Goal: Task Accomplishment & Management: Use online tool/utility

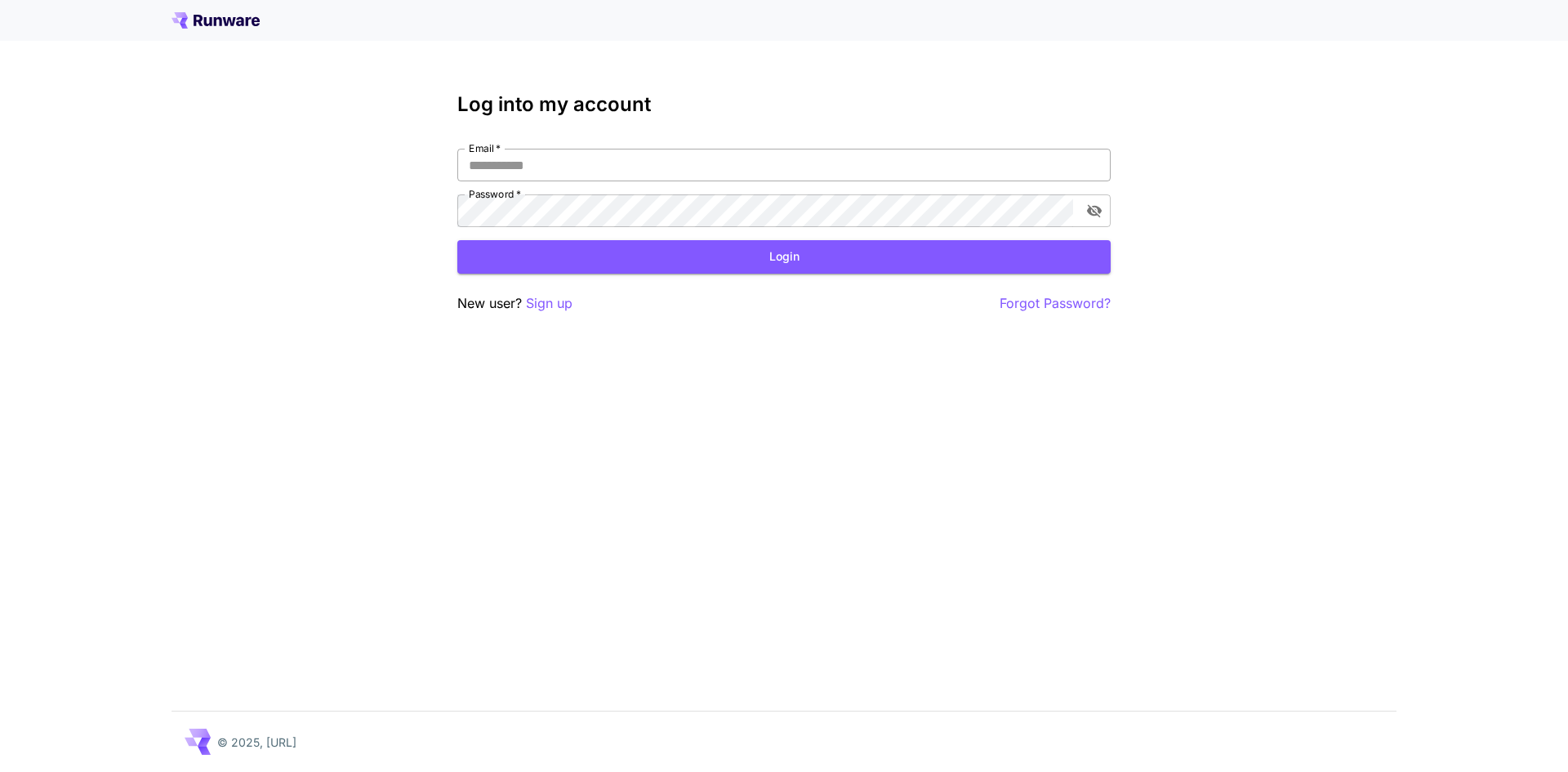
click at [677, 167] on input "Email   *" at bounding box center [784, 165] width 654 height 33
type input "**********"
click button "Login" at bounding box center [784, 257] width 654 height 33
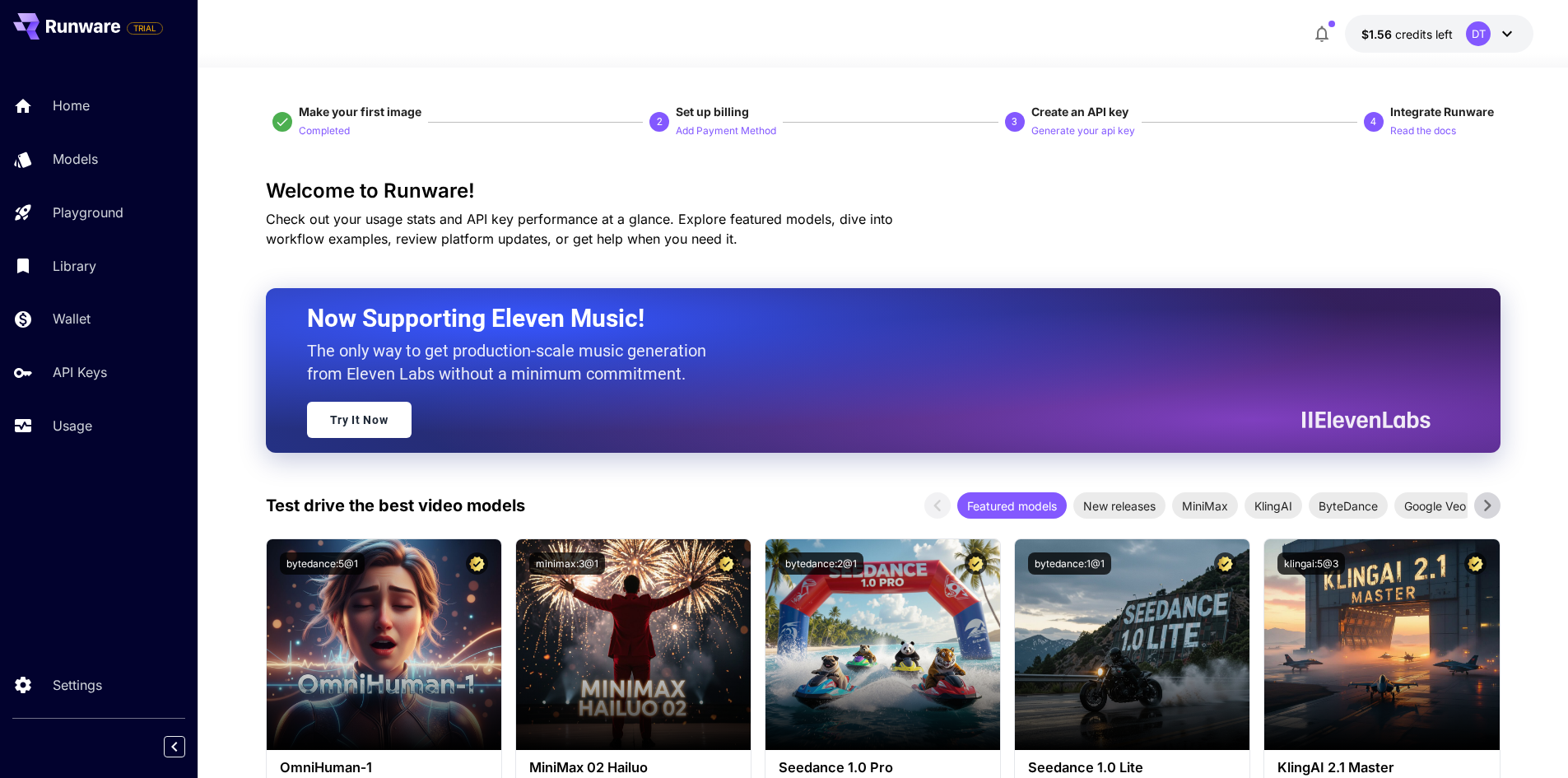
click at [1486, 35] on div "DT" at bounding box center [1477, 34] width 25 height 25
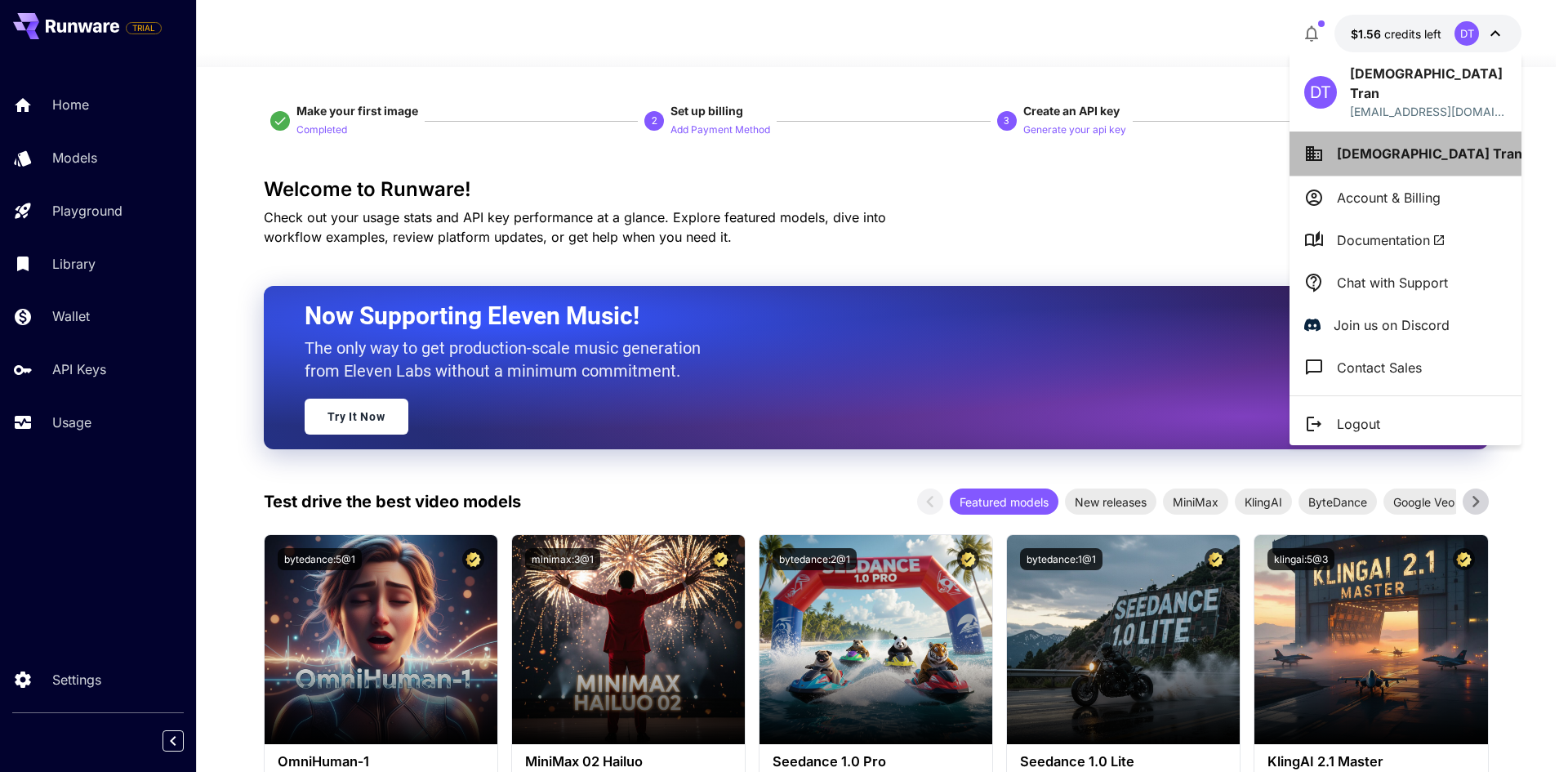
click at [1413, 132] on li "Davif Tran" at bounding box center [1405, 154] width 232 height 45
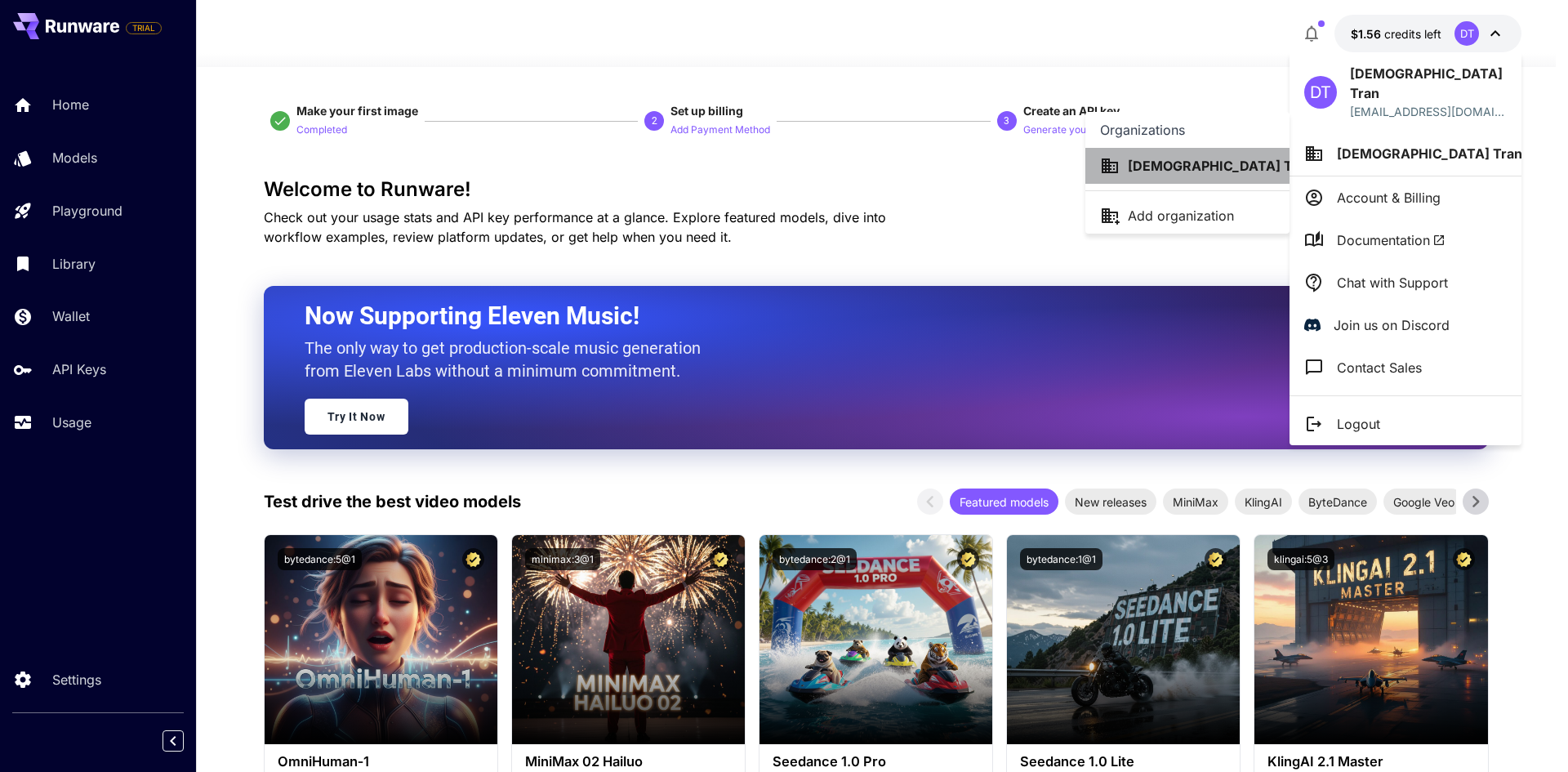
click at [1188, 163] on p "Davif Tran" at bounding box center [1220, 165] width 186 height 20
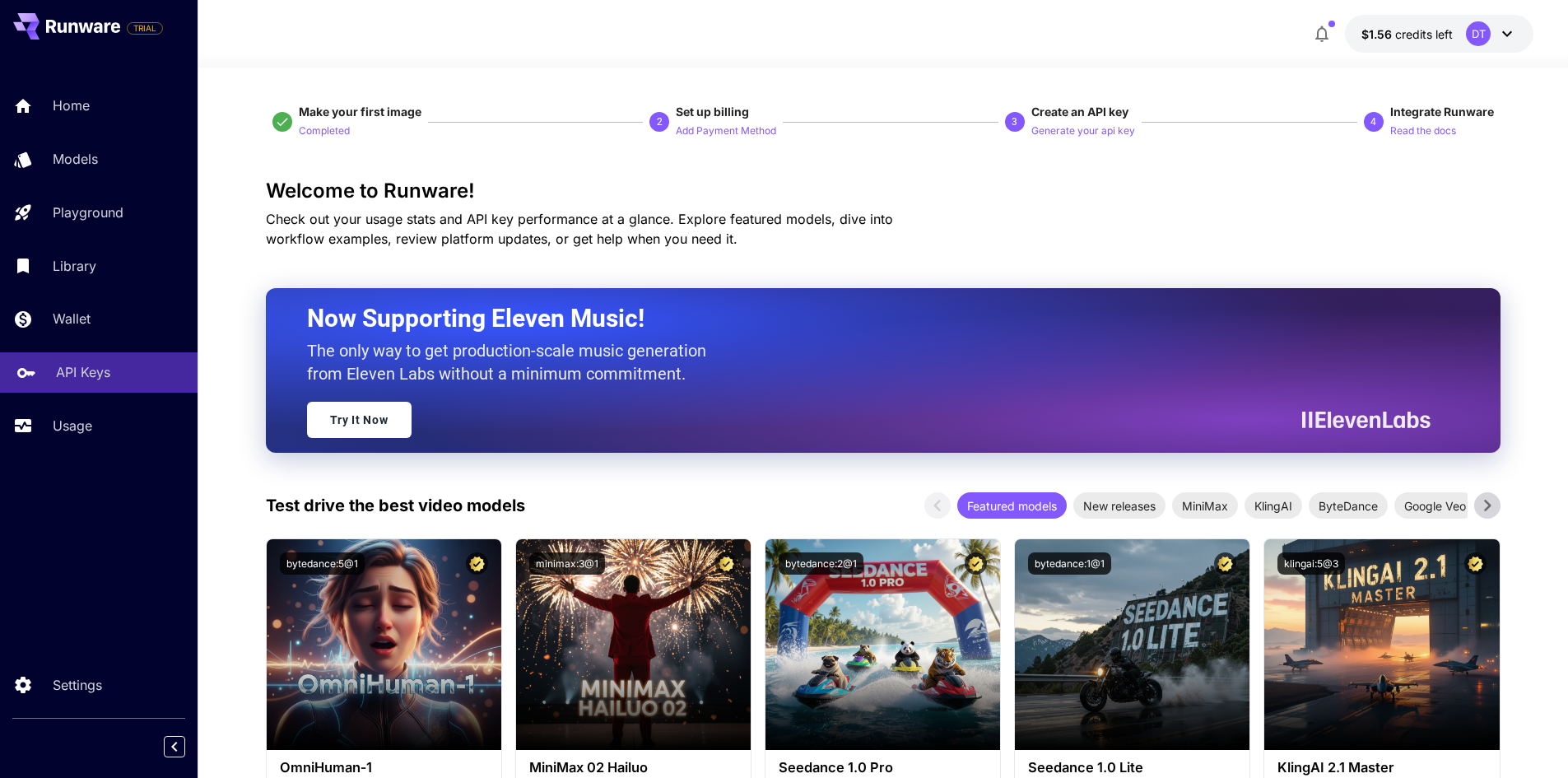
click at [66, 363] on p "API Keys" at bounding box center [83, 372] width 54 height 20
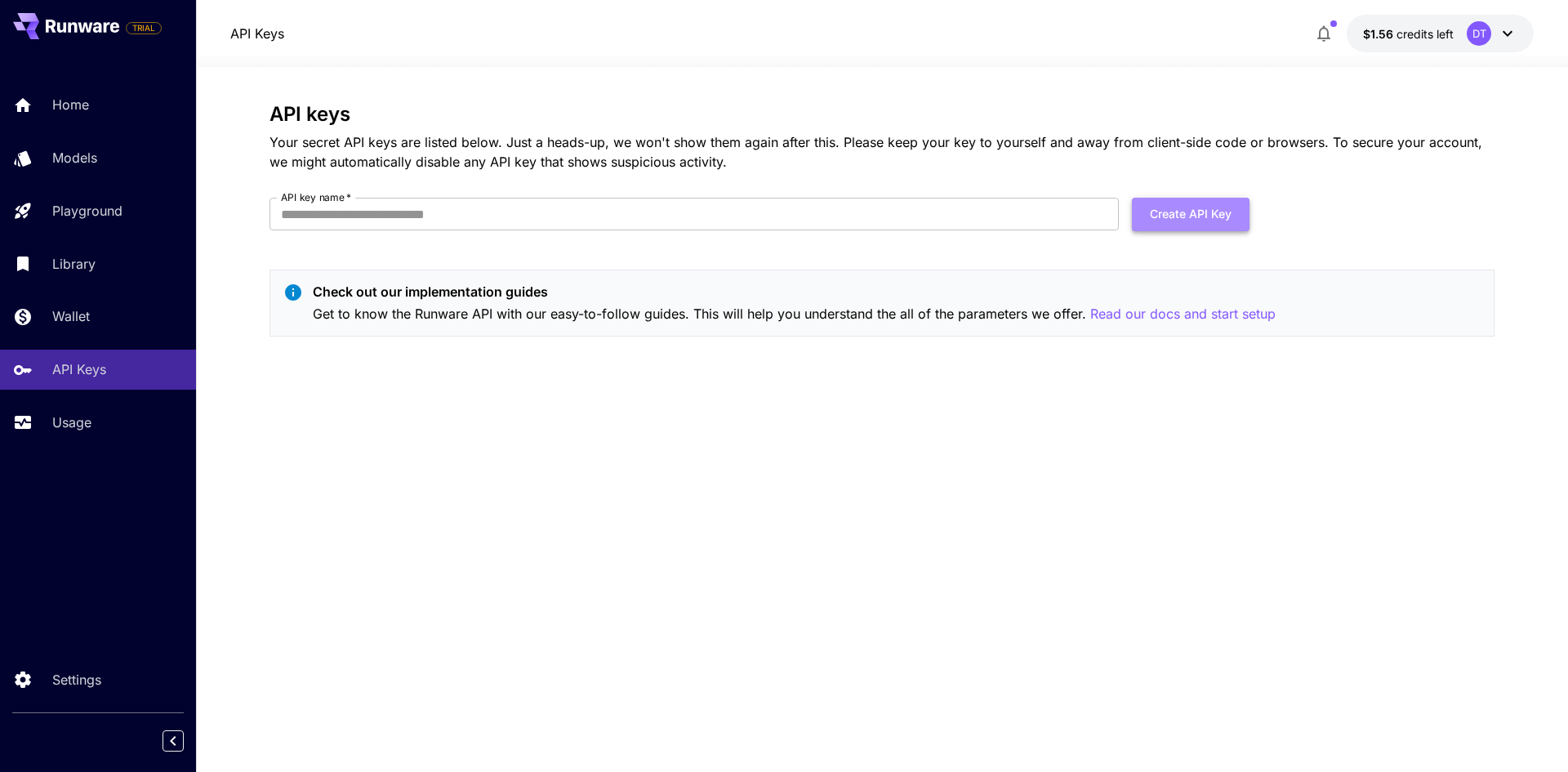
click at [1169, 211] on button "Create API Key" at bounding box center [1190, 214] width 117 height 33
type input "*"
type input "********"
type input "**********"
click at [1211, 221] on button "Create API Key" at bounding box center [1190, 214] width 117 height 33
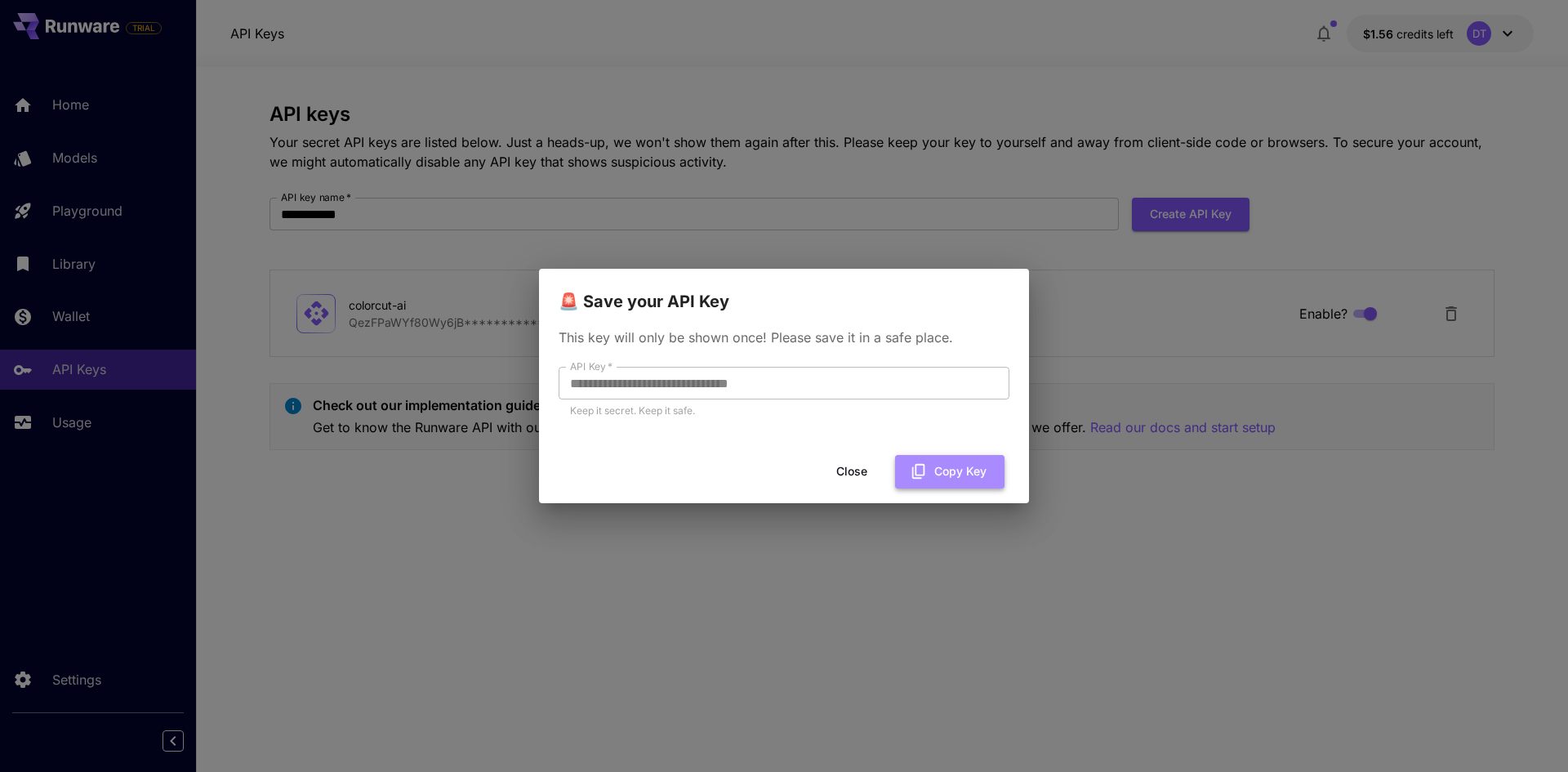
click at [956, 471] on button "Copy Key" at bounding box center [950, 472] width 109 height 33
click at [857, 476] on button "Close" at bounding box center [852, 472] width 74 height 33
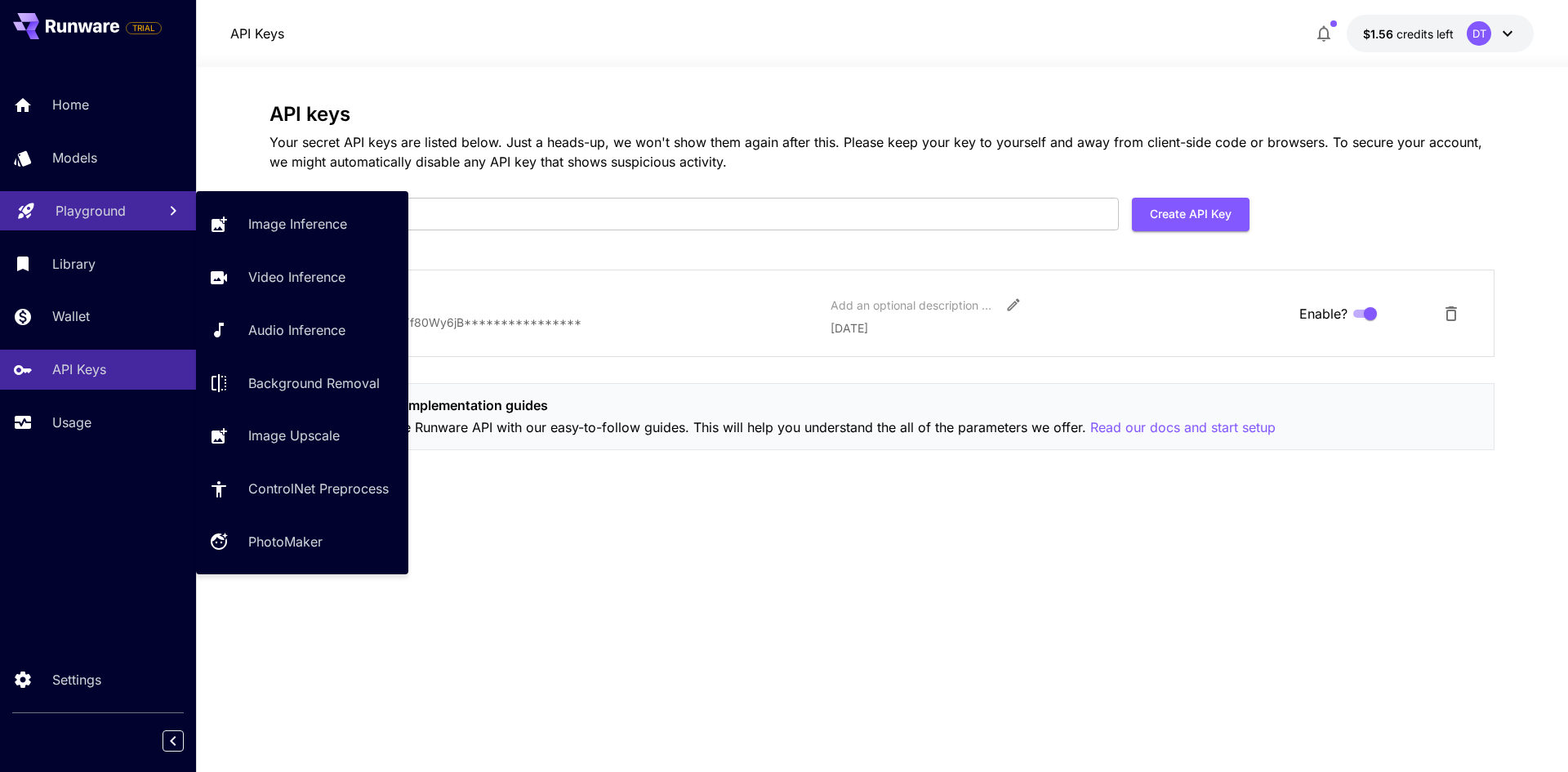
click at [76, 225] on link "Playground" at bounding box center [98, 211] width 196 height 40
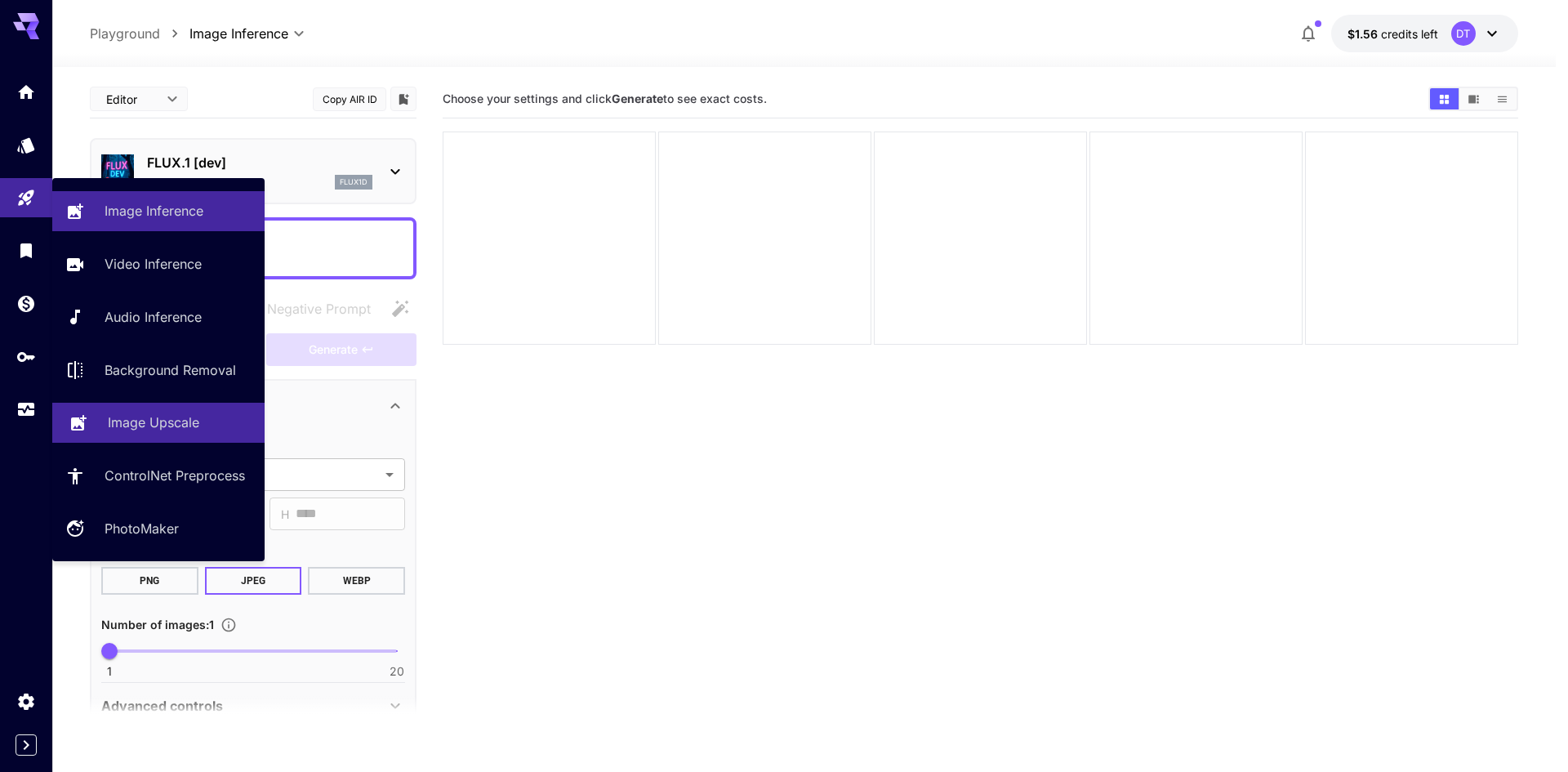
click at [135, 417] on p "Image Upscale" at bounding box center [153, 422] width 92 height 20
type input "**********"
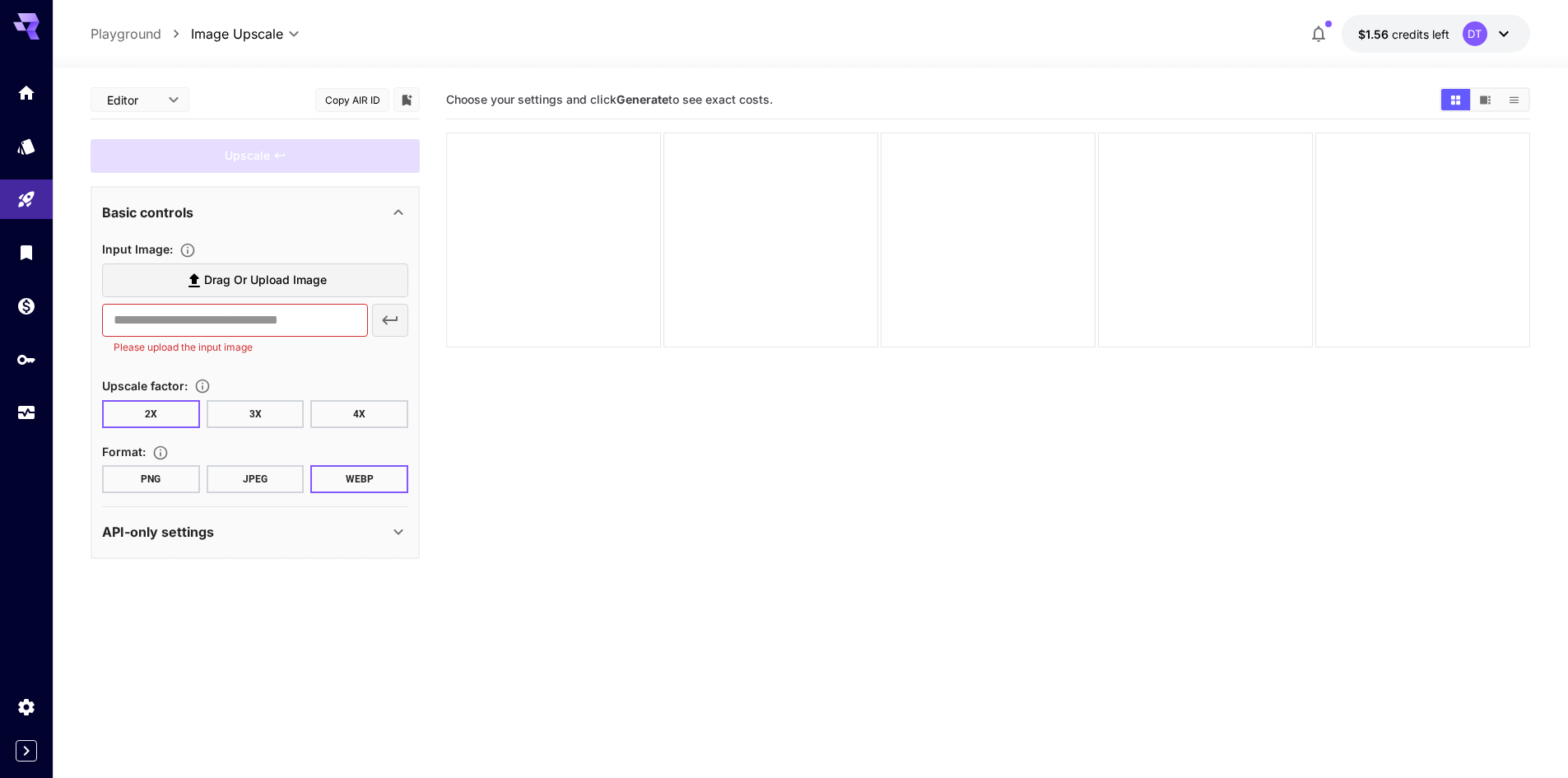
click at [297, 283] on span "Drag or upload image" at bounding box center [265, 280] width 122 height 21
click at [0, 0] on input "Drag or upload image" at bounding box center [0, 0] width 0 height 0
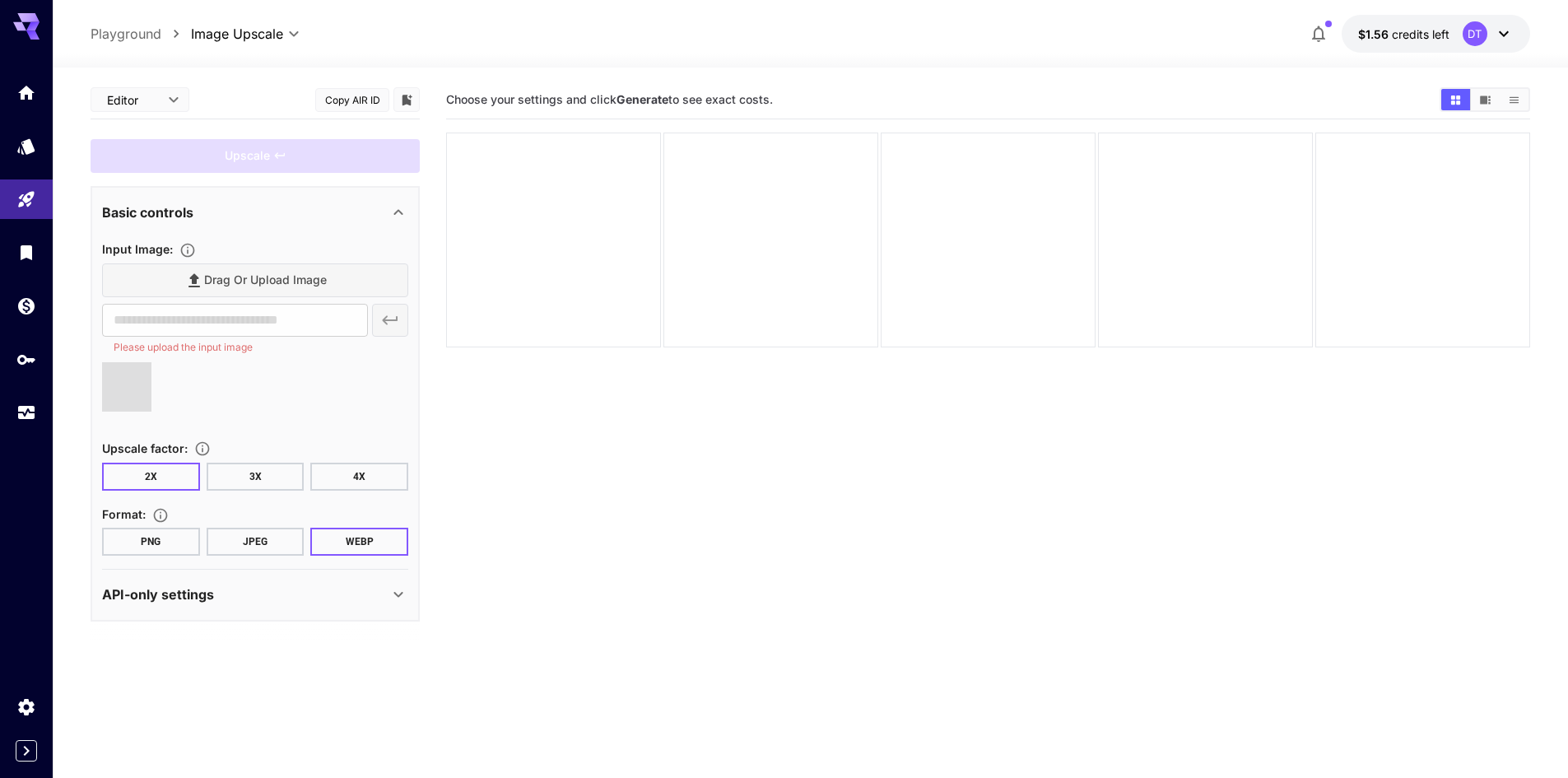
type input "**********"
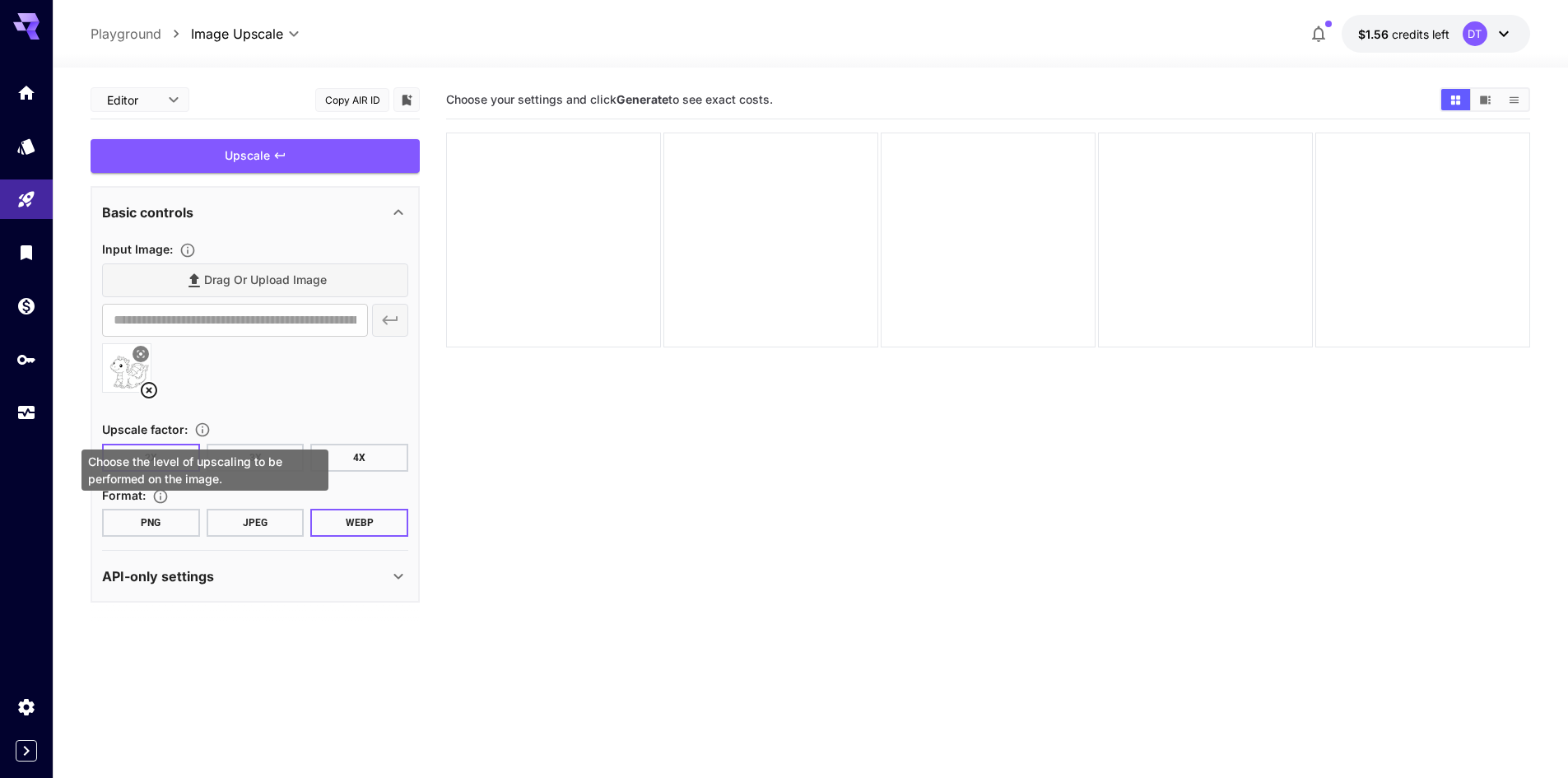
click at [284, 455] on div "Choose the level of upscaling to be performed on the image." at bounding box center [205, 470] width 247 height 41
click at [257, 452] on button "3X" at bounding box center [256, 458] width 98 height 28
click at [250, 567] on div "API-only settings" at bounding box center [245, 576] width 286 height 20
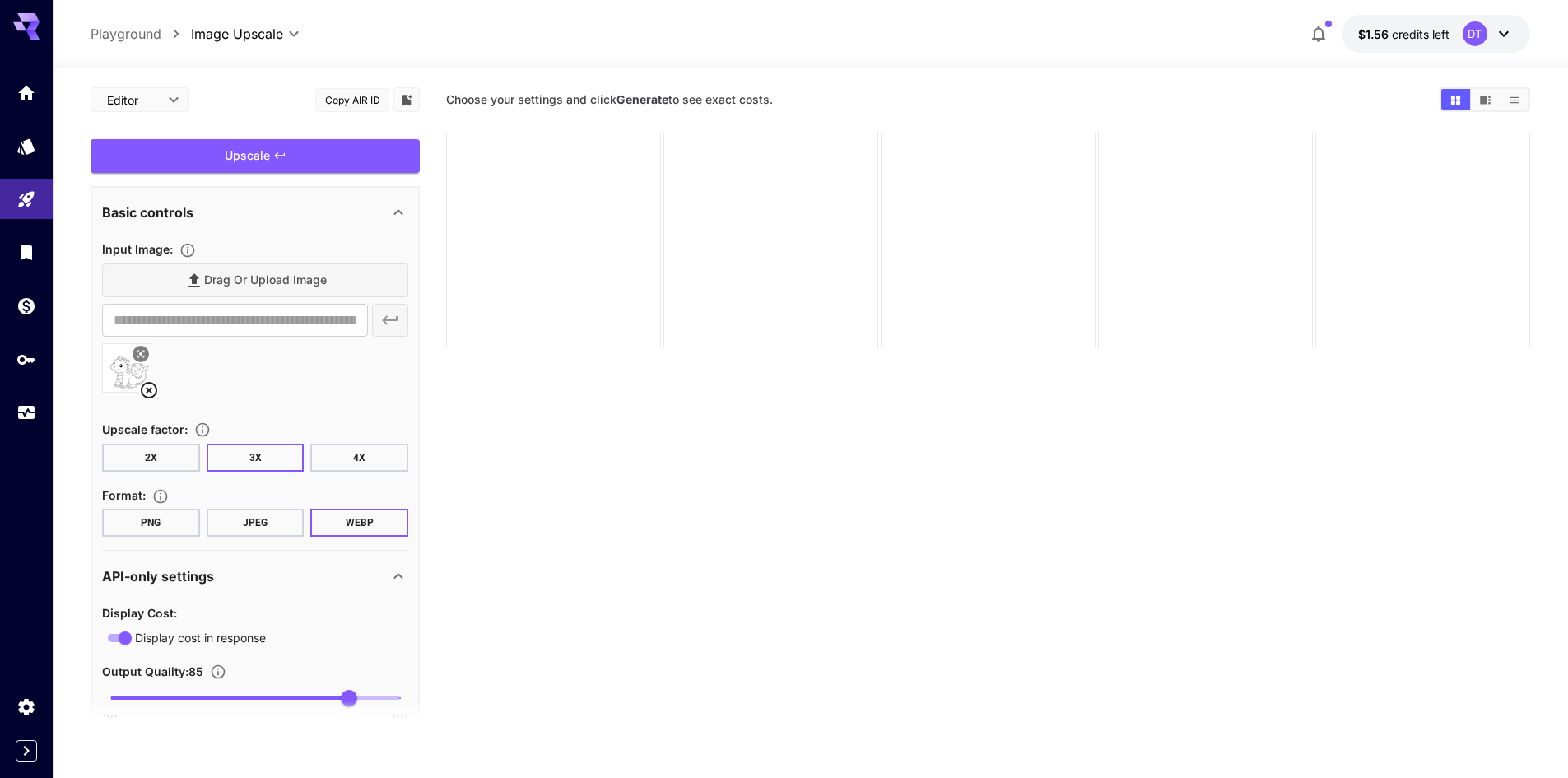
click at [250, 567] on div "API-only settings" at bounding box center [245, 576] width 286 height 20
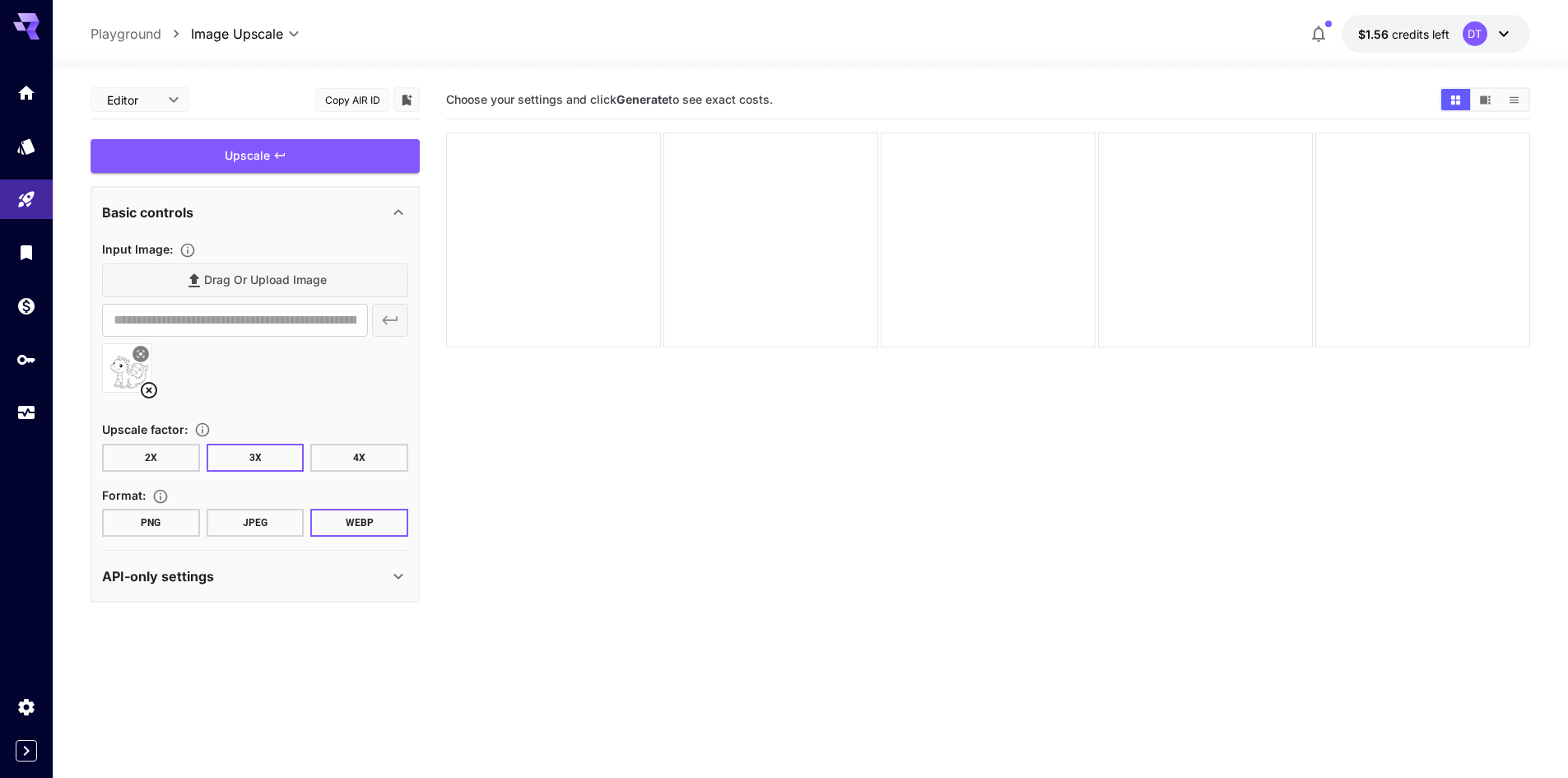
click at [248, 526] on button "JPEG" at bounding box center [256, 523] width 98 height 28
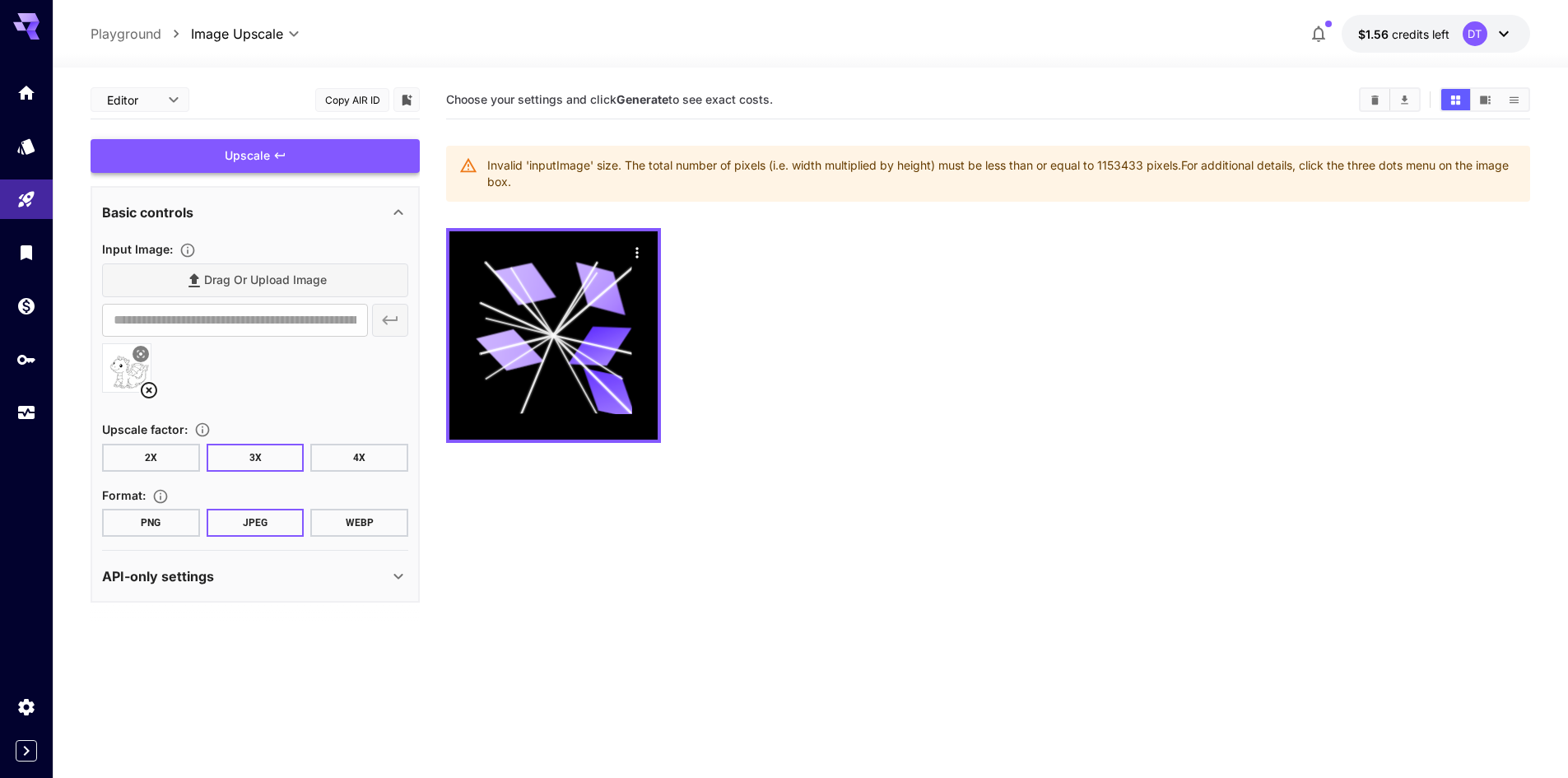
click at [126, 366] on img at bounding box center [126, 367] width 47 height 47
click at [243, 141] on div "Upscale" at bounding box center [255, 155] width 329 height 34
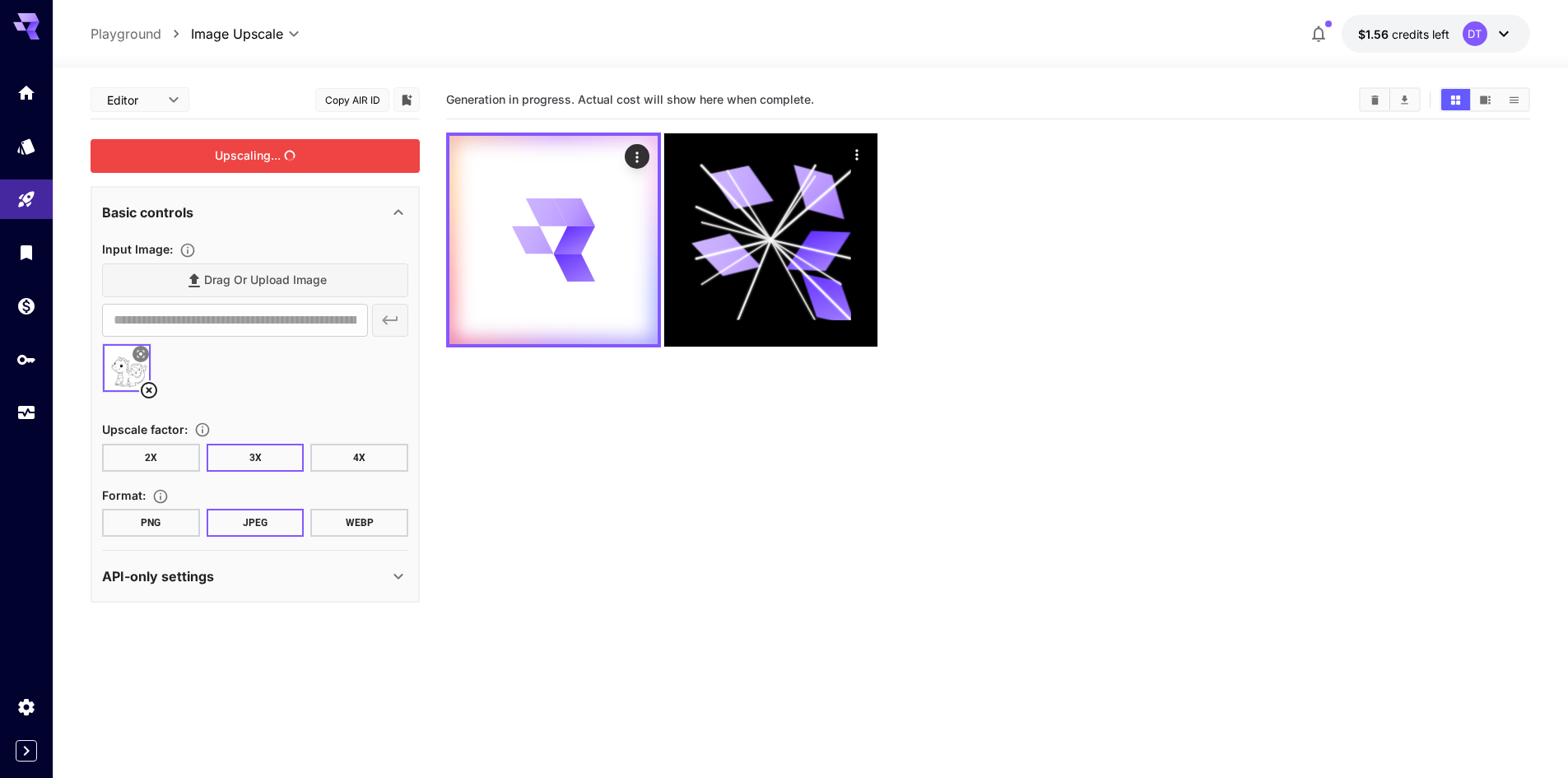
click at [243, 141] on div "Upscaling..." at bounding box center [255, 155] width 329 height 34
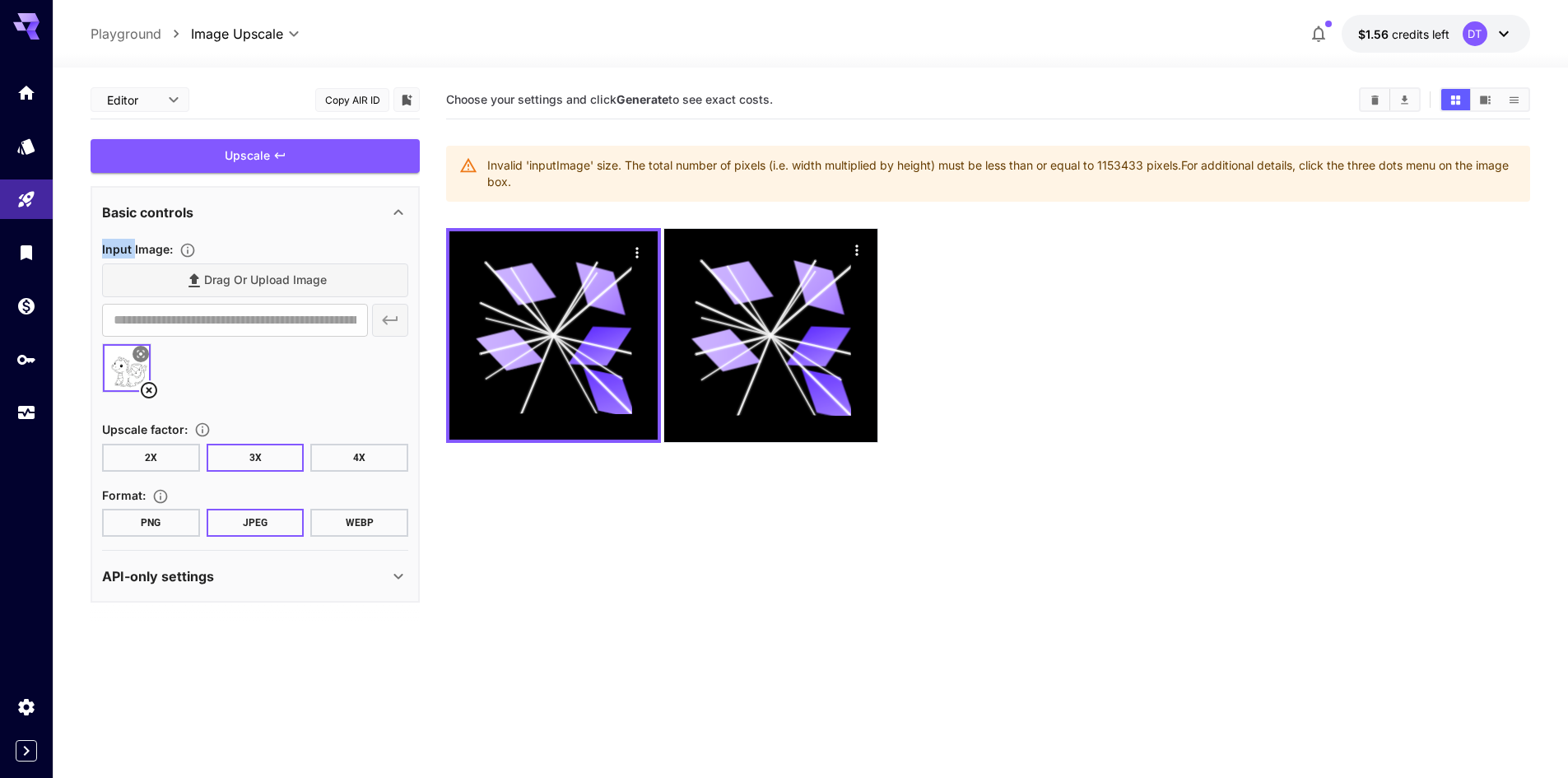
click at [148, 387] on icon at bounding box center [148, 390] width 20 height 20
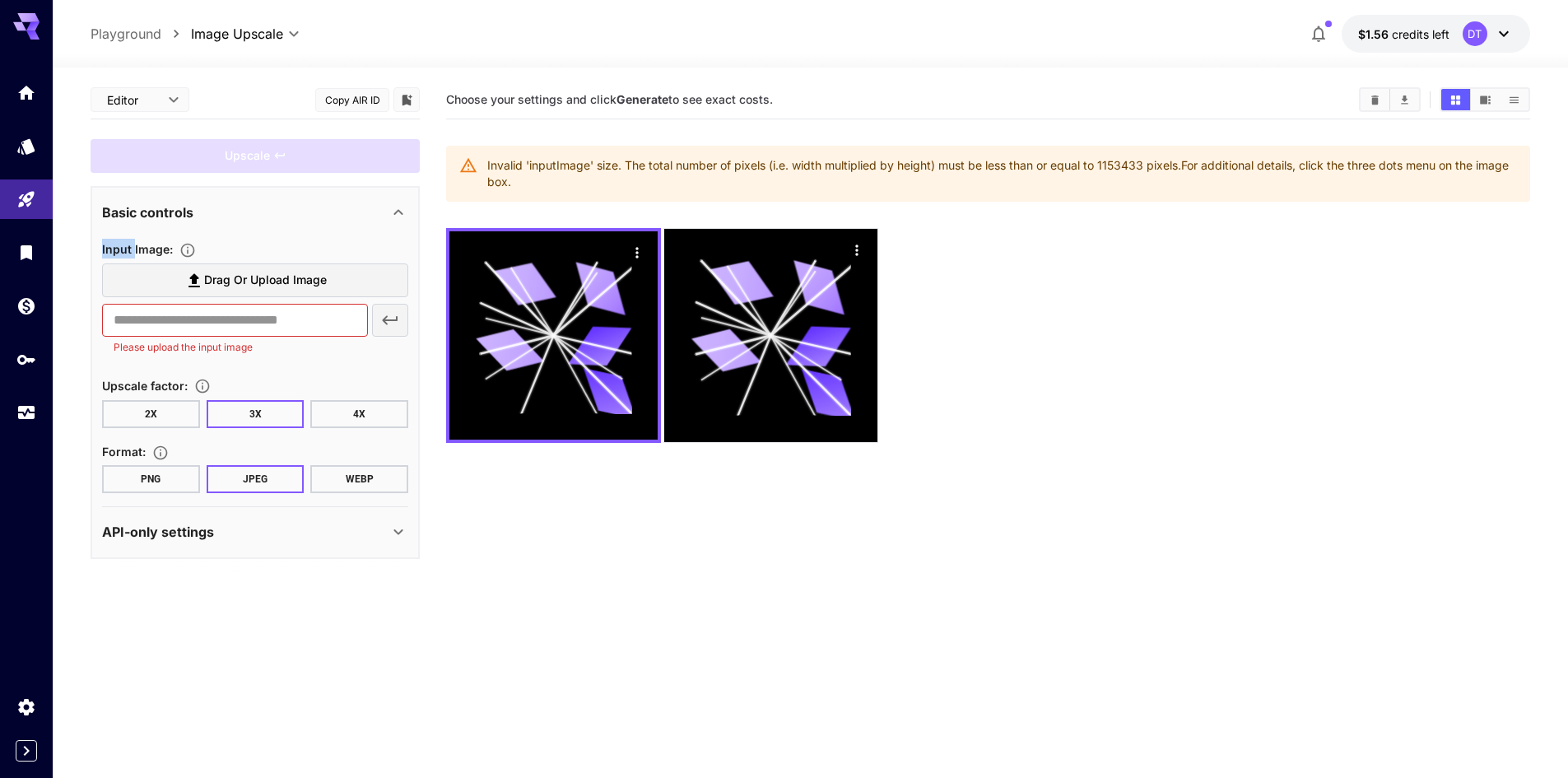
click at [332, 279] on label "Drag or upload image" at bounding box center [254, 279] width 306 height 34
click at [0, 0] on input "Drag or upload image" at bounding box center [0, 0] width 0 height 0
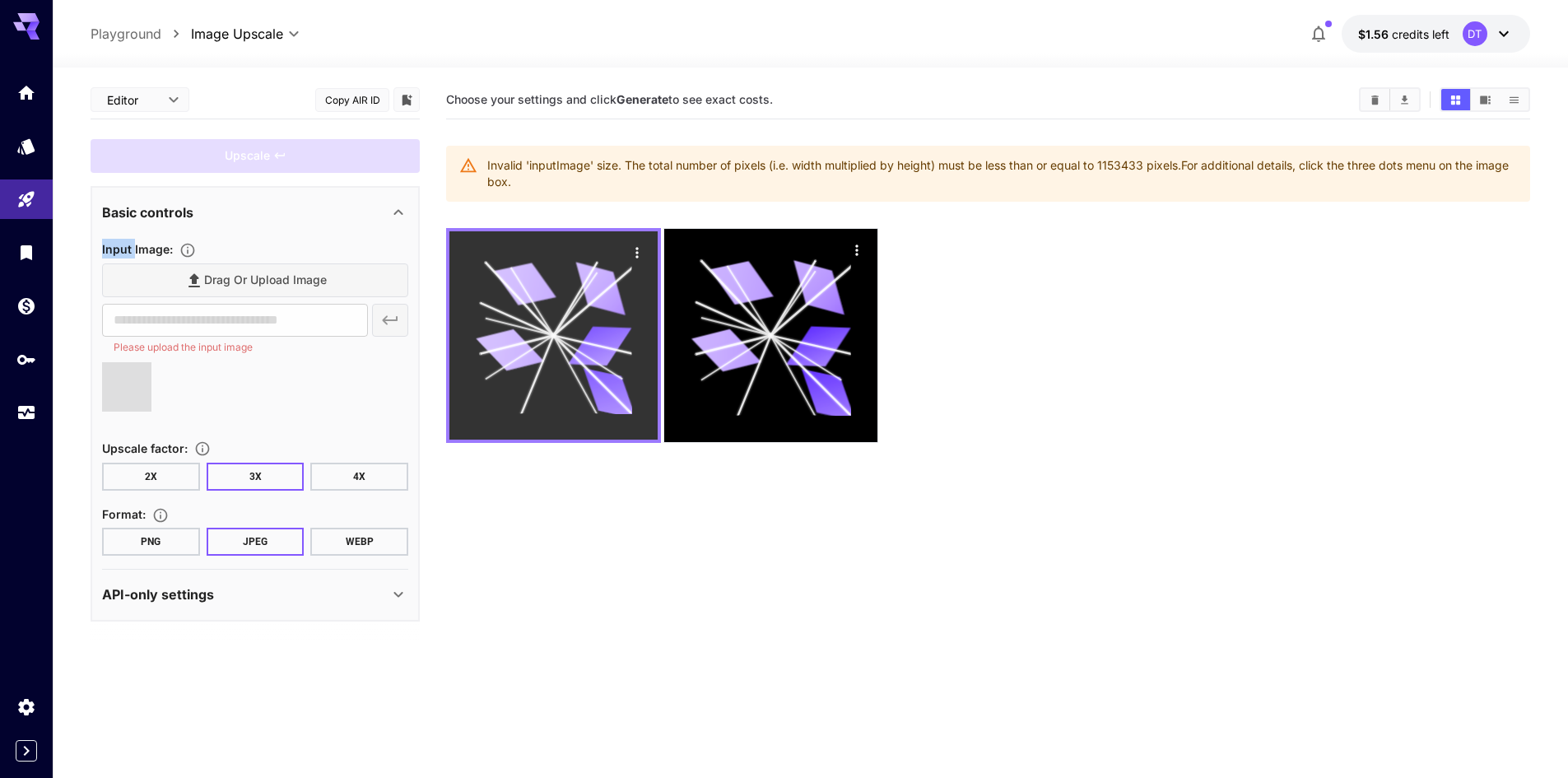
type input "**********"
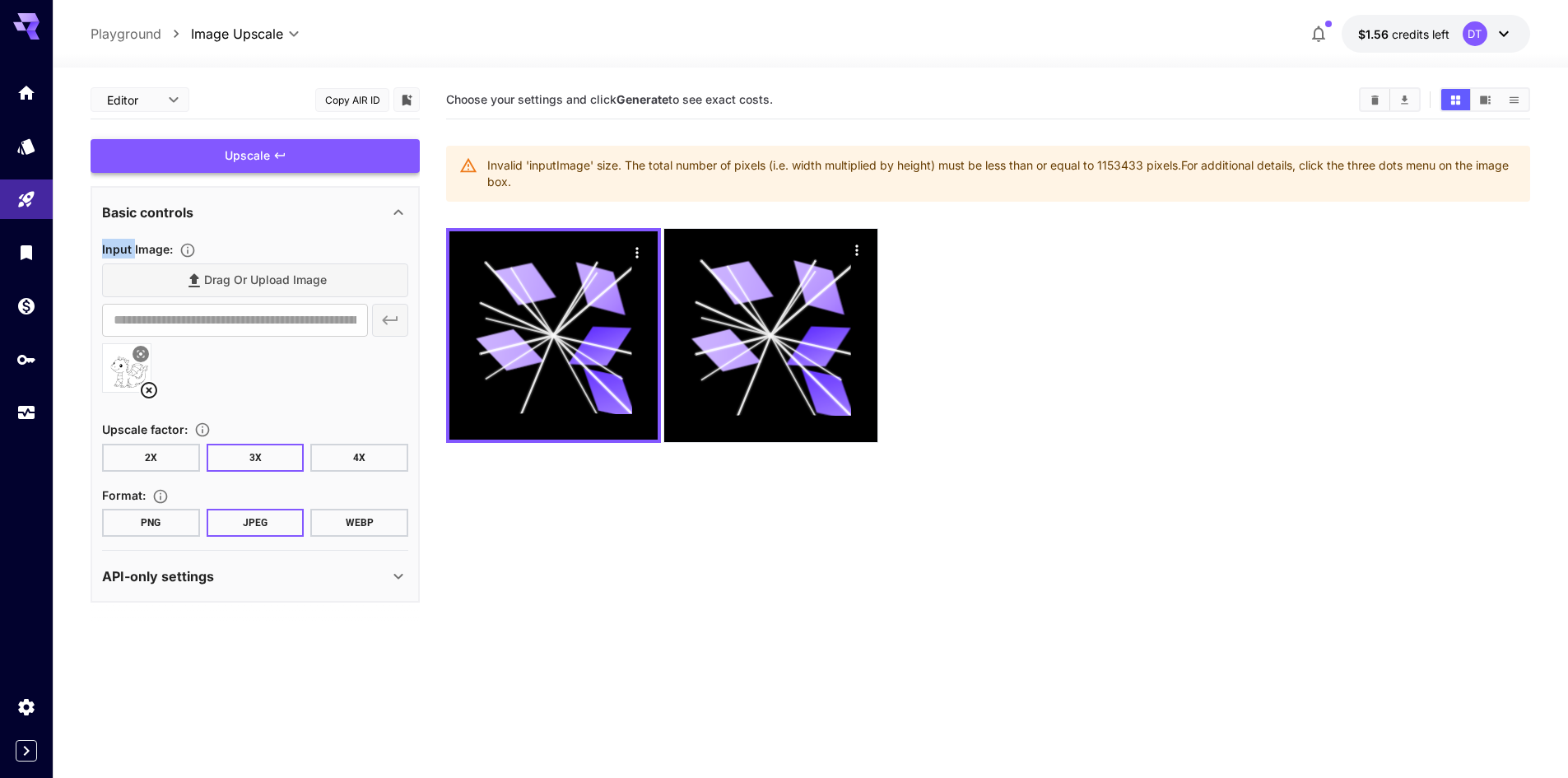
click at [289, 158] on div "Upscale" at bounding box center [255, 155] width 329 height 34
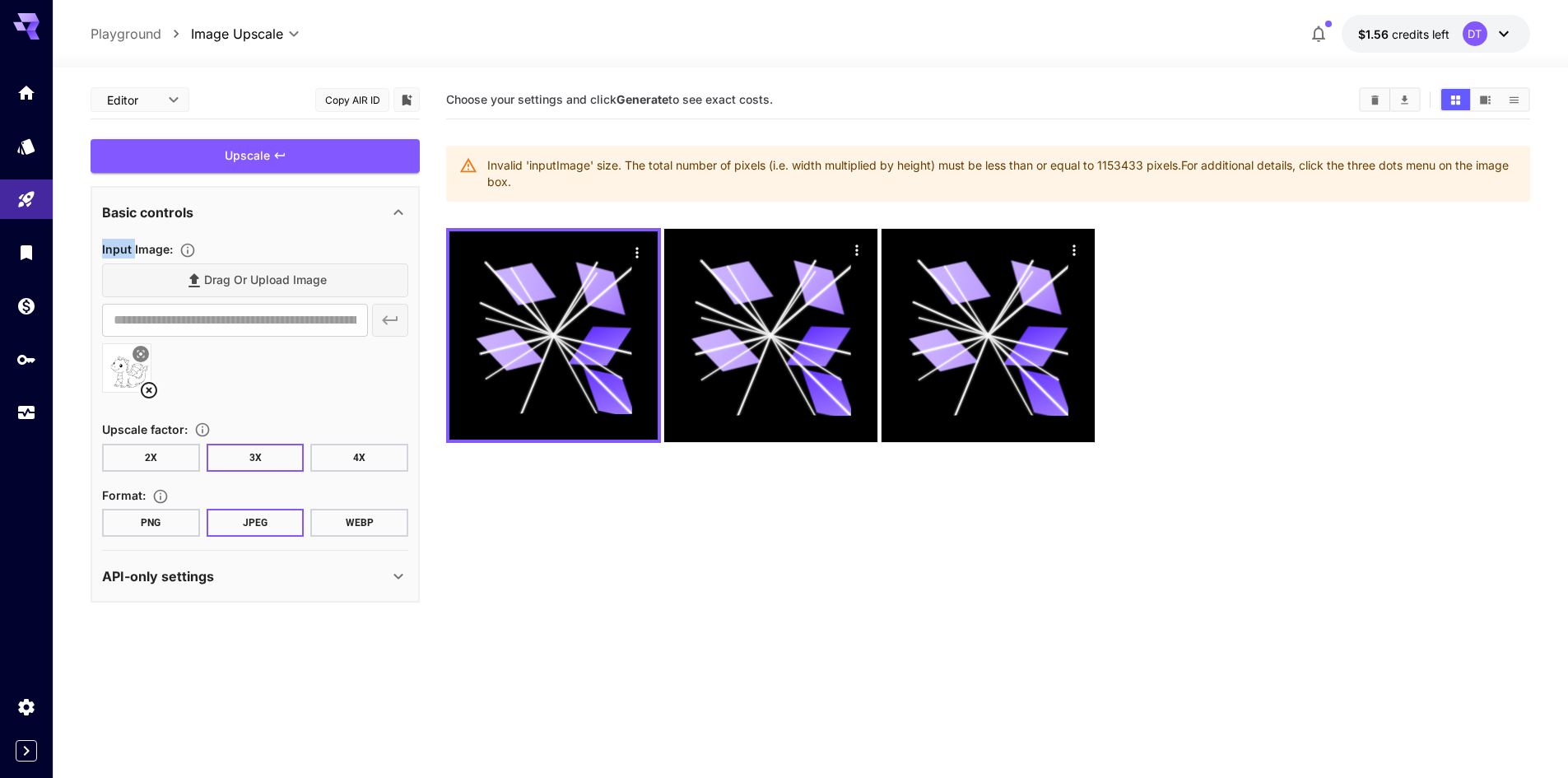
click at [130, 354] on img at bounding box center [126, 367] width 47 height 47
click at [336, 465] on button "4X" at bounding box center [359, 458] width 98 height 28
click at [322, 153] on div "Upscale" at bounding box center [255, 155] width 329 height 34
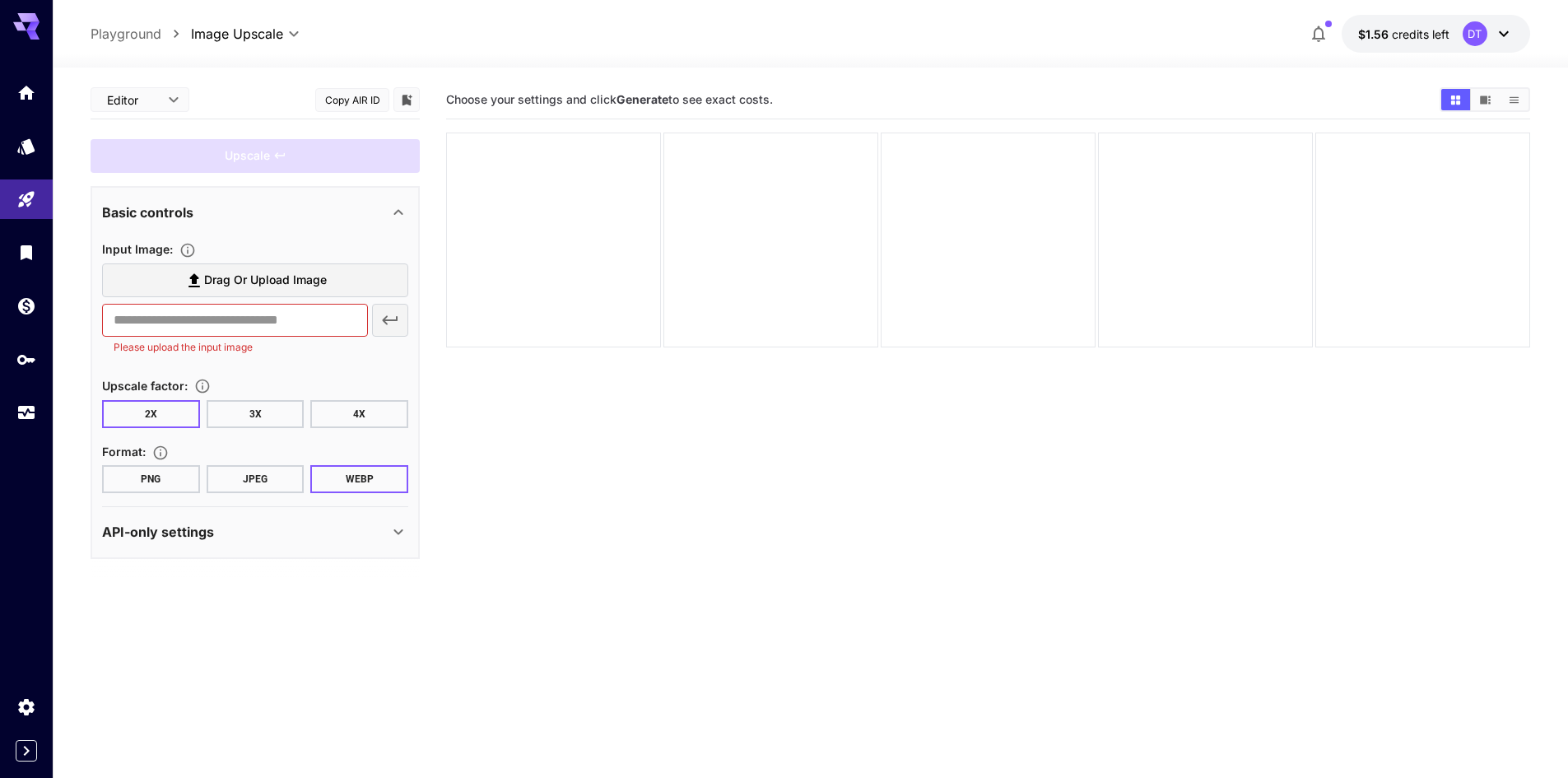
click at [292, 279] on span "Drag or upload image" at bounding box center [265, 280] width 122 height 21
click at [0, 0] on input "Drag or upload image" at bounding box center [0, 0] width 0 height 0
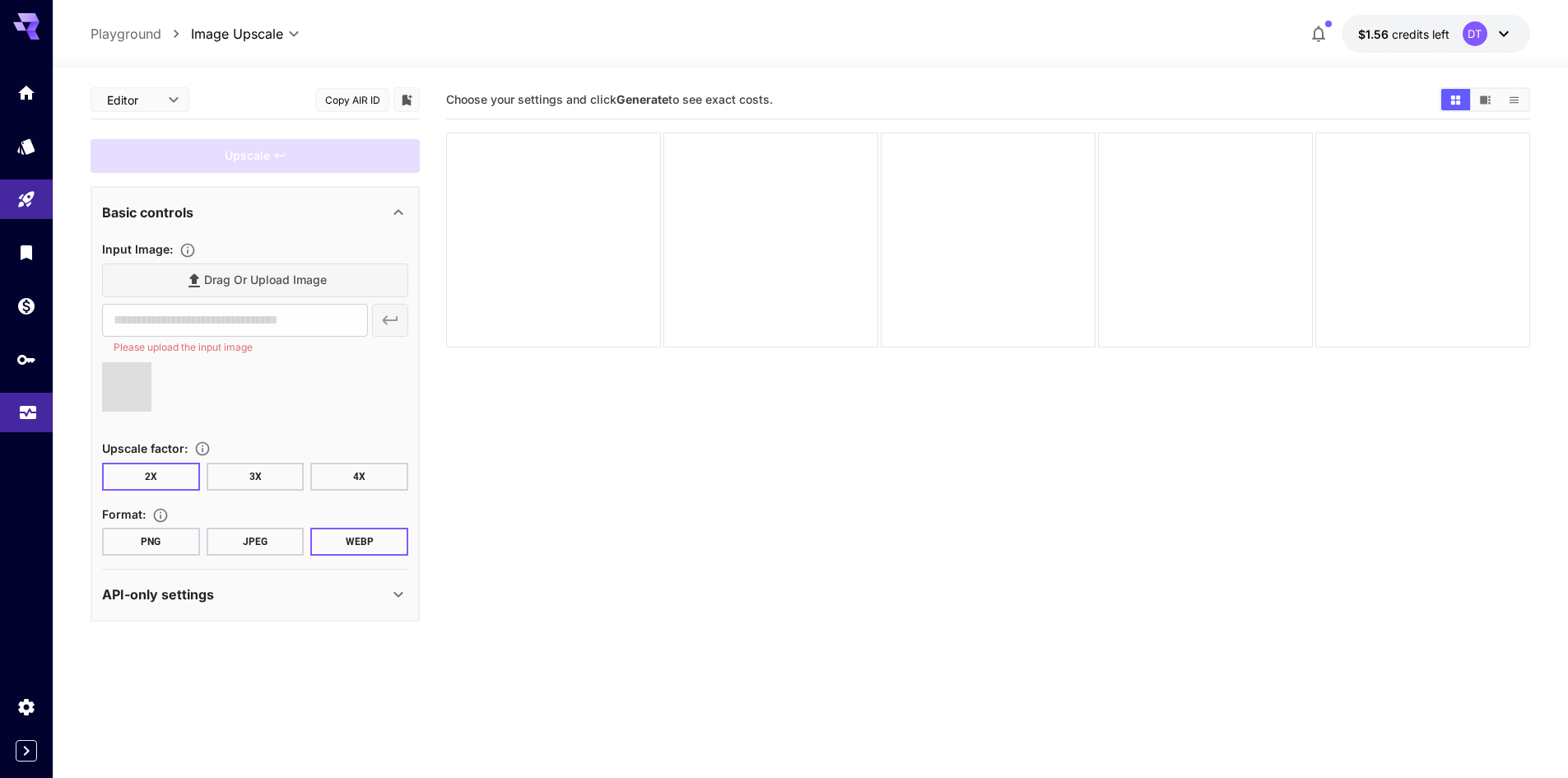
type input "**********"
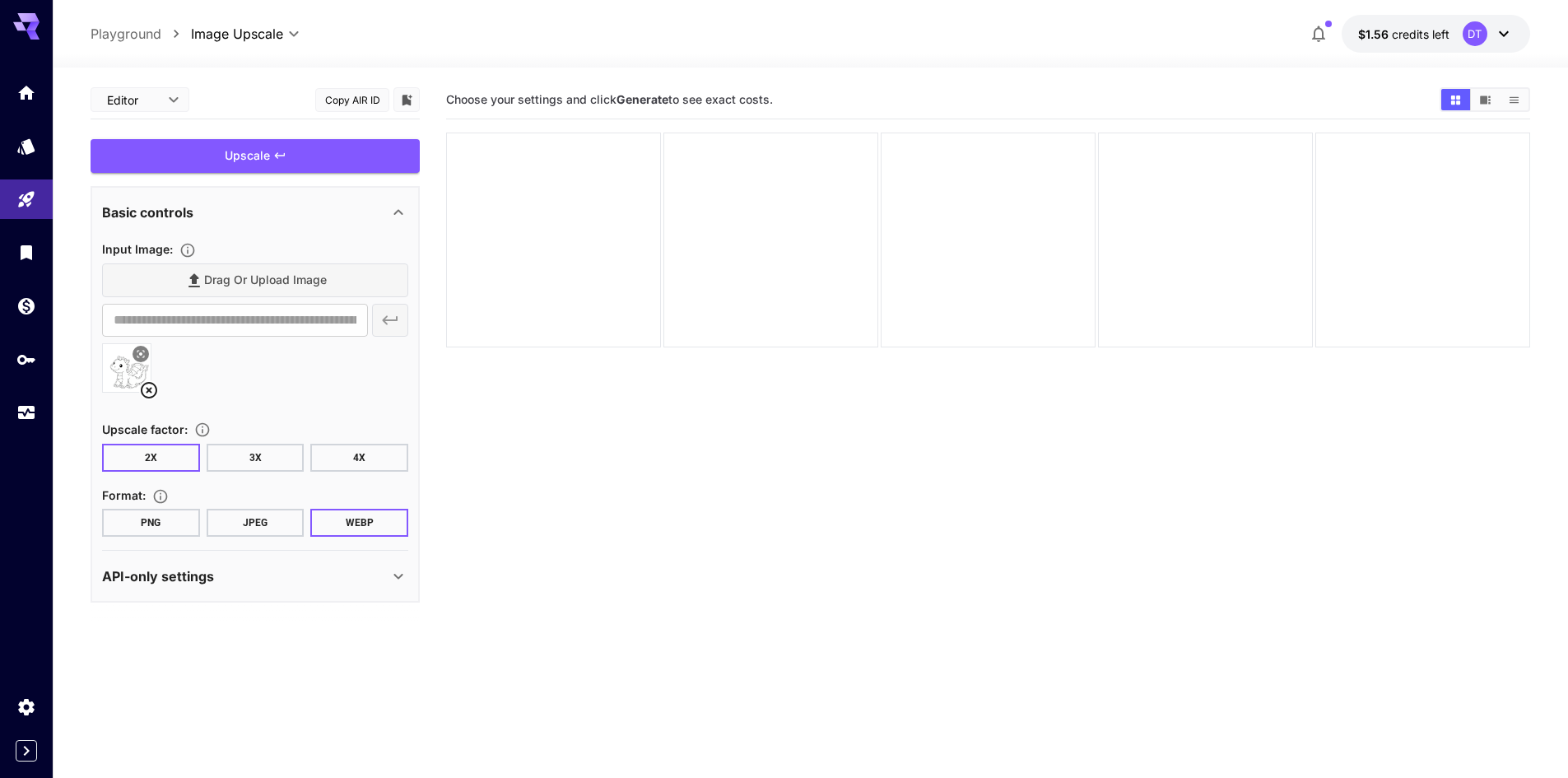
click at [318, 151] on div "Upscale" at bounding box center [255, 155] width 329 height 34
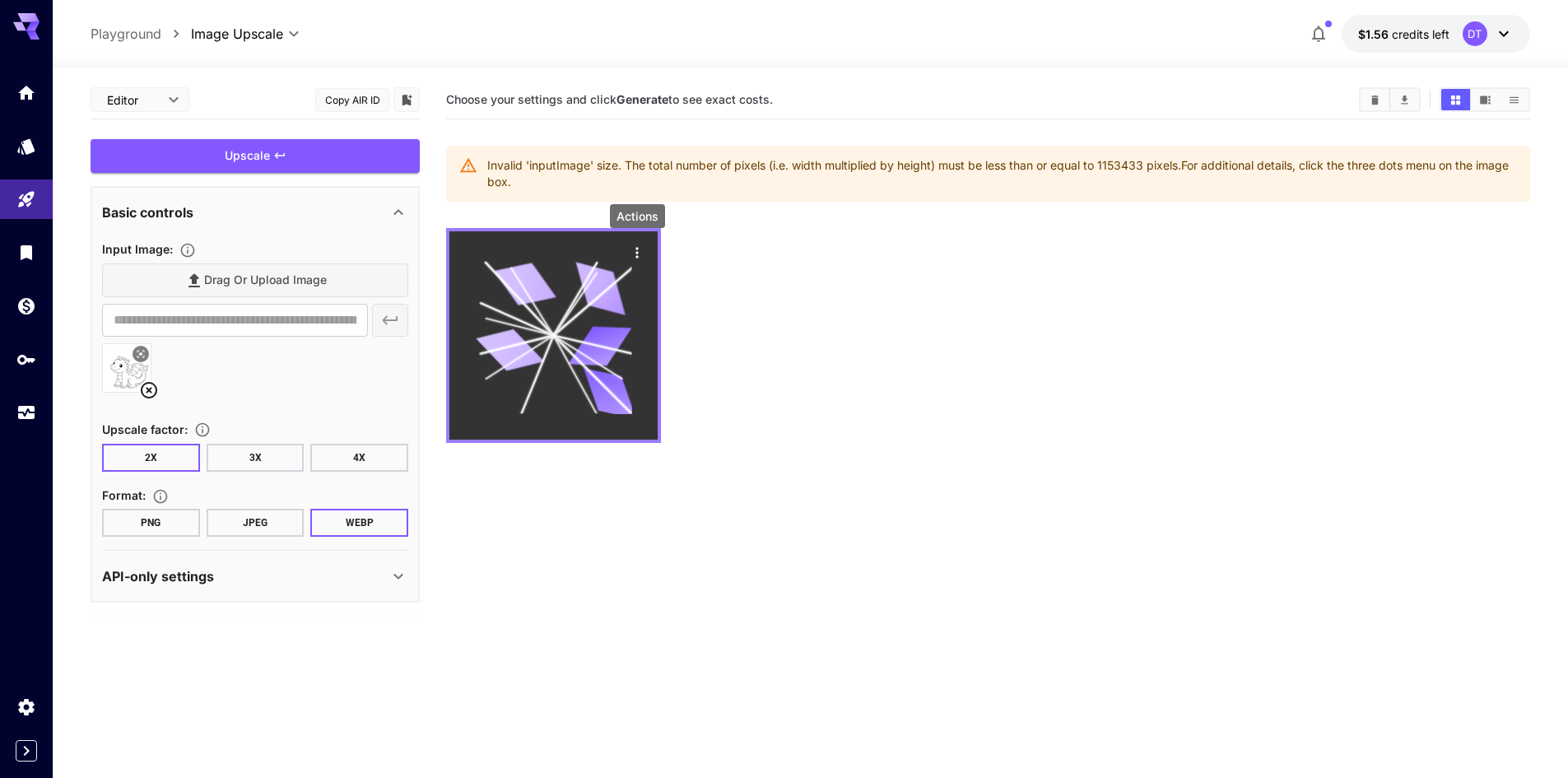
click at [636, 249] on icon "Actions" at bounding box center [636, 253] width 16 height 16
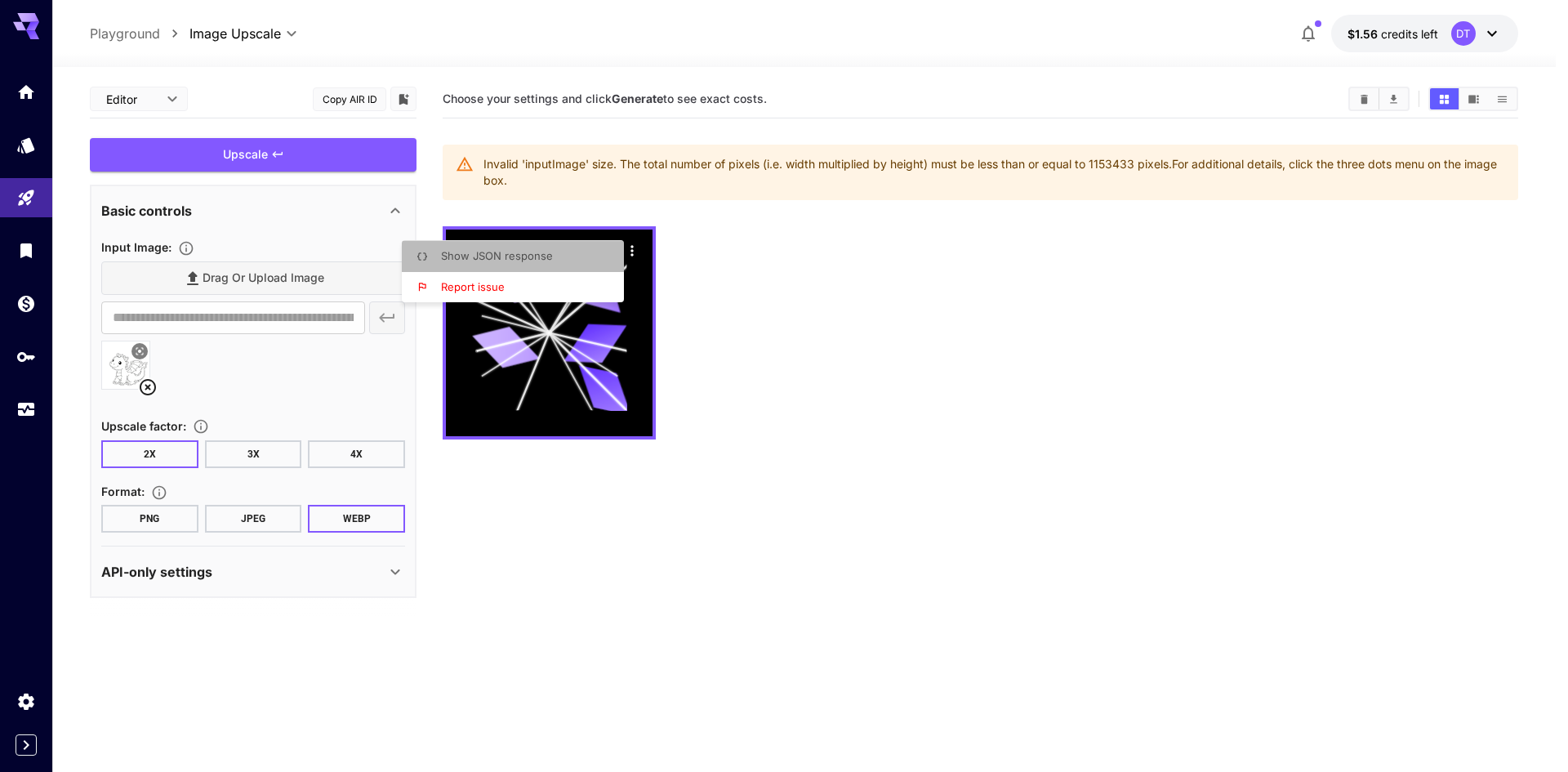
click at [518, 247] on li "Show JSON response" at bounding box center [518, 257] width 232 height 31
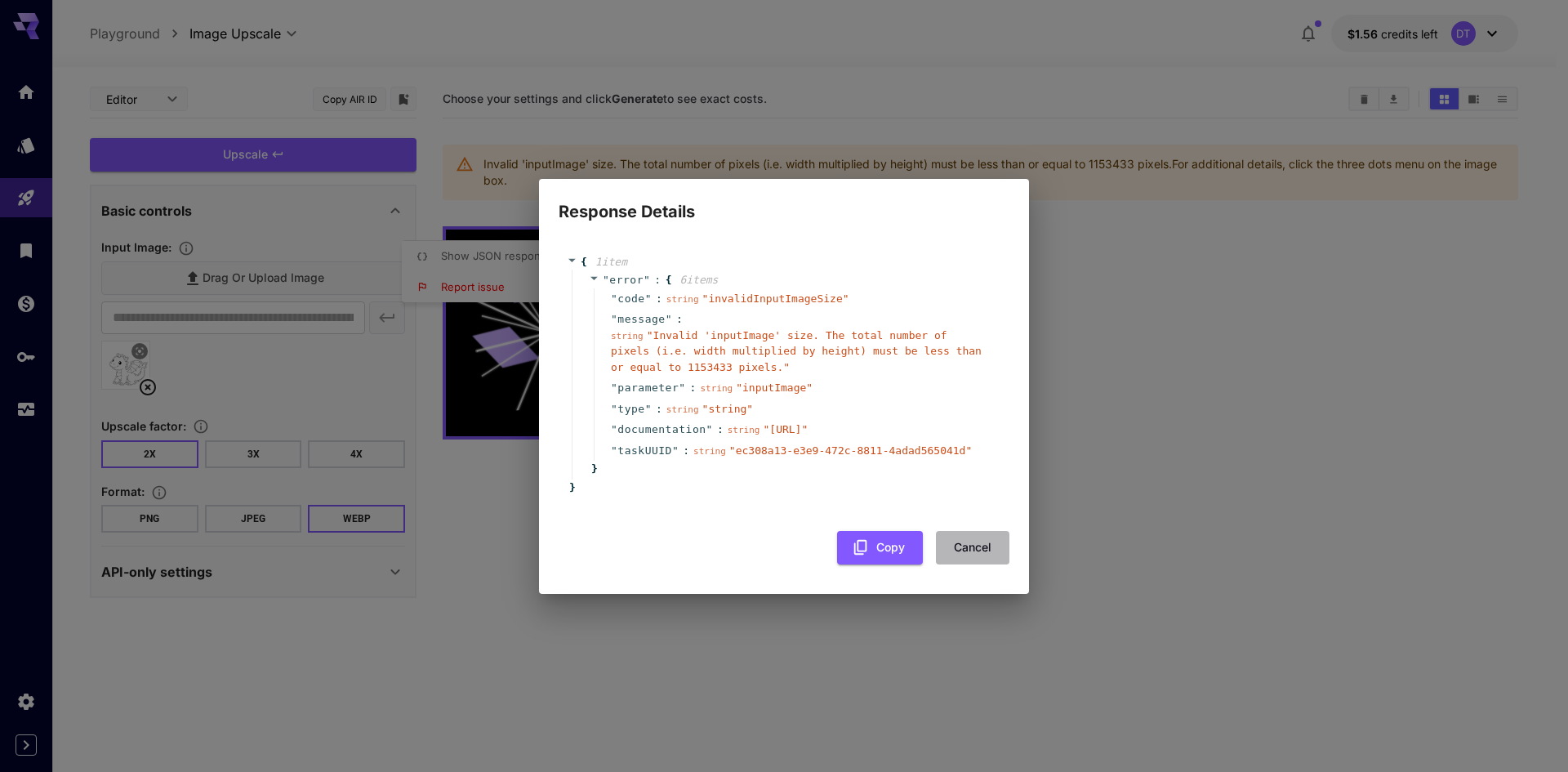
click at [962, 565] on button "Cancel" at bounding box center [973, 548] width 74 height 33
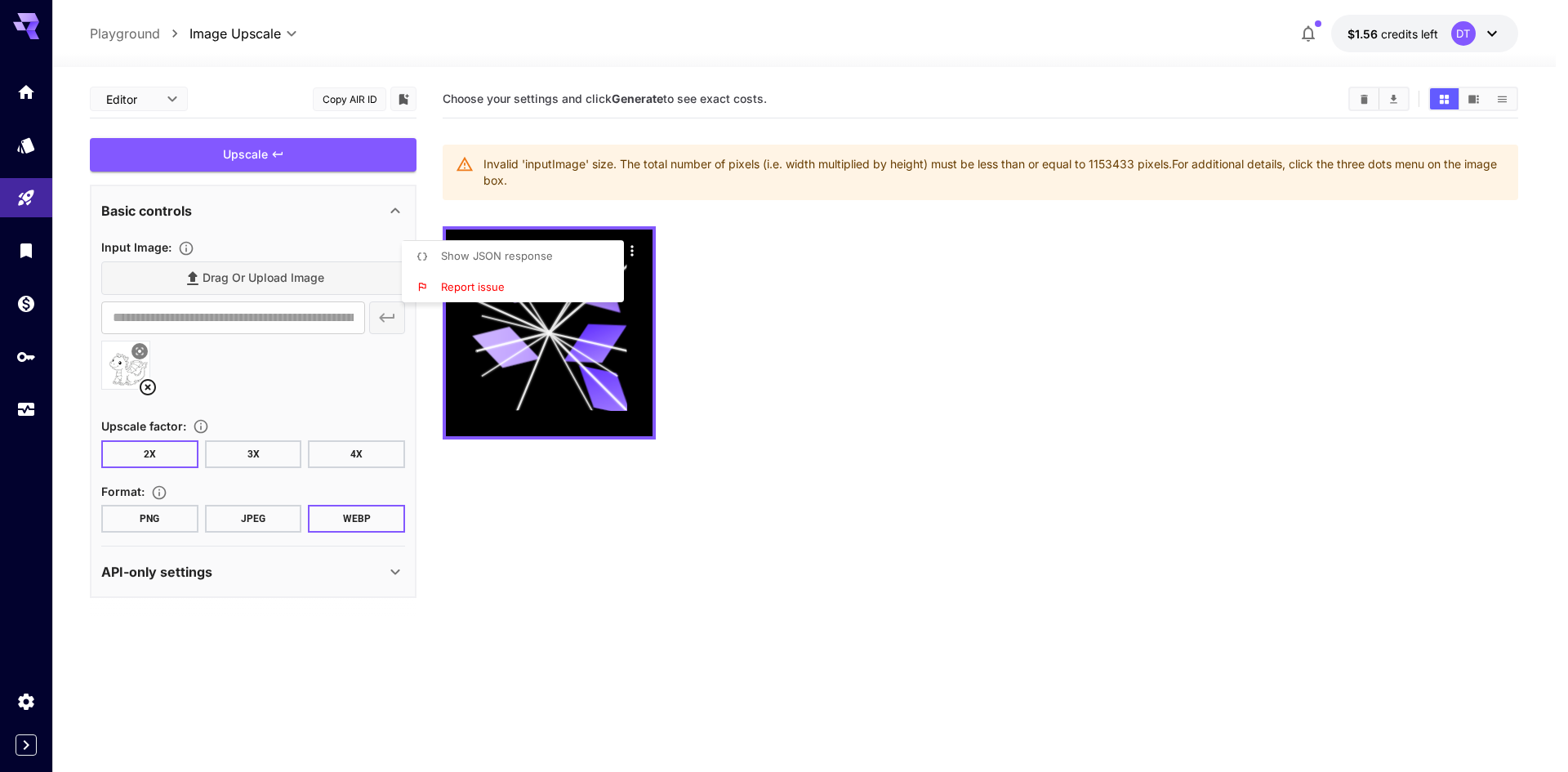
click at [772, 556] on div at bounding box center [784, 386] width 1568 height 772
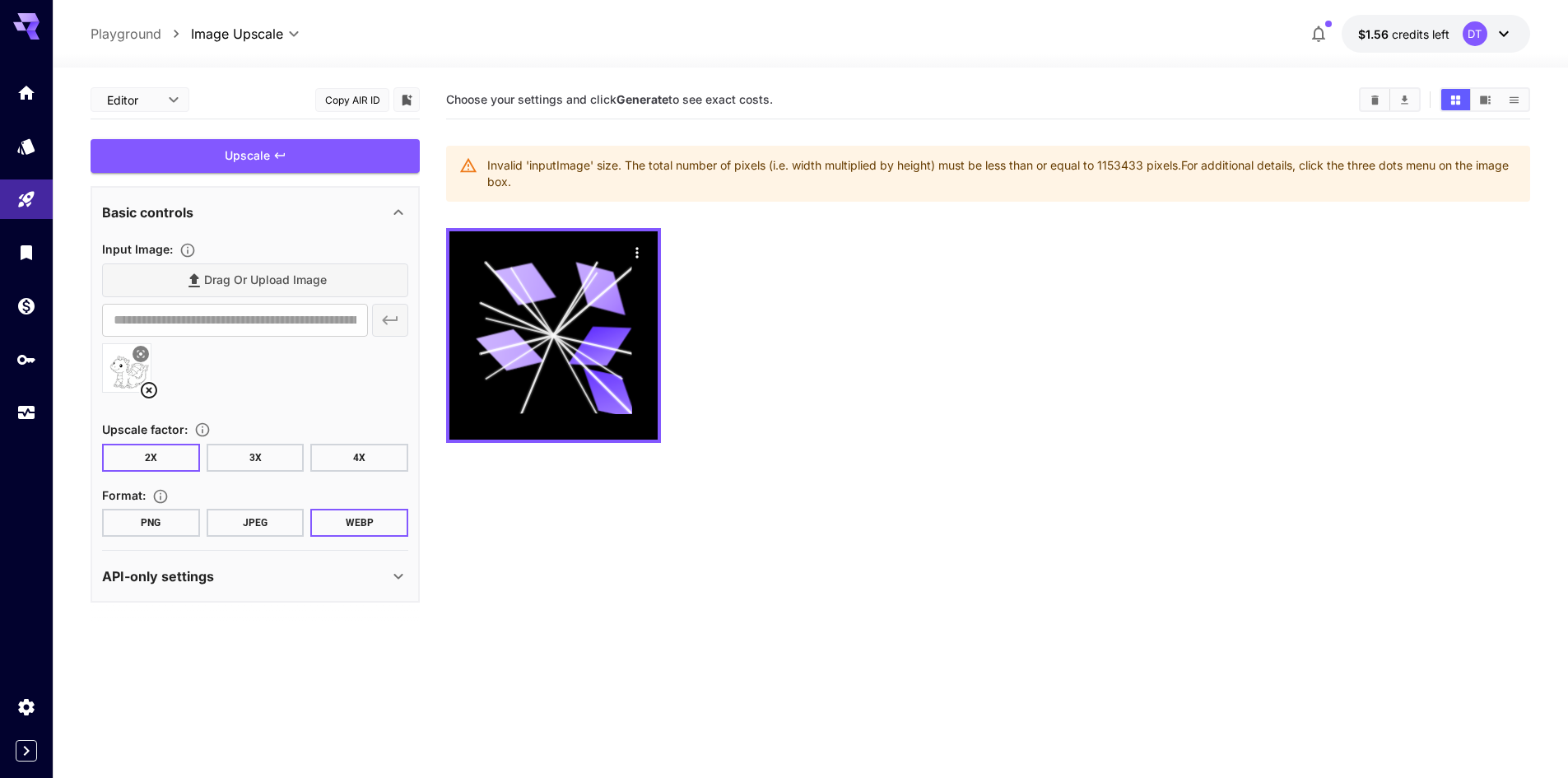
click at [740, 524] on section "Choose your settings and click Generate to see exact costs. Invalid 'inputImage…" at bounding box center [987, 470] width 1084 height 778
click at [121, 359] on img at bounding box center [126, 367] width 47 height 47
click at [94, 383] on div "**********" at bounding box center [255, 394] width 329 height 417
click at [143, 386] on icon at bounding box center [148, 390] width 16 height 16
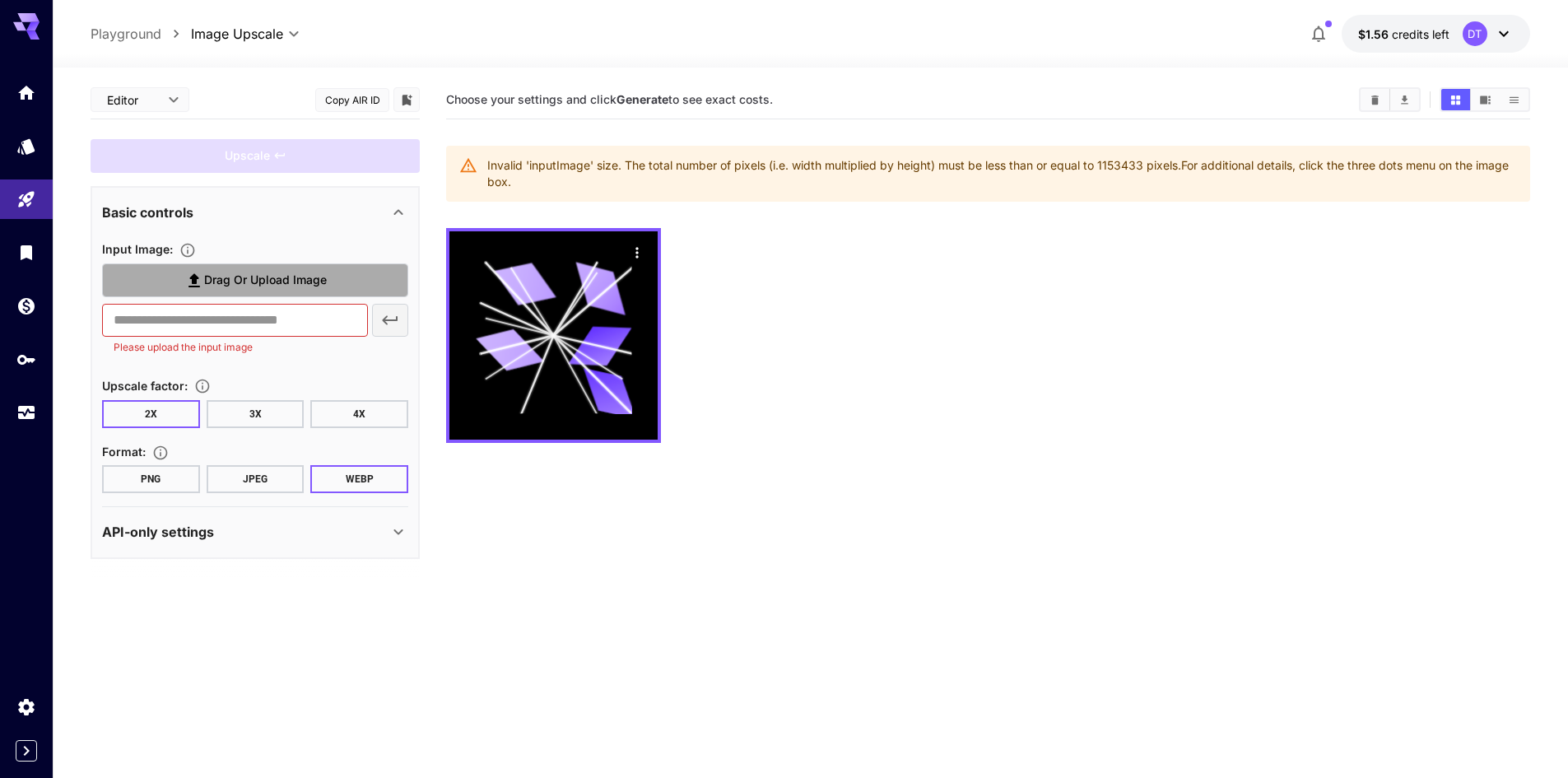
click at [174, 291] on label "Drag or upload image" at bounding box center [254, 279] width 306 height 34
click at [0, 0] on input "Drag or upload image" at bounding box center [0, 0] width 0 height 0
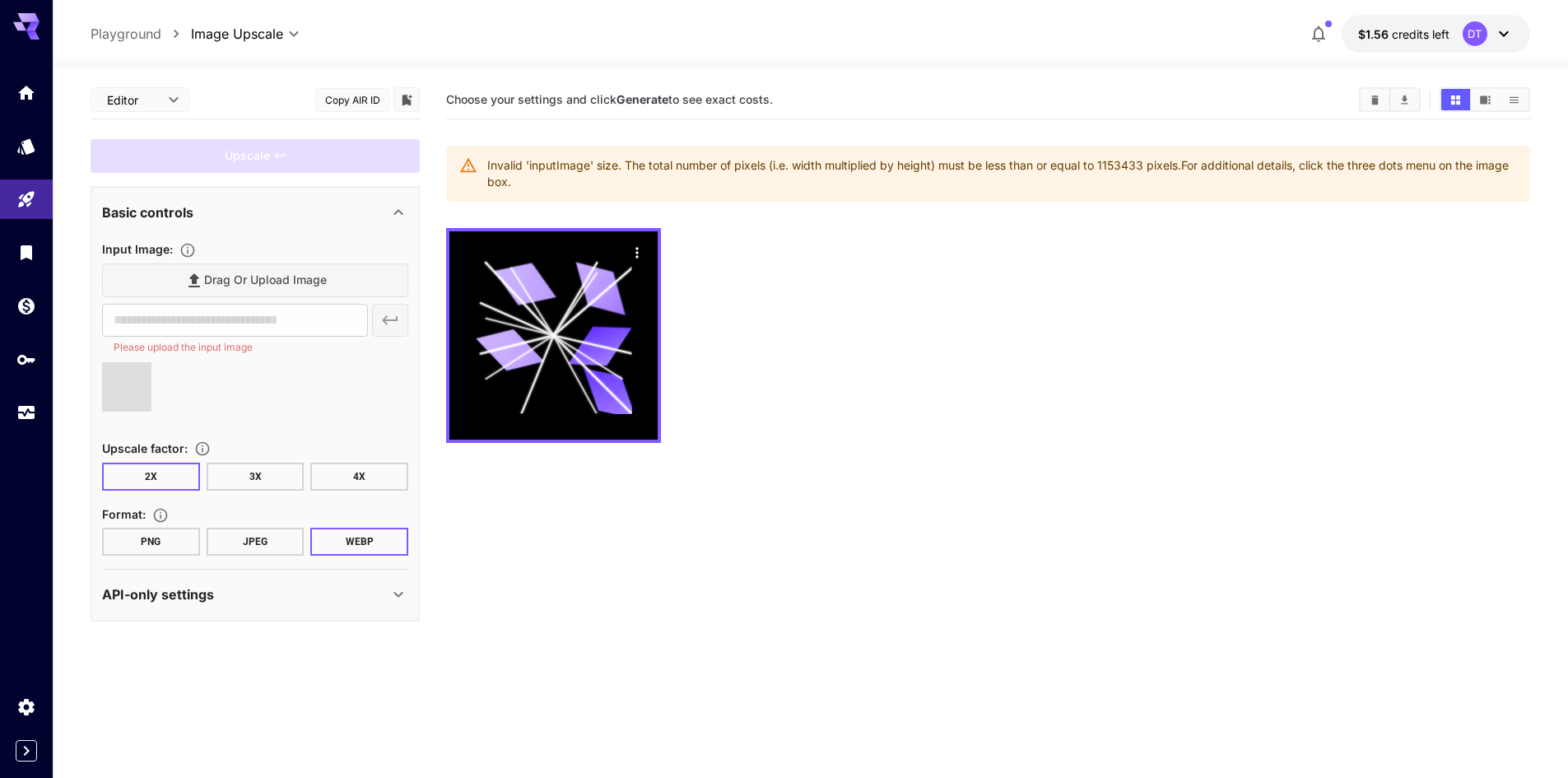
type input "**********"
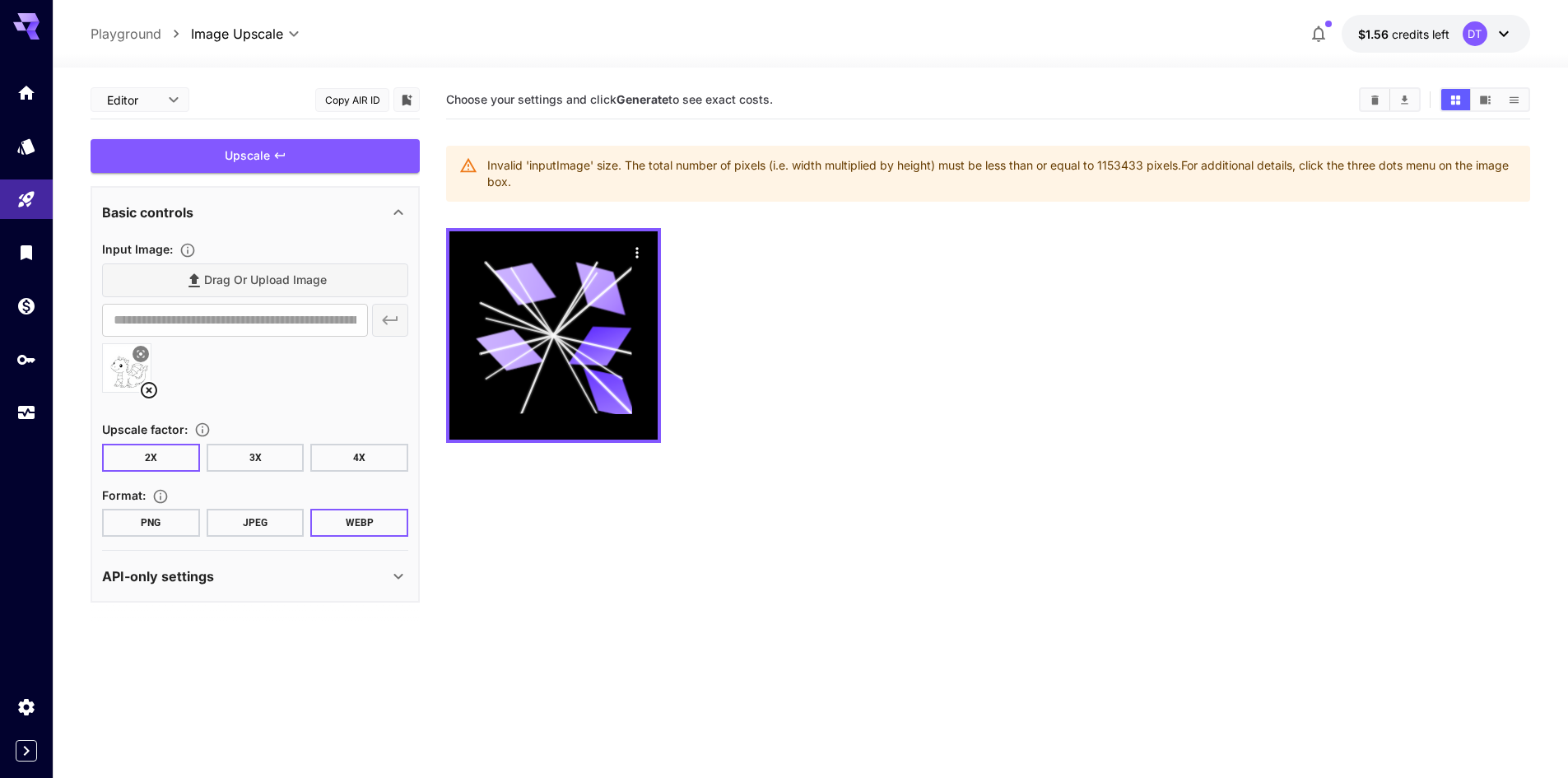
click at [265, 458] on button "3X" at bounding box center [256, 458] width 98 height 28
click at [263, 159] on div "Upscale" at bounding box center [255, 155] width 329 height 34
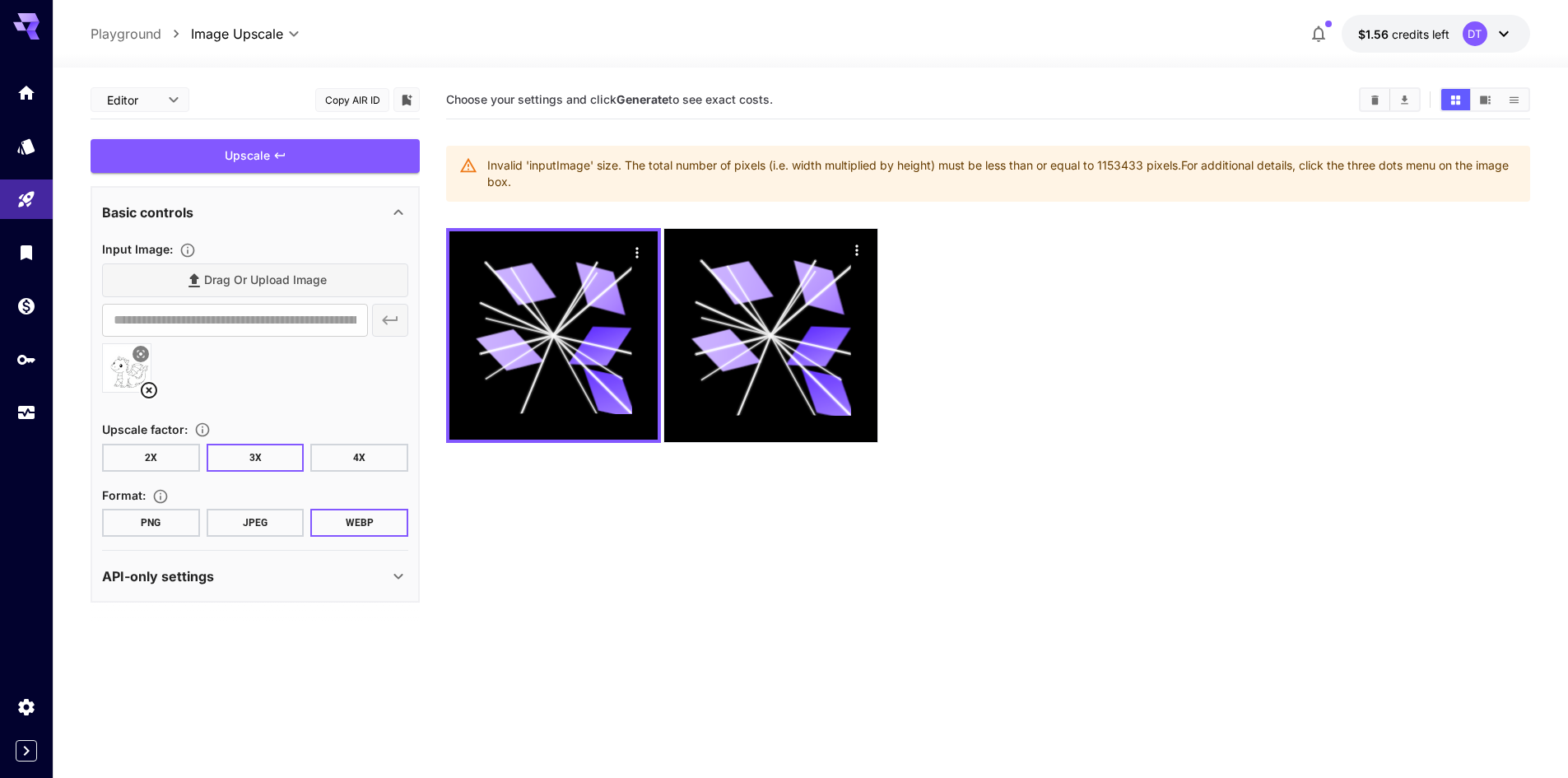
click at [1120, 163] on div "Invalid 'inputImage' size. The total number of pixels (i.e. width multiplied by…" at bounding box center [1002, 173] width 1029 height 46
click at [1208, 166] on div "Invalid 'inputImage' size. The total number of pixels (i.e. width multiplied by…" at bounding box center [1002, 173] width 1029 height 46
click at [1139, 163] on div "Invalid 'inputImage' size. The total number of pixels (i.e. width multiplied by…" at bounding box center [1002, 173] width 1029 height 46
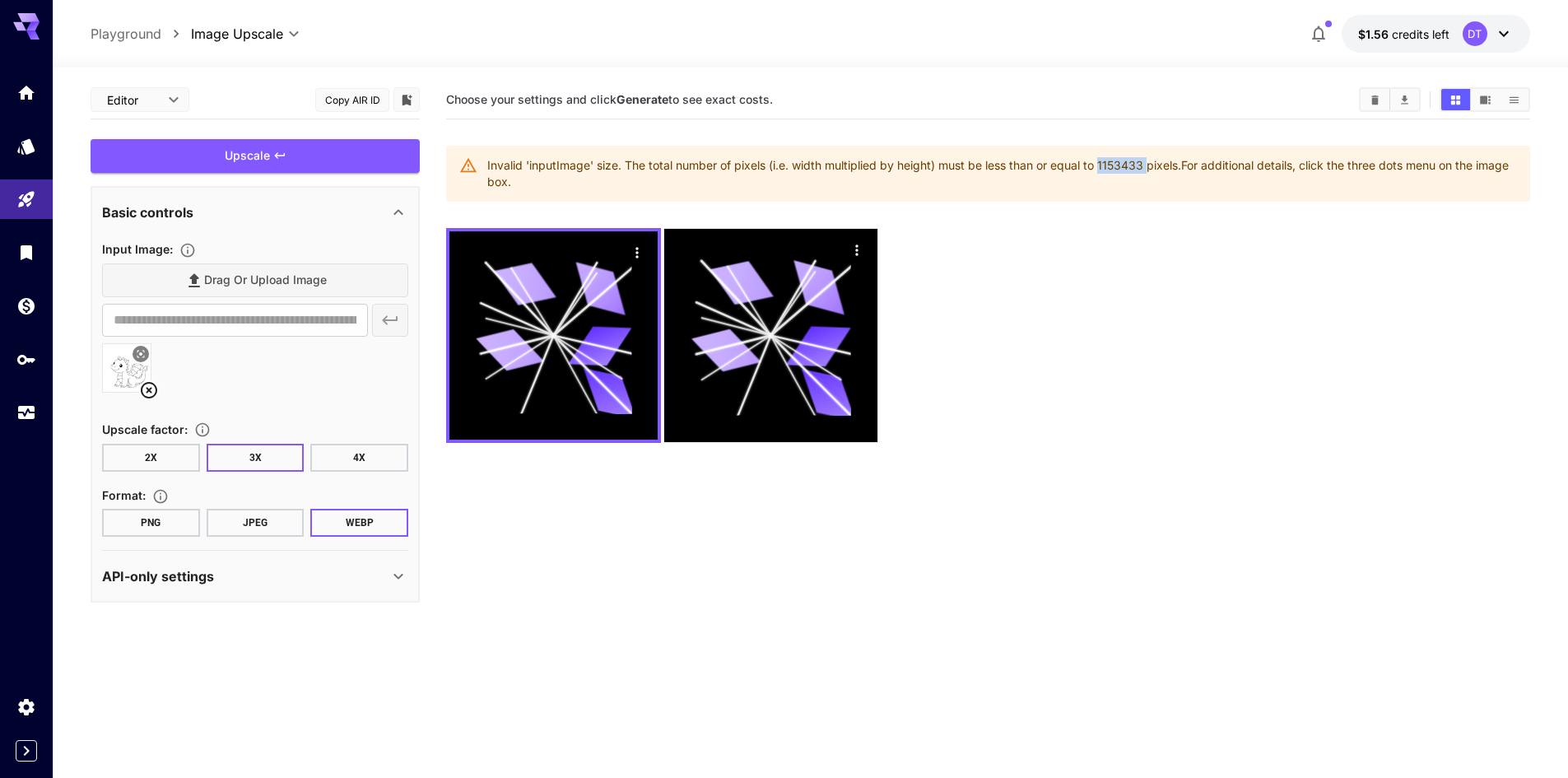
copy div "1153433"
click at [1098, 179] on div "Invalid 'inputImage' size. The total number of pixels (i.e. width multiplied by…" at bounding box center [1002, 173] width 1029 height 46
drag, startPoint x: 1100, startPoint y: 166, endPoint x: 1178, endPoint y: 166, distance: 78.0
click at [1178, 166] on div "Invalid 'inputImage' size. The total number of pixels (i.e. width multiplied by…" at bounding box center [1002, 173] width 1029 height 46
copy div "1153433 pixels"
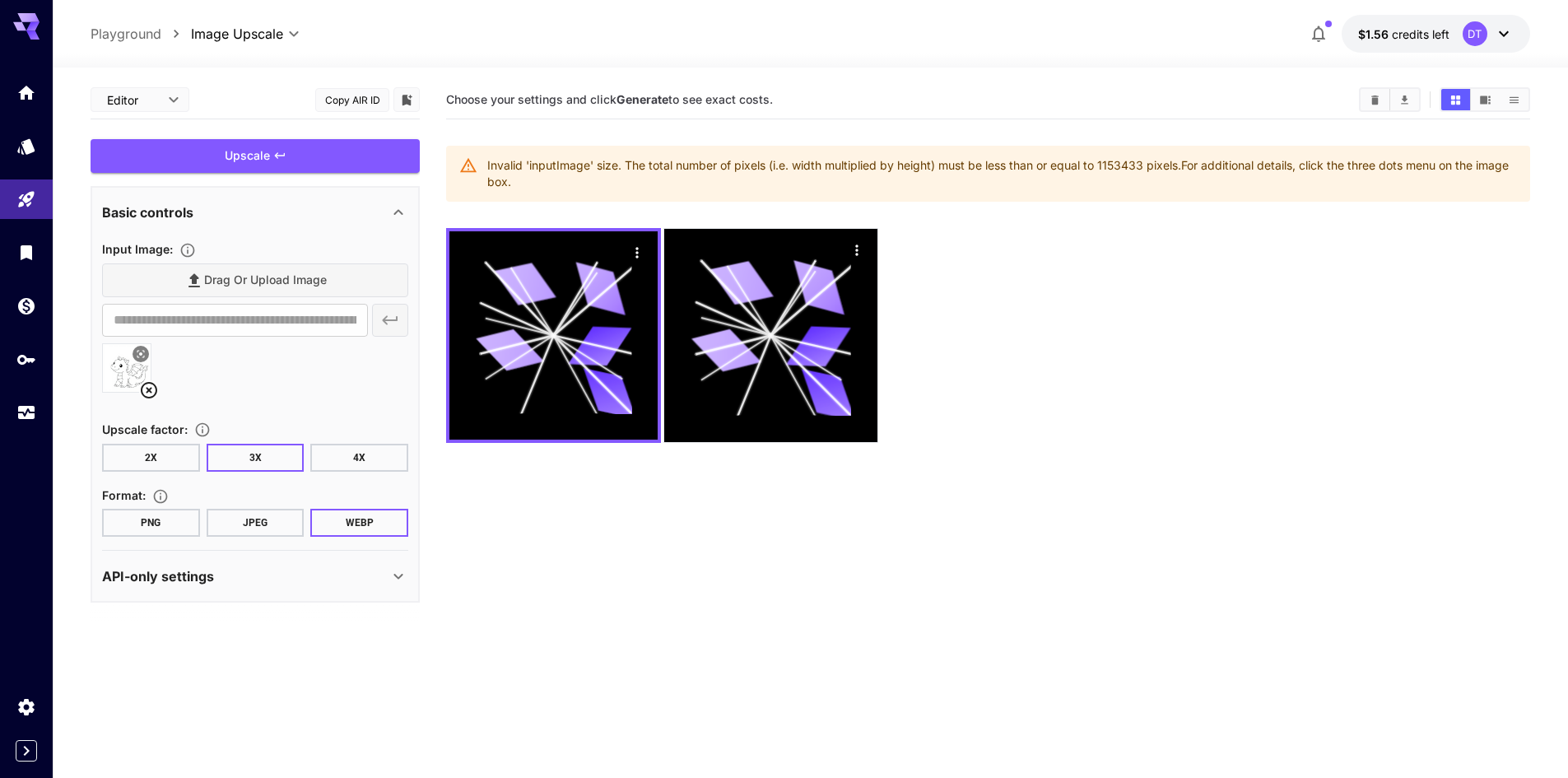
click at [1156, 191] on div "Invalid 'inputImage' size. The total number of pixels (i.e. width multiplied by…" at bounding box center [1002, 173] width 1029 height 46
drag, startPoint x: 1102, startPoint y: 169, endPoint x: 1128, endPoint y: 168, distance: 26.0
click at [1128, 168] on div "Invalid 'inputImage' size. The total number of pixels (i.e. width multiplied by…" at bounding box center [1002, 173] width 1029 height 46
click at [166, 523] on button "PNG" at bounding box center [151, 523] width 98 height 28
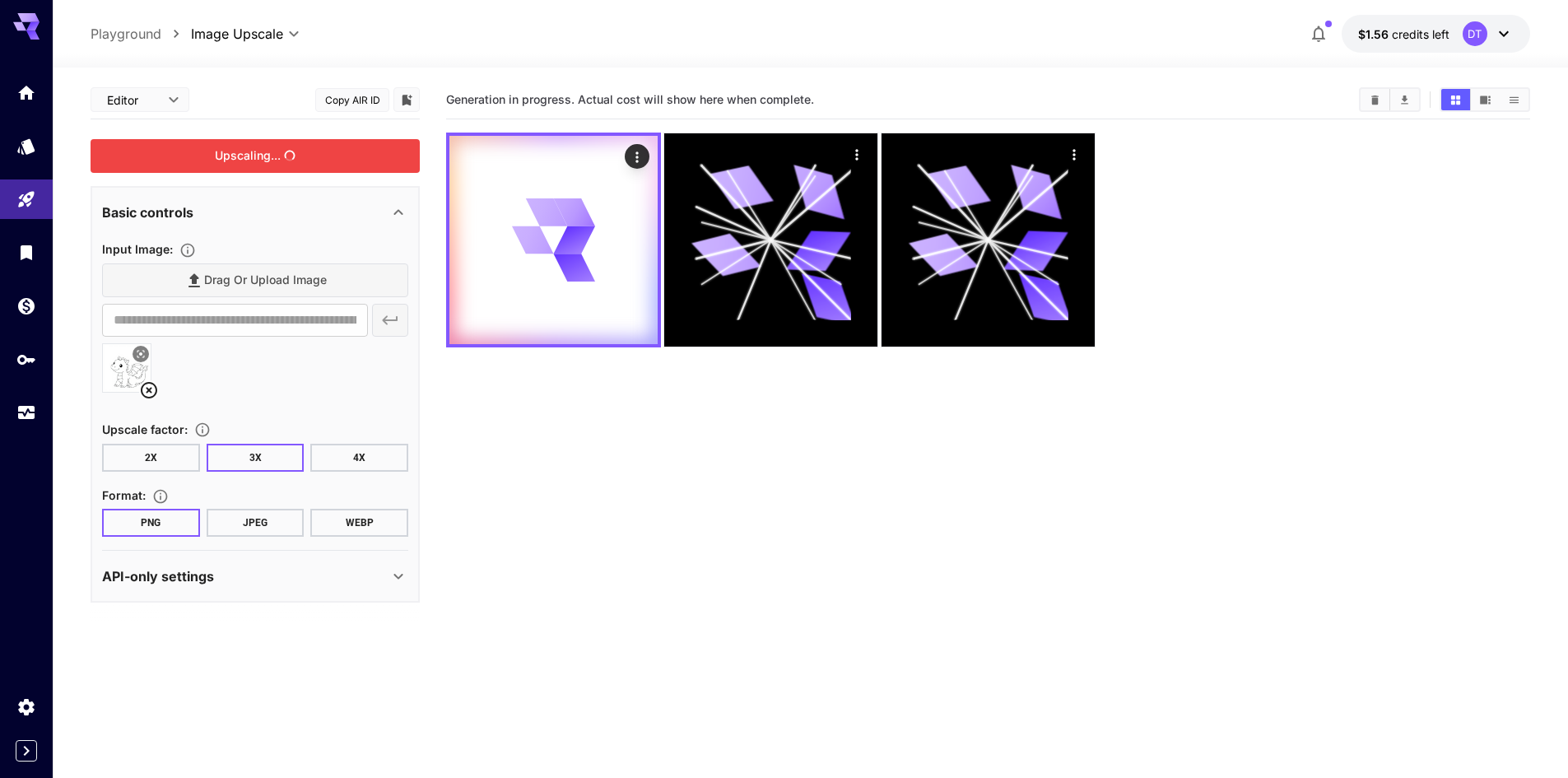
click at [248, 156] on div "Upscaling..." at bounding box center [255, 155] width 329 height 34
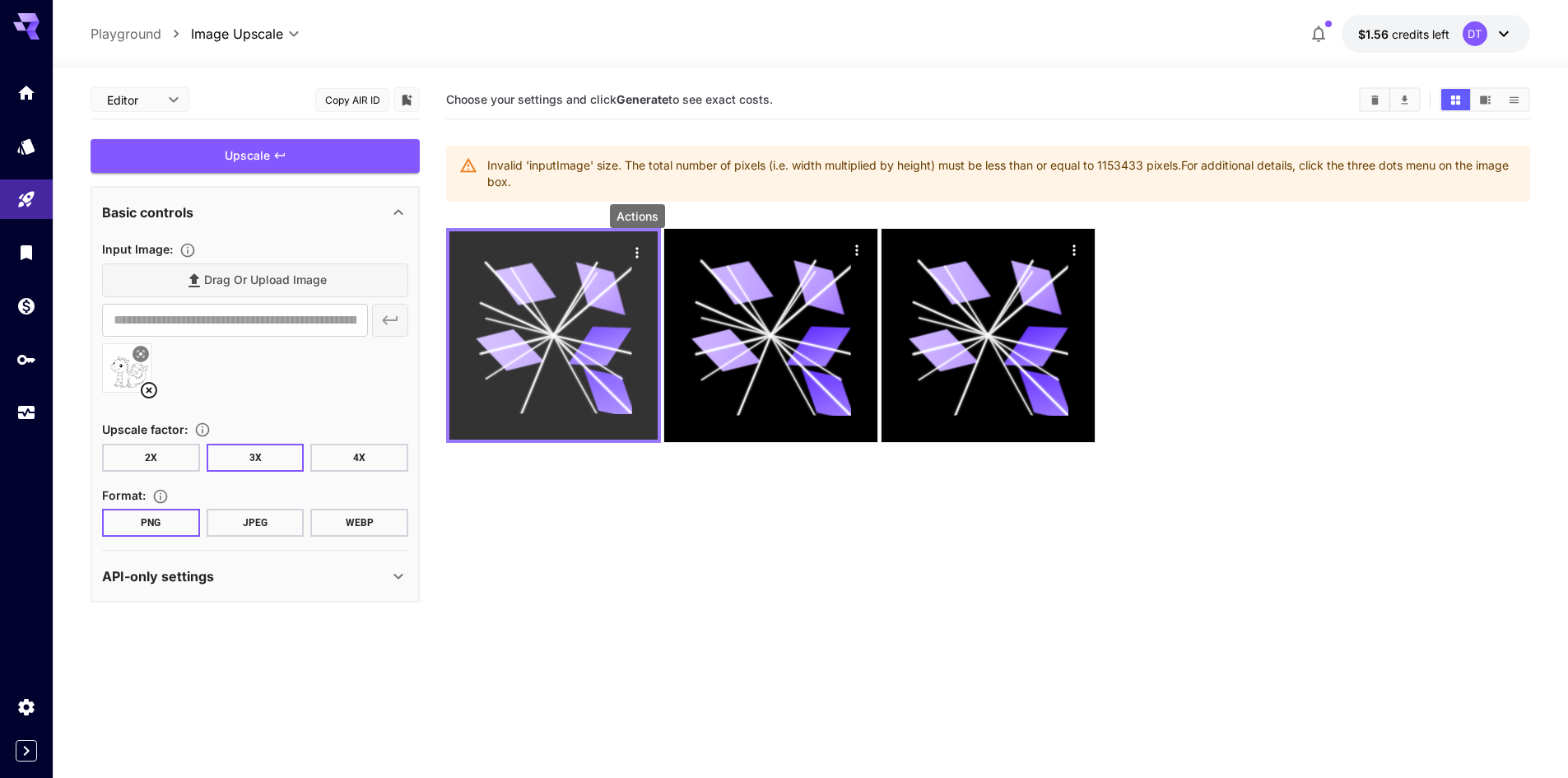
click at [637, 252] on icon "Actions" at bounding box center [636, 252] width 3 height 10
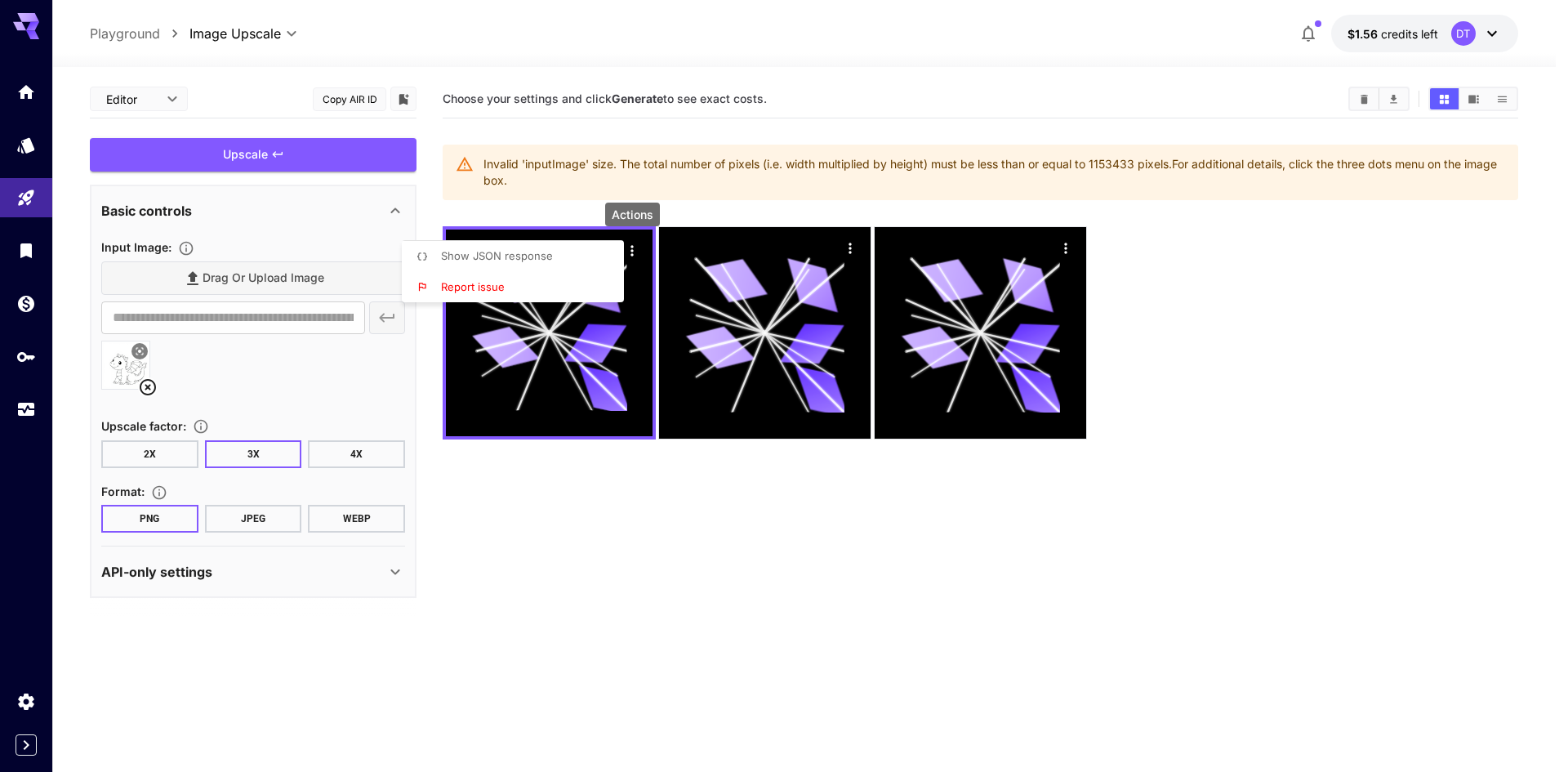
click at [600, 252] on li "Show JSON response" at bounding box center [518, 257] width 232 height 31
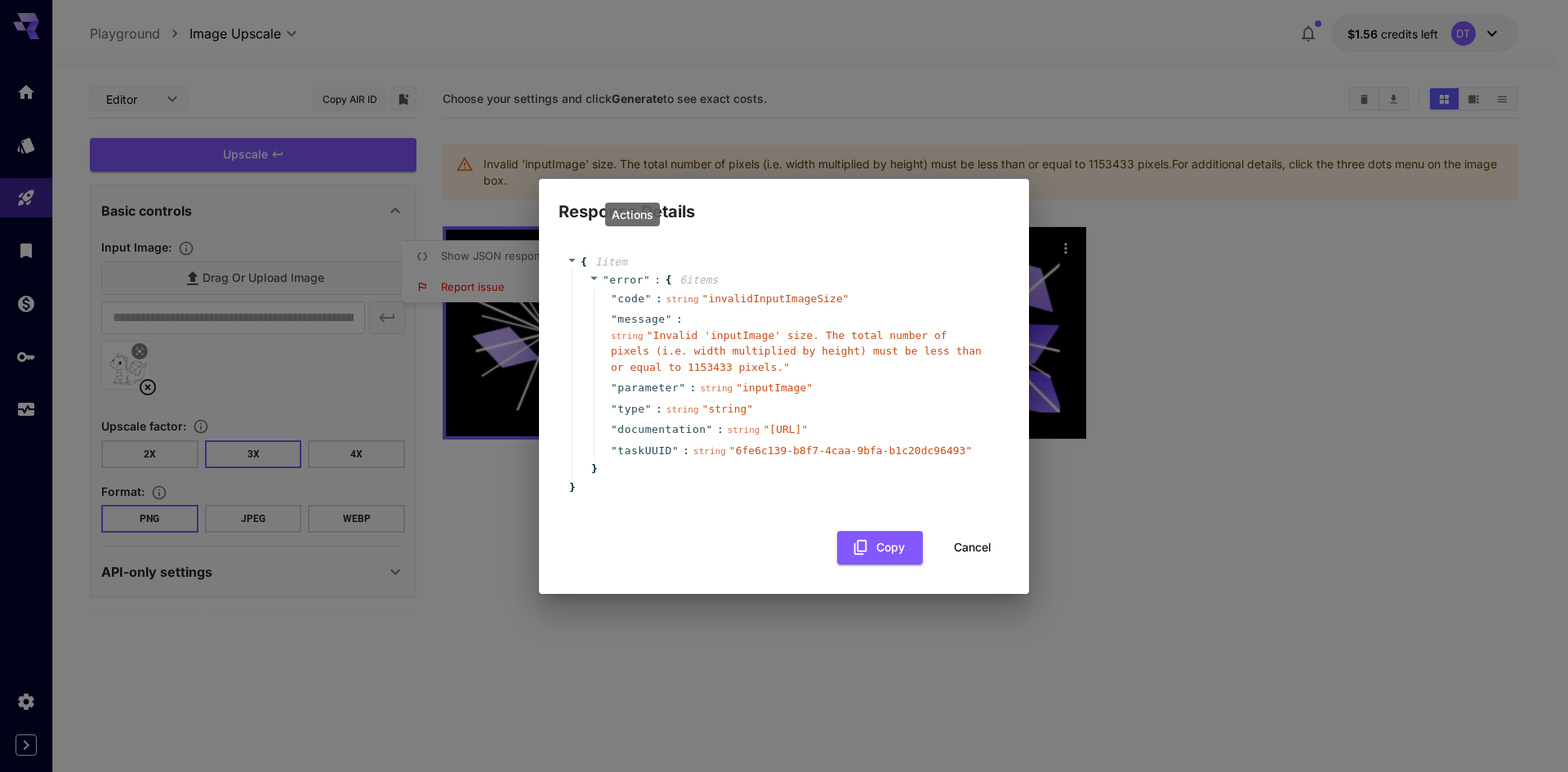
drag, startPoint x: 630, startPoint y: 428, endPoint x: 686, endPoint y: 429, distance: 56.0
click at [728, 429] on div "string " https://runware.ai/docs/en/image-editing/upscaling#request-inputimage "" at bounding box center [768, 430] width 81 height 16
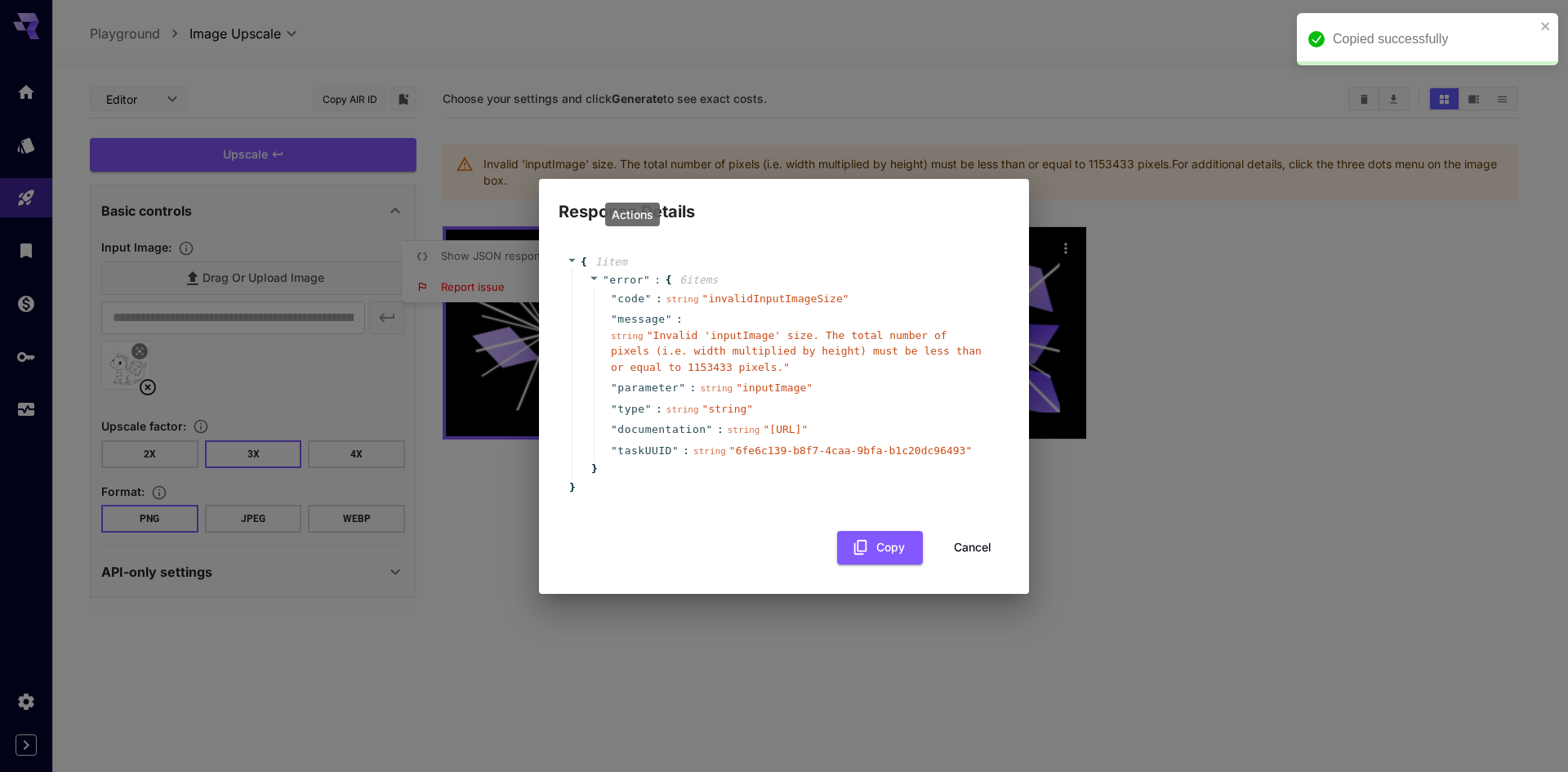
click at [763, 431] on span "" [URL] "" at bounding box center [785, 430] width 45 height 12
click at [763, 436] on span "" [URL] "" at bounding box center [785, 430] width 45 height 12
drag, startPoint x: 650, startPoint y: 428, endPoint x: 820, endPoint y: 450, distance: 171.4
click at [808, 436] on span "" [URL] "" at bounding box center [785, 430] width 45 height 12
copy span "[URL]"
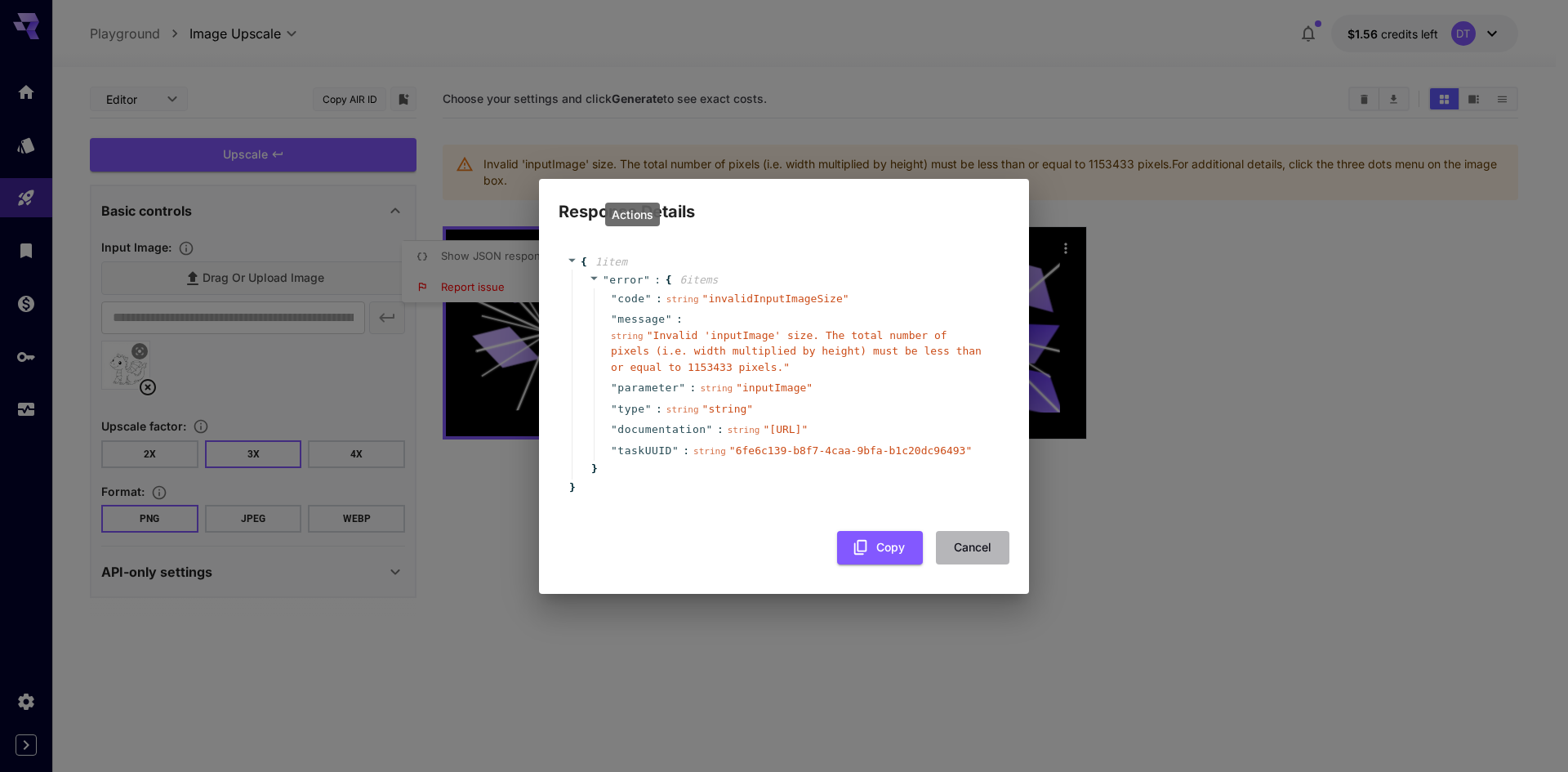
click at [973, 559] on button "Cancel" at bounding box center [973, 548] width 74 height 33
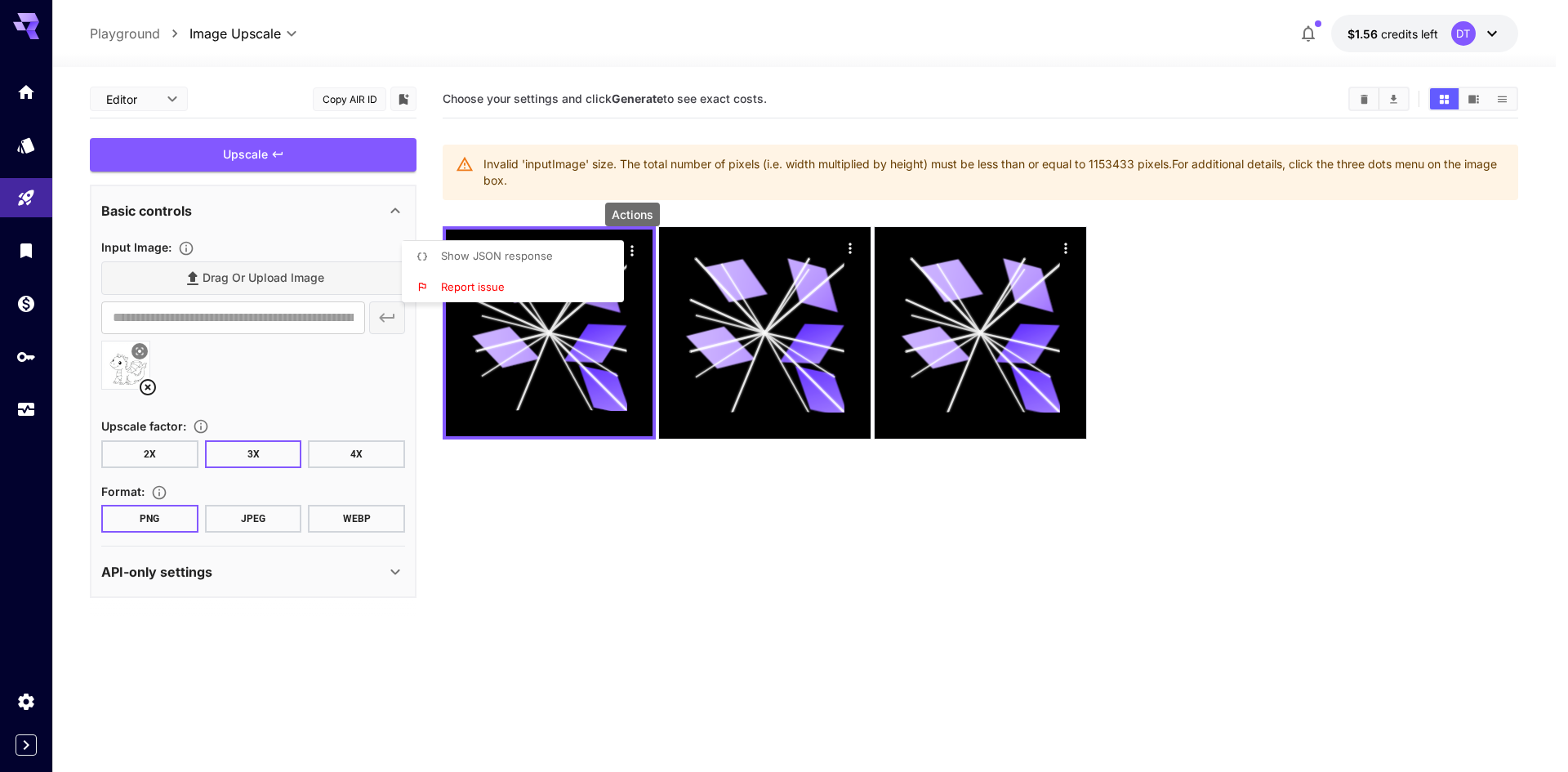
click at [23, 352] on div at bounding box center [784, 386] width 1568 height 772
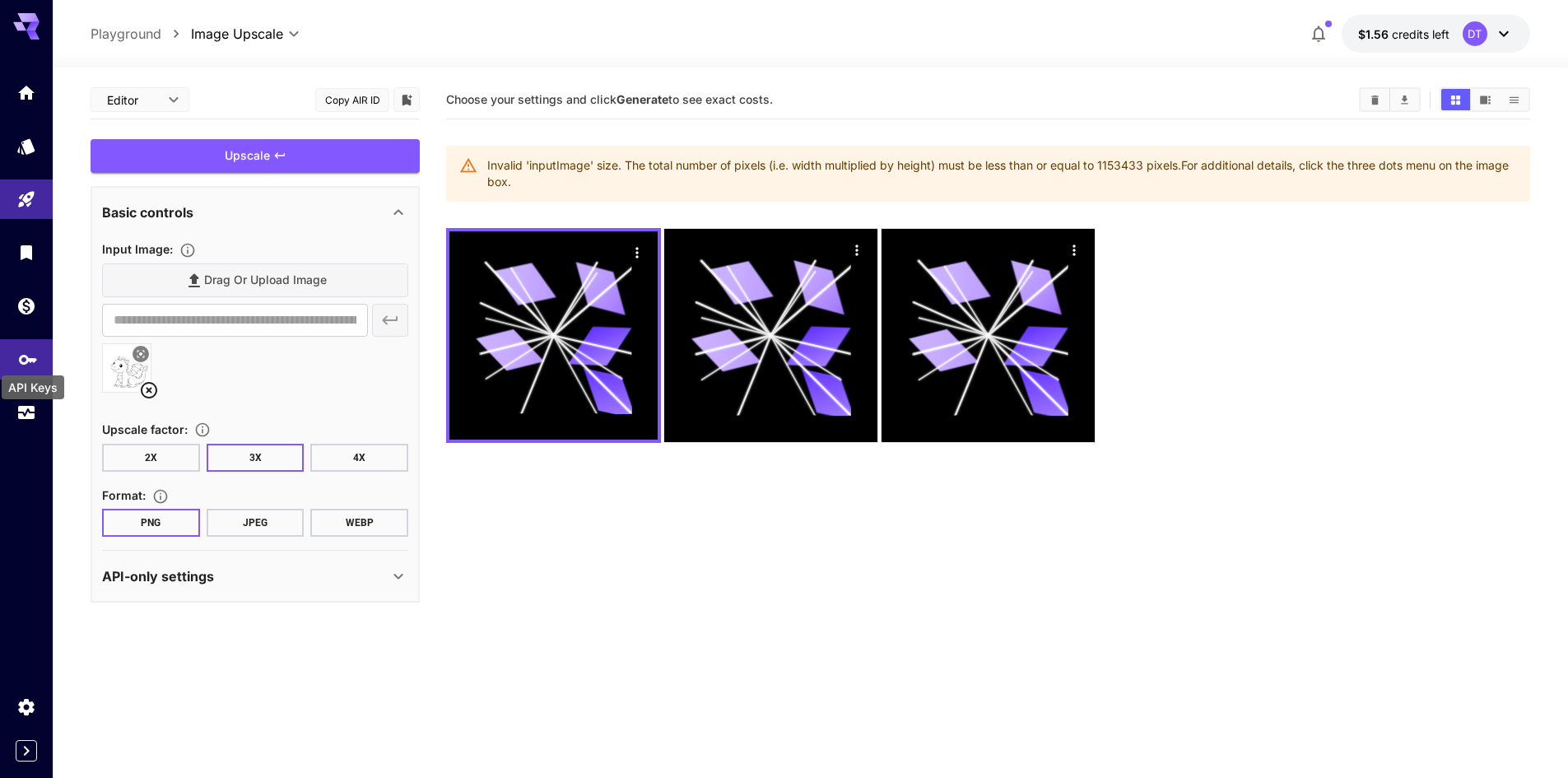
click at [24, 354] on icon "API Keys" at bounding box center [28, 354] width 20 height 20
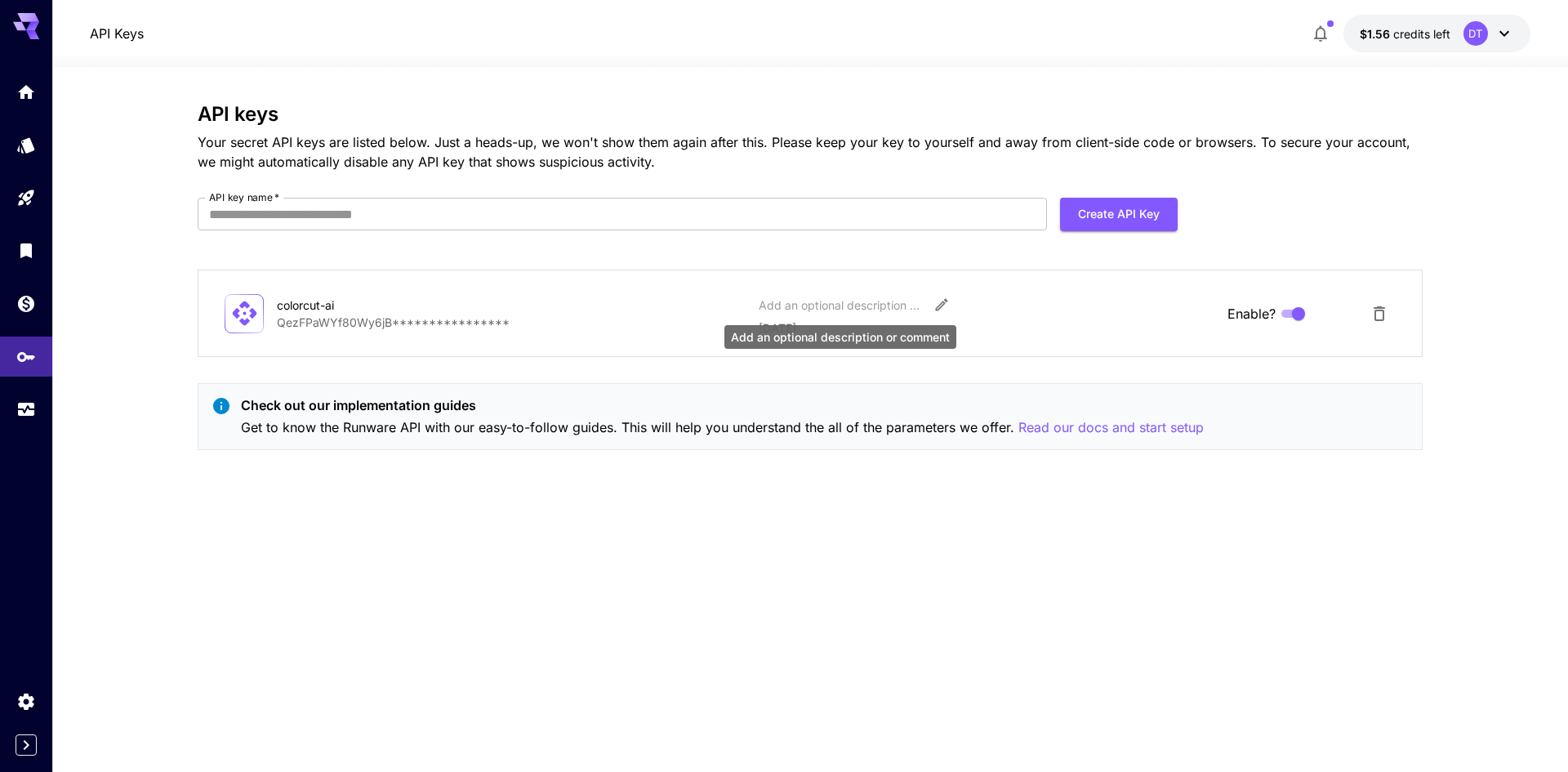
click at [808, 309] on div "Add an optional description or comment" at bounding box center [840, 306] width 163 height 17
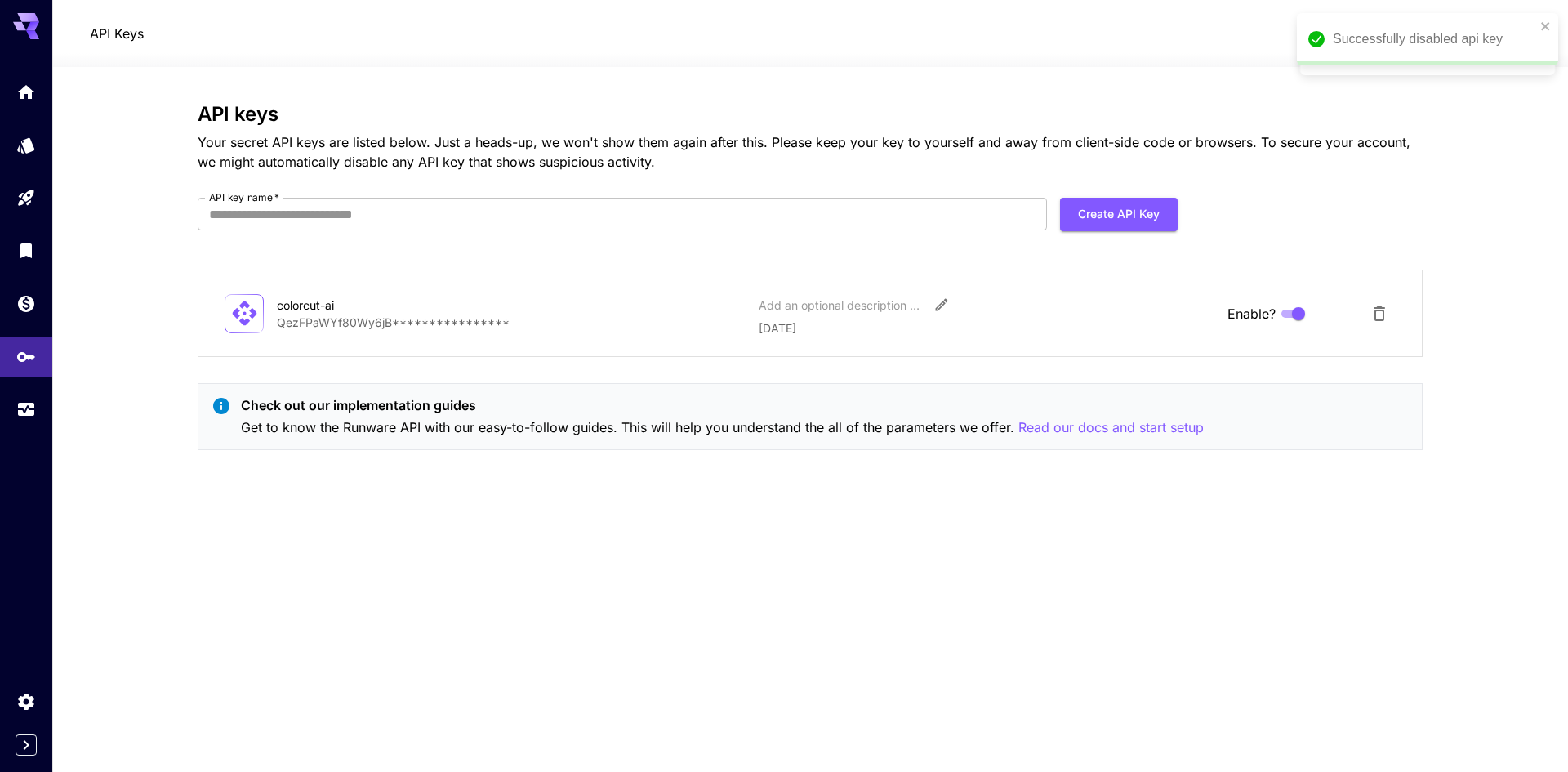
click at [330, 328] on p "**********" at bounding box center [512, 323] width 469 height 17
click at [937, 300] on icon "Edit" at bounding box center [941, 305] width 16 height 16
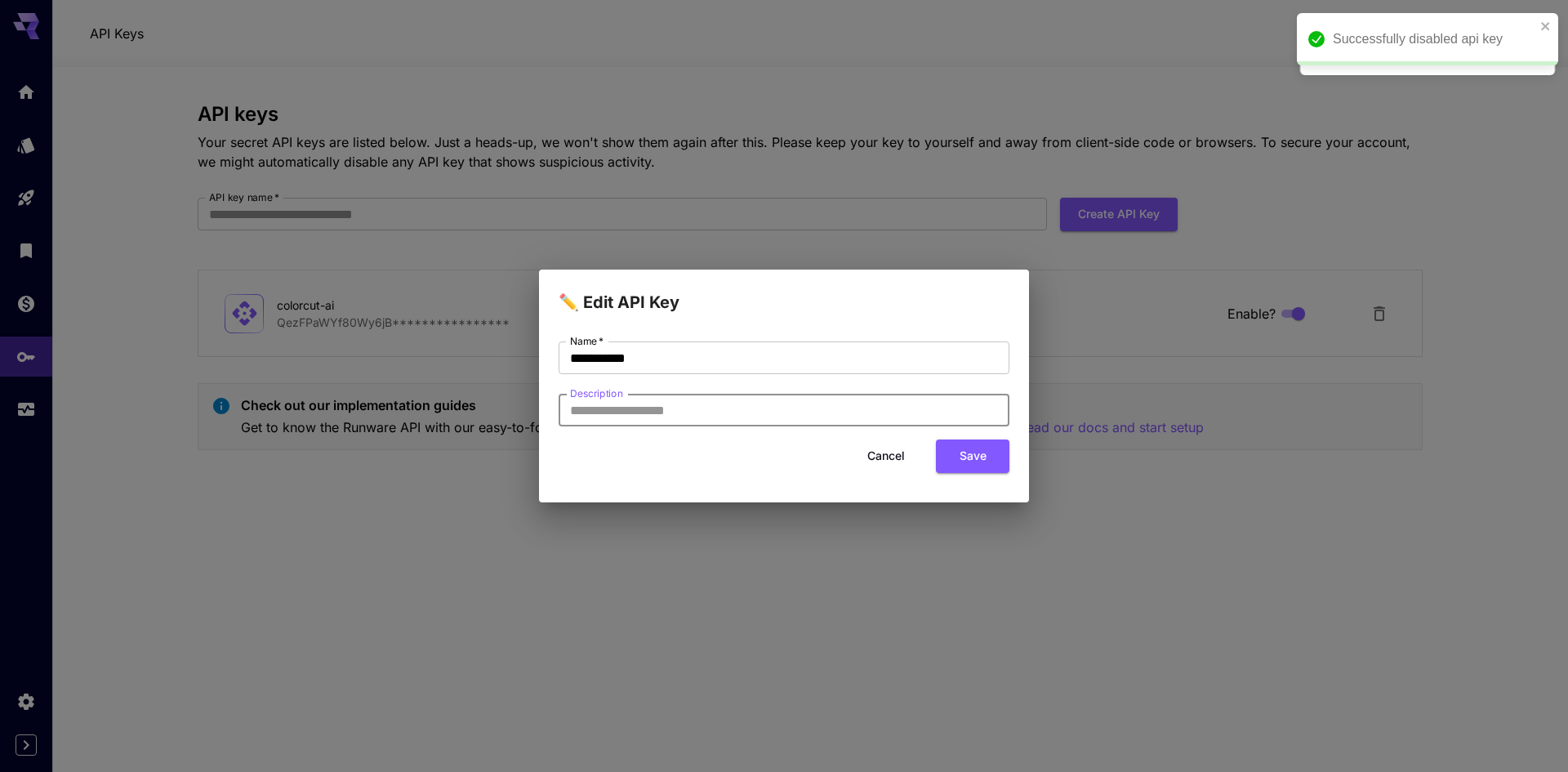
click at [663, 425] on input "Description" at bounding box center [784, 410] width 451 height 33
click at [855, 445] on button "Cancel" at bounding box center [886, 456] width 74 height 33
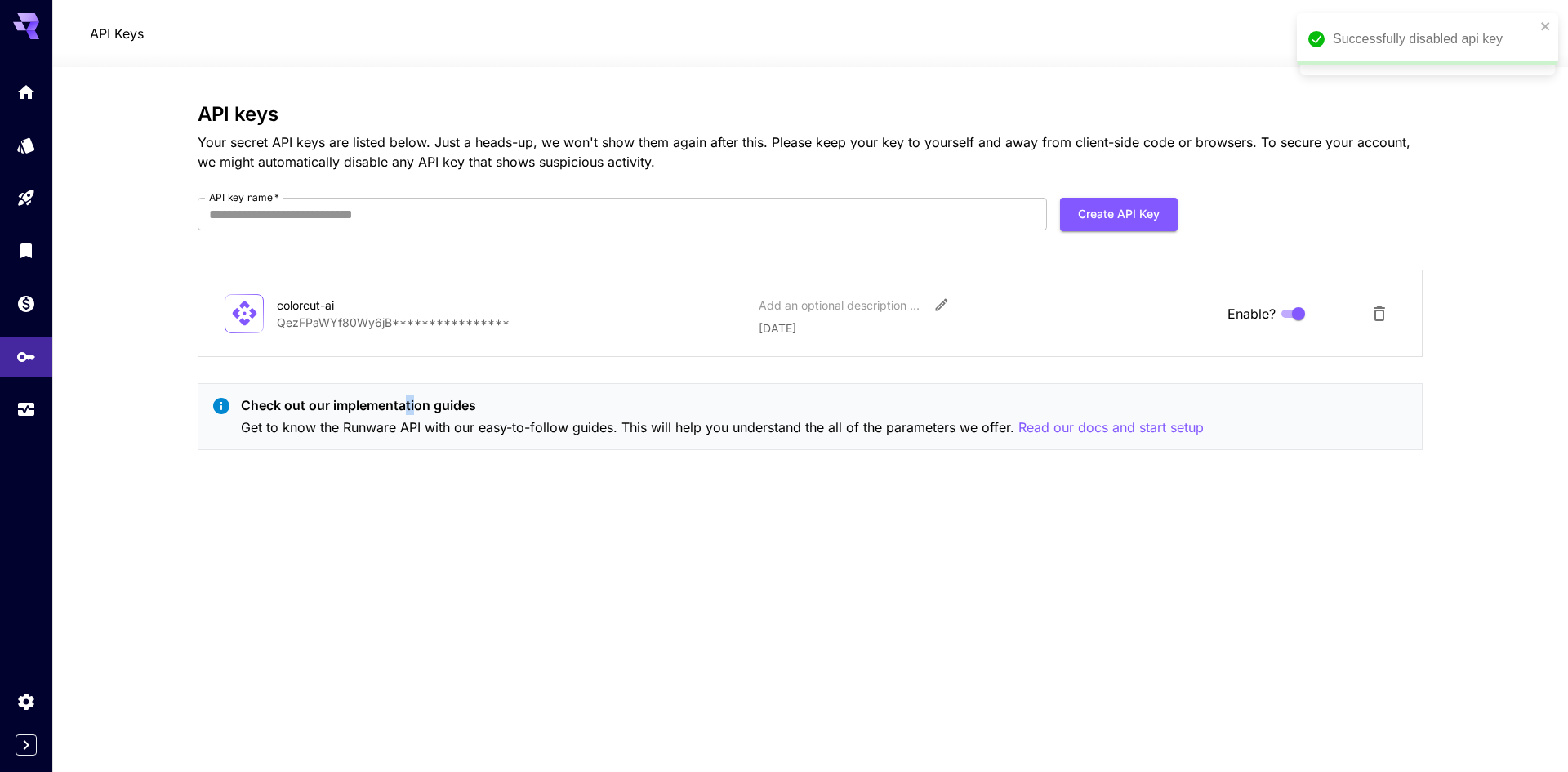
drag, startPoint x: 412, startPoint y: 366, endPoint x: 314, endPoint y: 330, distance: 104.4
click at [406, 365] on div "**********" at bounding box center [810, 282] width 1225 height 360
click at [305, 329] on p "**********" at bounding box center [512, 323] width 469 height 17
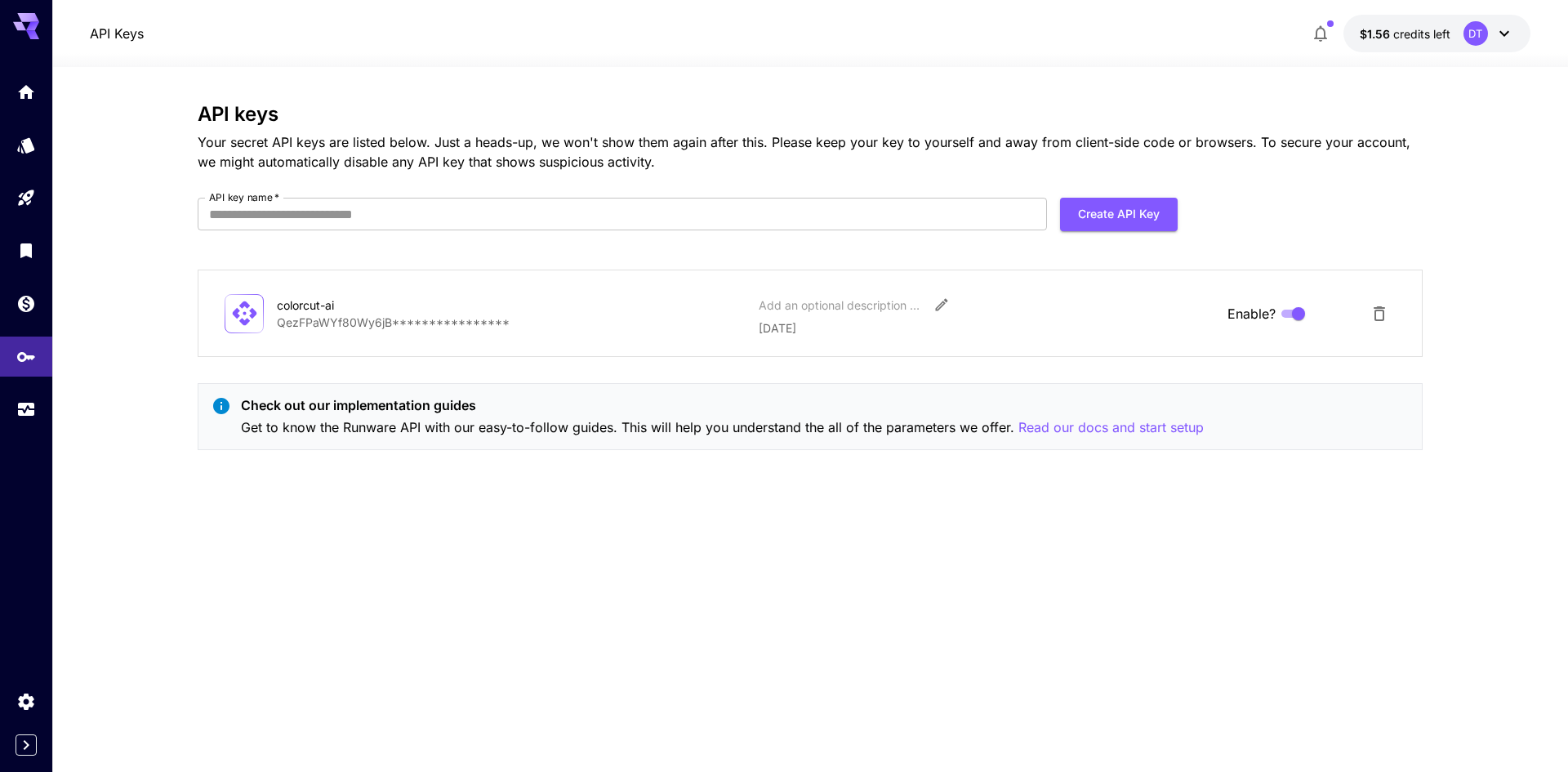
click at [739, 504] on div "**********" at bounding box center [810, 419] width 1225 height 633
click at [1370, 318] on icon "Delete API Key" at bounding box center [1379, 313] width 20 height 20
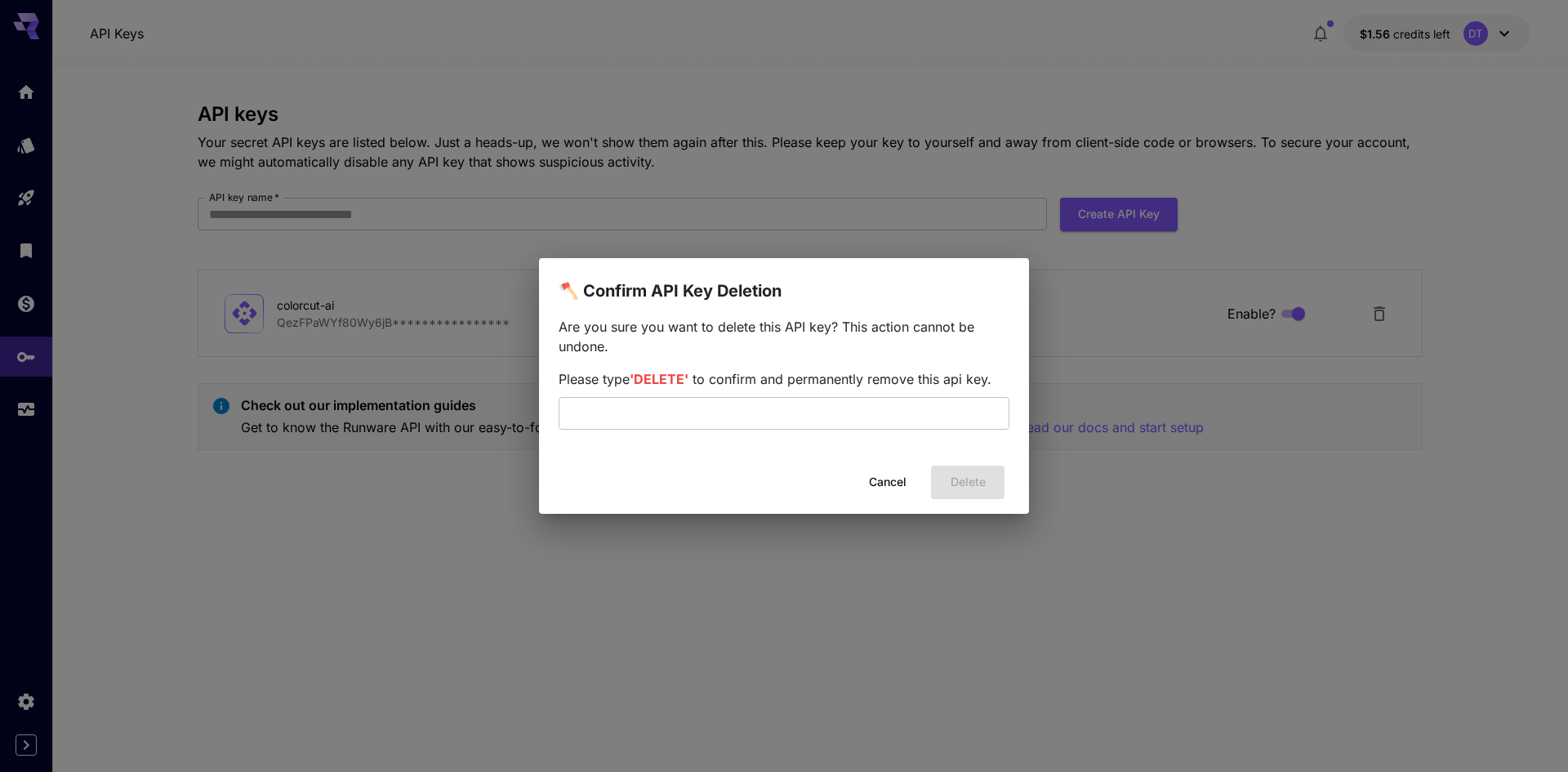
click at [773, 391] on div "Please type 'DELETE' to confirm and permanently remove this api key. ​" at bounding box center [784, 400] width 451 height 61
click at [666, 376] on span "'DELETE'" at bounding box center [659, 378] width 59 height 16
copy span "DELETE"
click at [665, 413] on input "text" at bounding box center [784, 413] width 451 height 33
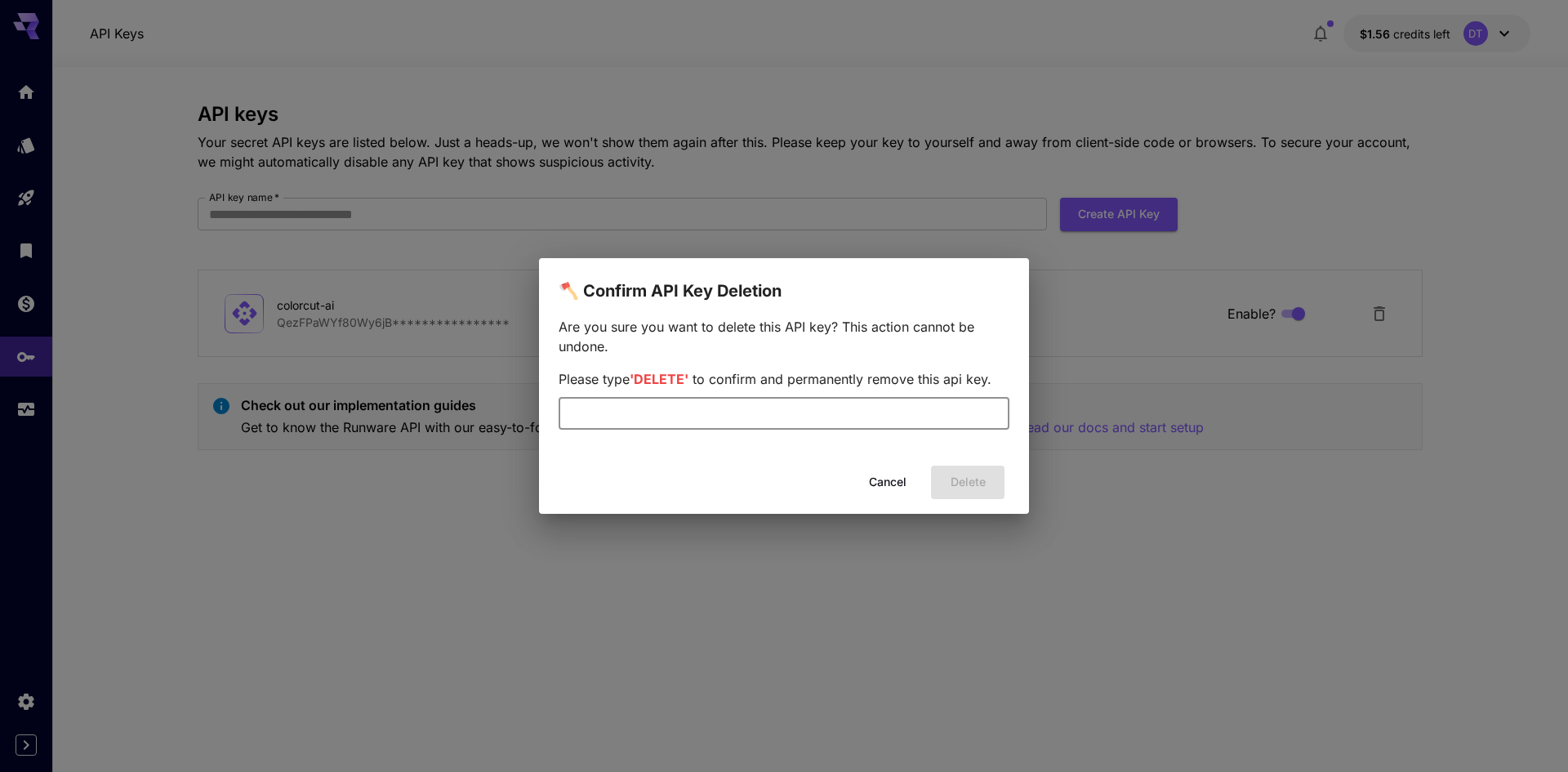
paste input "******"
type input "******"
click at [953, 478] on button "Delete" at bounding box center [967, 482] width 74 height 33
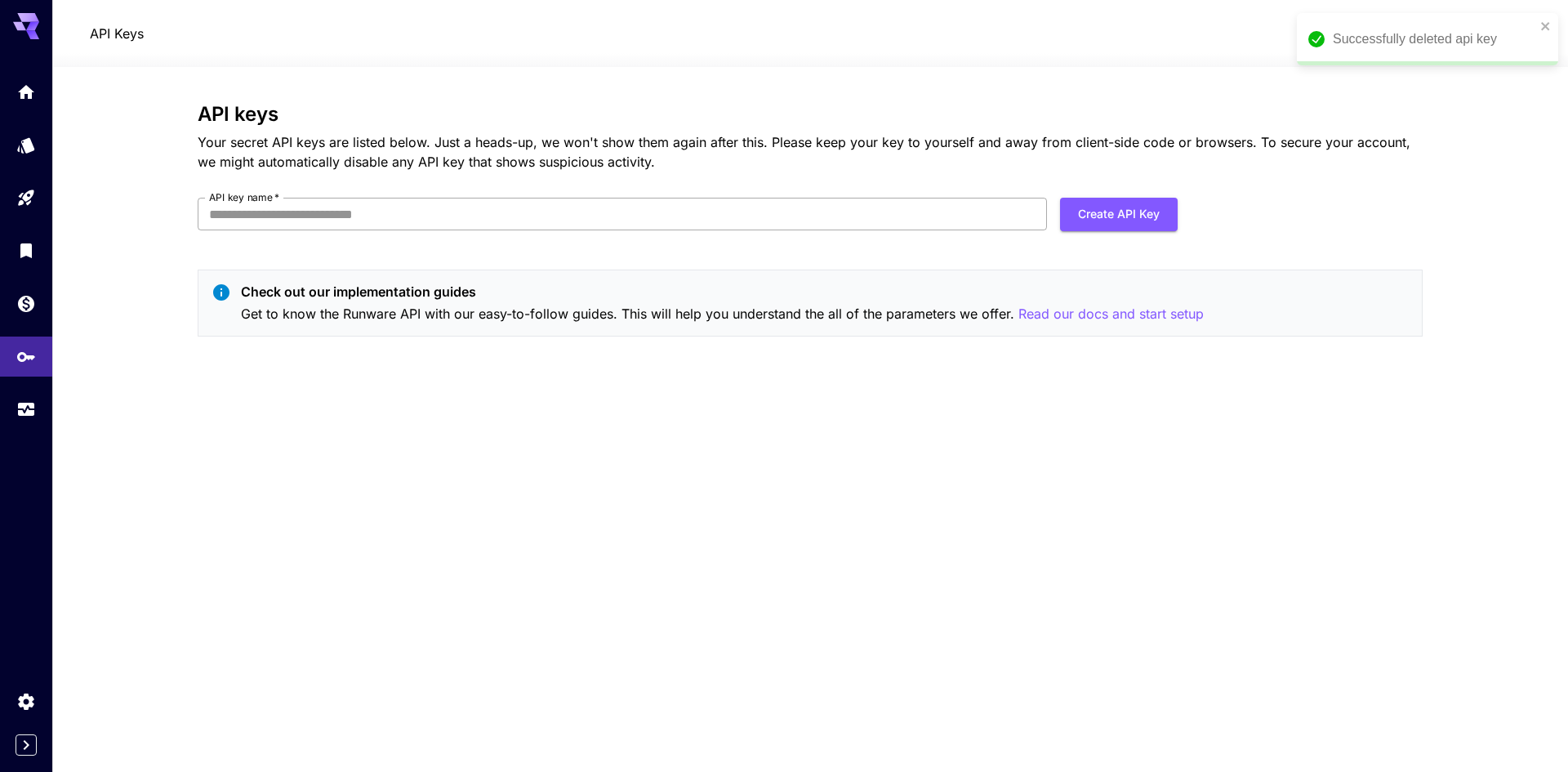
click at [548, 211] on input "API key name   *" at bounding box center [622, 214] width 849 height 33
type input "**********"
click at [1086, 210] on button "Create API Key" at bounding box center [1118, 214] width 117 height 33
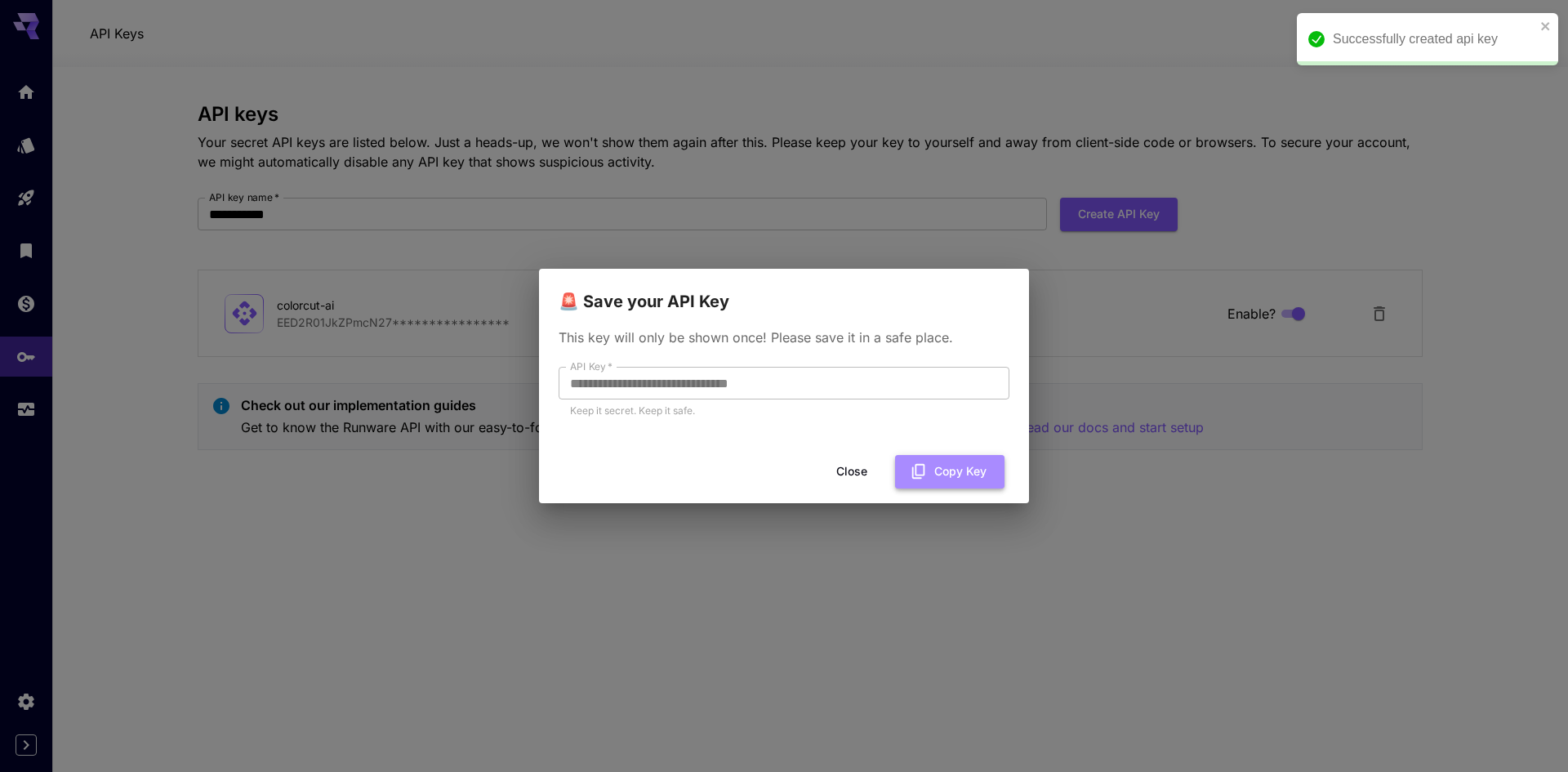
click at [948, 474] on button "Copy Key" at bounding box center [950, 472] width 109 height 33
click at [877, 474] on button "Close" at bounding box center [865, 472] width 74 height 33
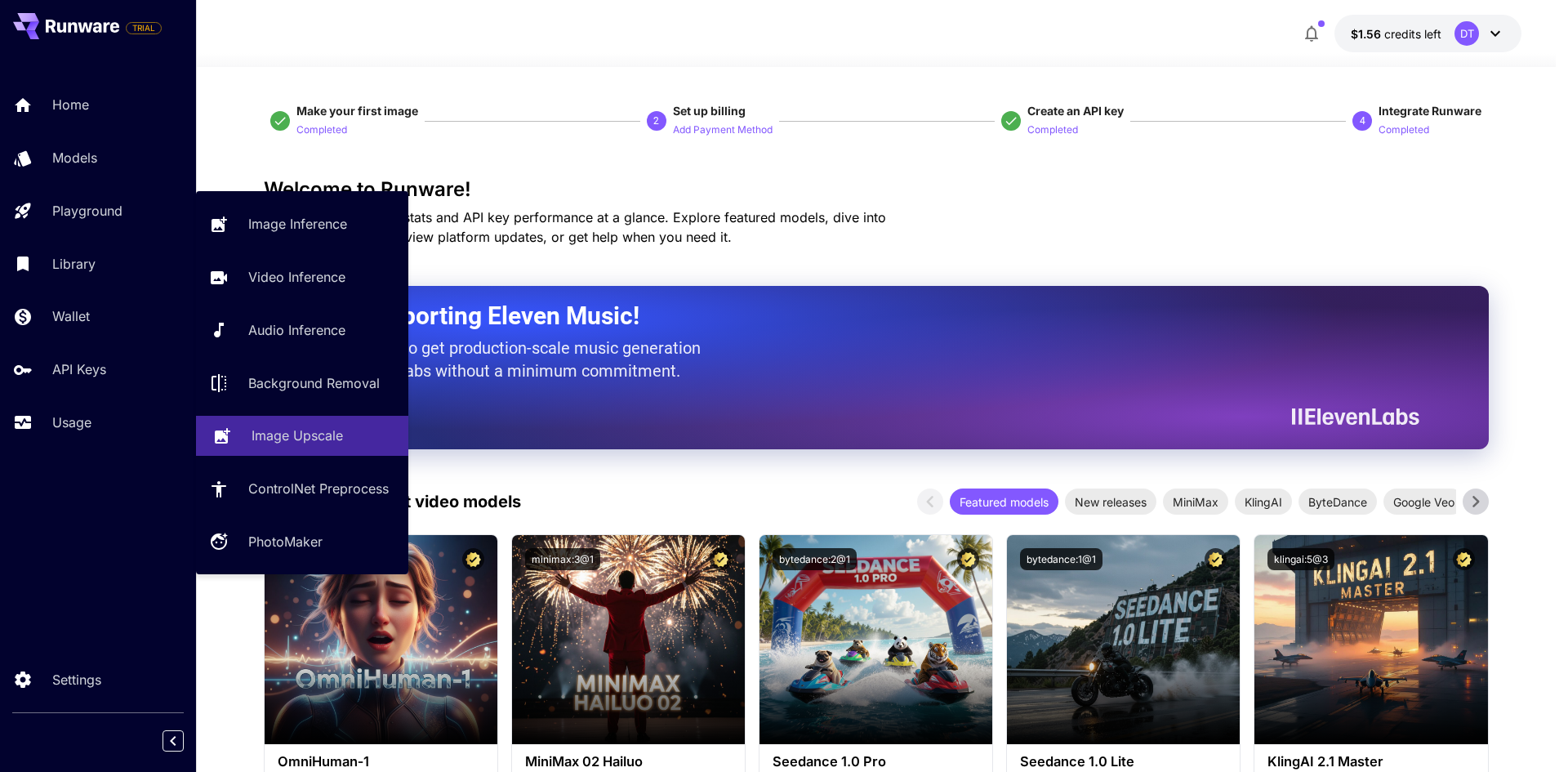
click at [301, 440] on p "Image Upscale" at bounding box center [297, 435] width 92 height 20
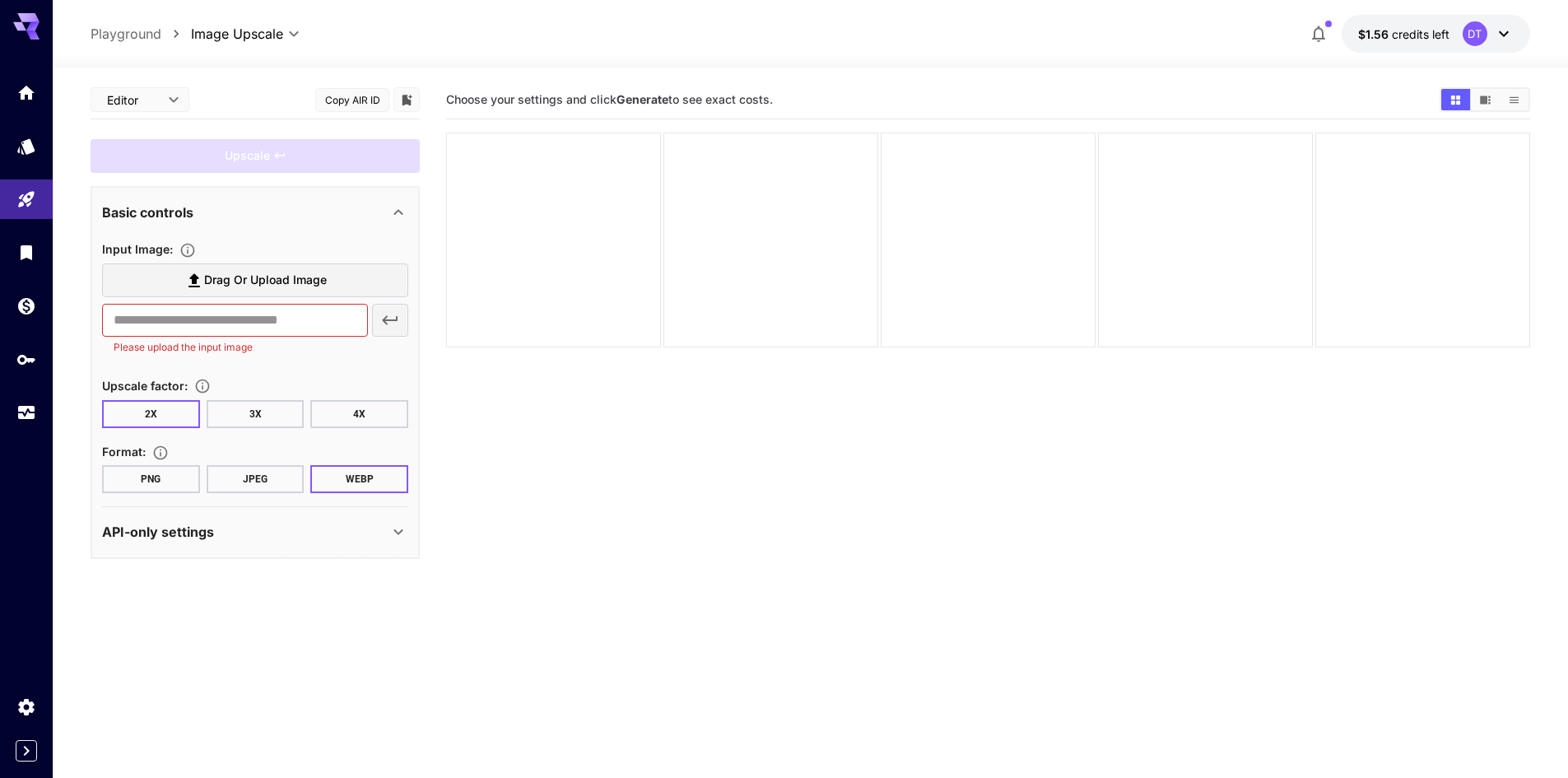
click at [232, 279] on span "Drag or upload image" at bounding box center [265, 280] width 122 height 21
click at [0, 0] on input "Drag or upload image" at bounding box center [0, 0] width 0 height 0
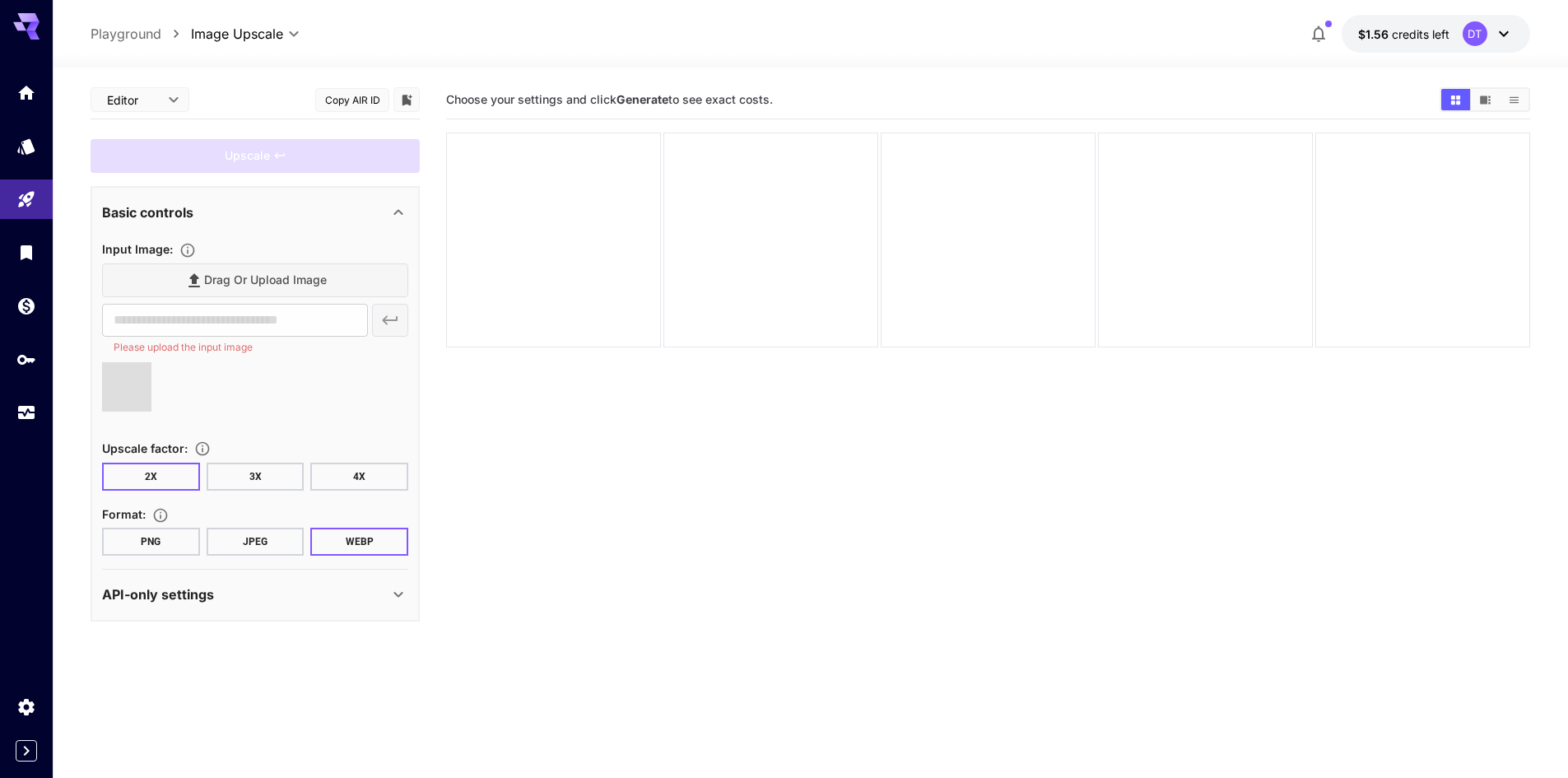
click at [376, 491] on button "4X" at bounding box center [359, 477] width 98 height 28
type input "**********"
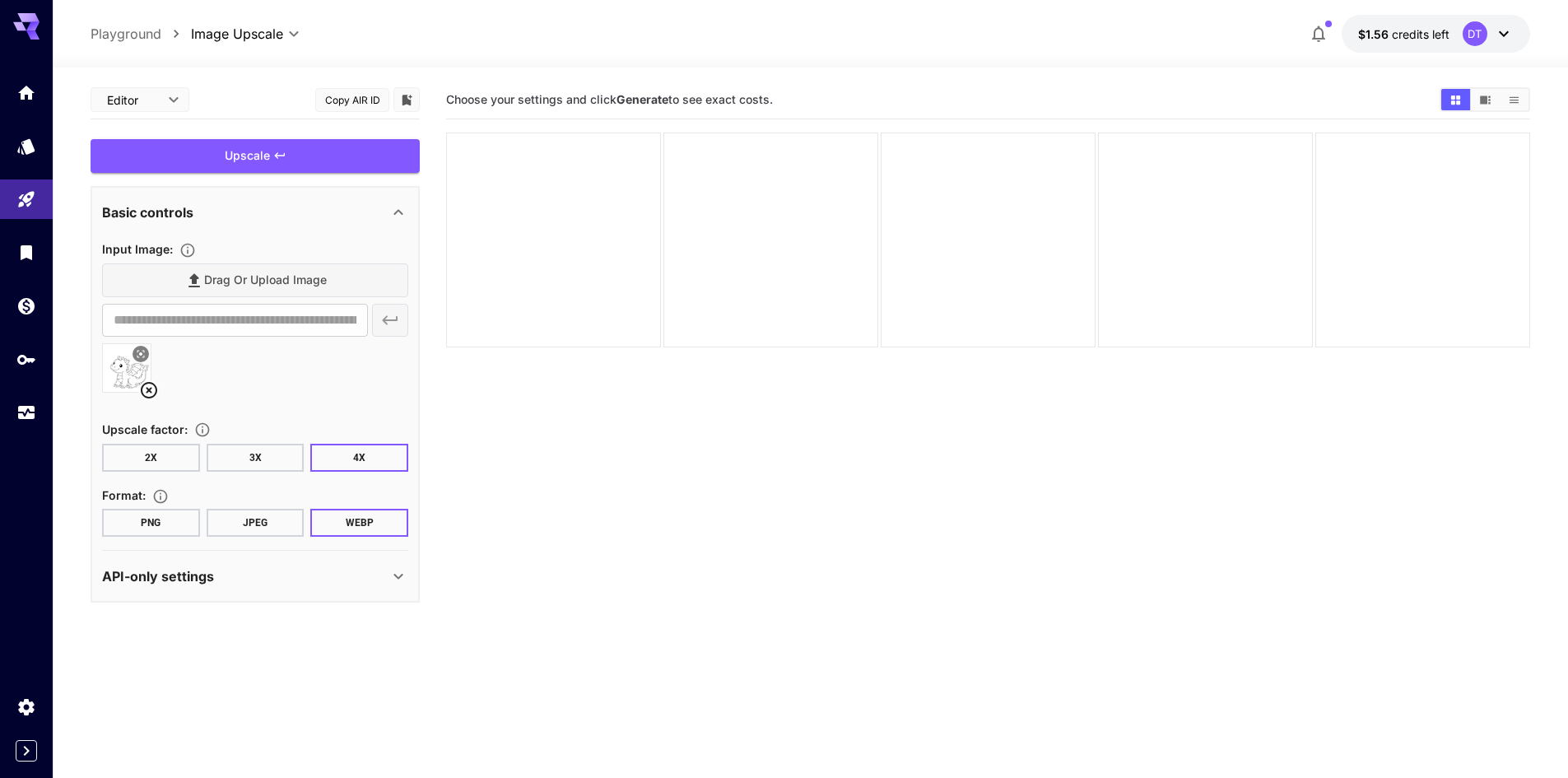
click at [167, 523] on button "PNG" at bounding box center [151, 523] width 98 height 28
click at [267, 164] on div "Upscale" at bounding box center [255, 155] width 329 height 34
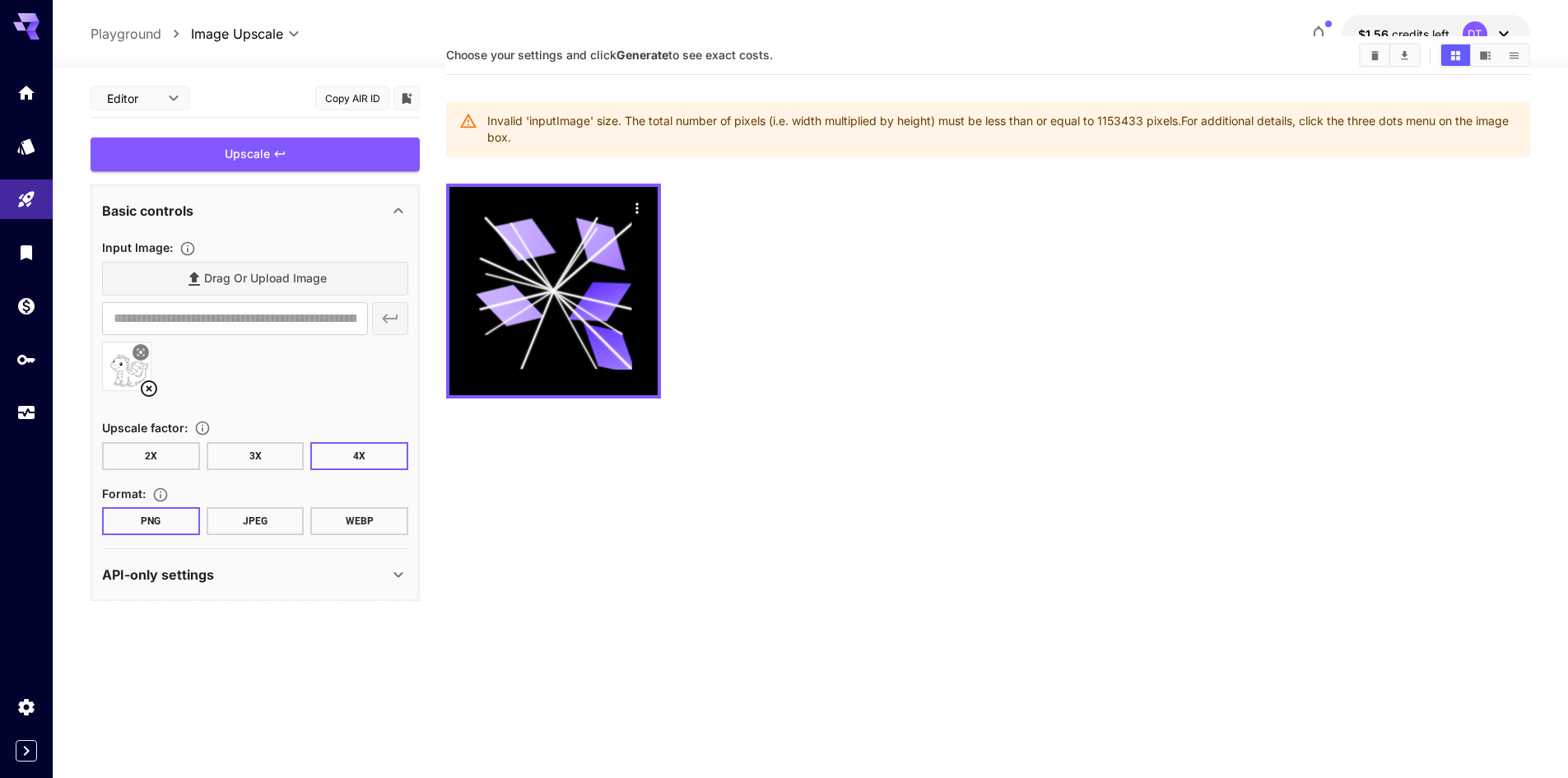
scroll to position [82, 0]
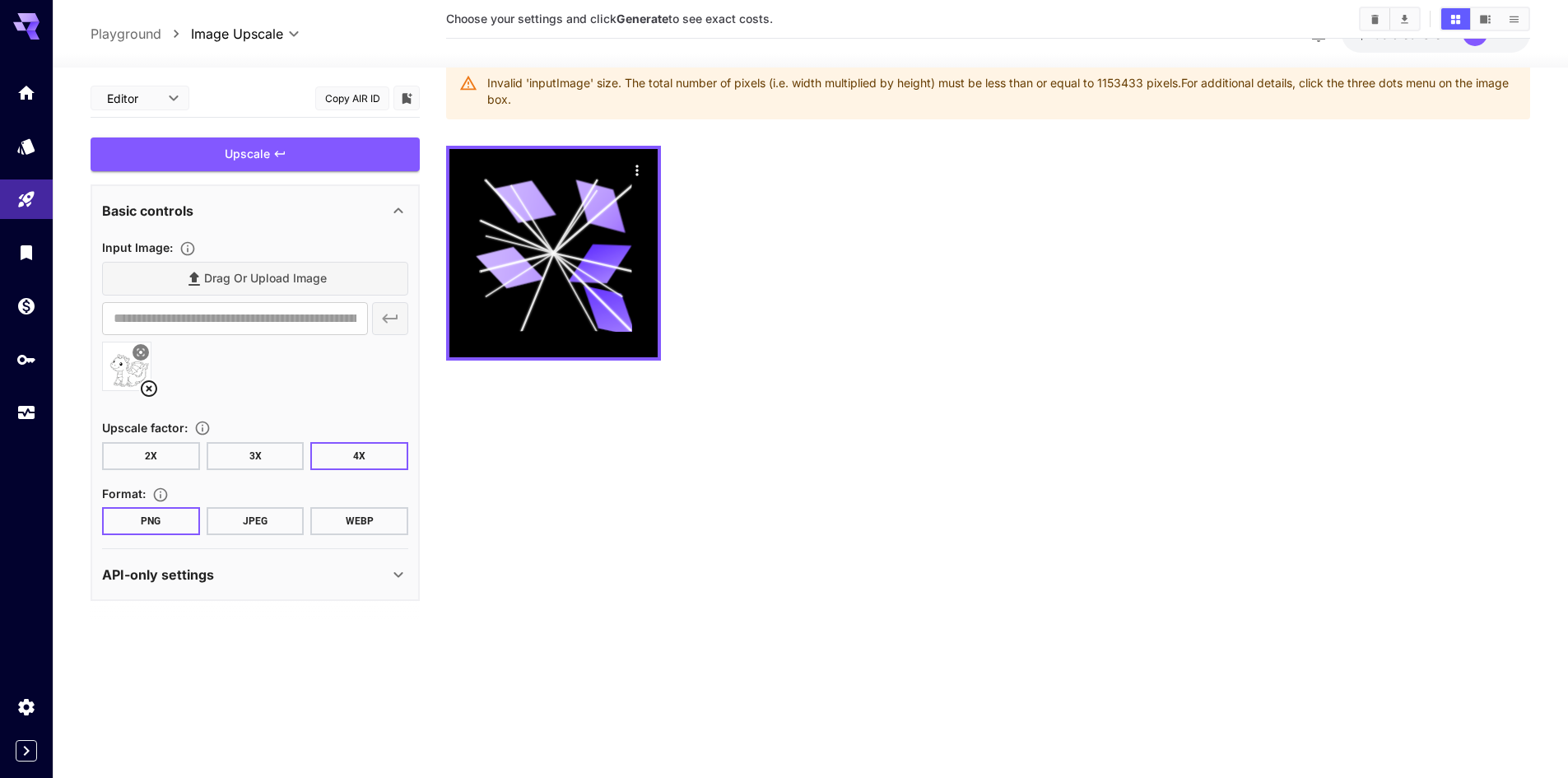
drag, startPoint x: 557, startPoint y: 108, endPoint x: 489, endPoint y: 74, distance: 76.0
click at [489, 74] on div "Invalid 'inputImage' size. The total number of pixels (i.e. width multiplied by…" at bounding box center [1002, 91] width 1029 height 46
click at [795, 95] on div "Invalid 'inputImage' size. The total number of pixels (i.e. width multiplied by…" at bounding box center [1002, 91] width 1029 height 46
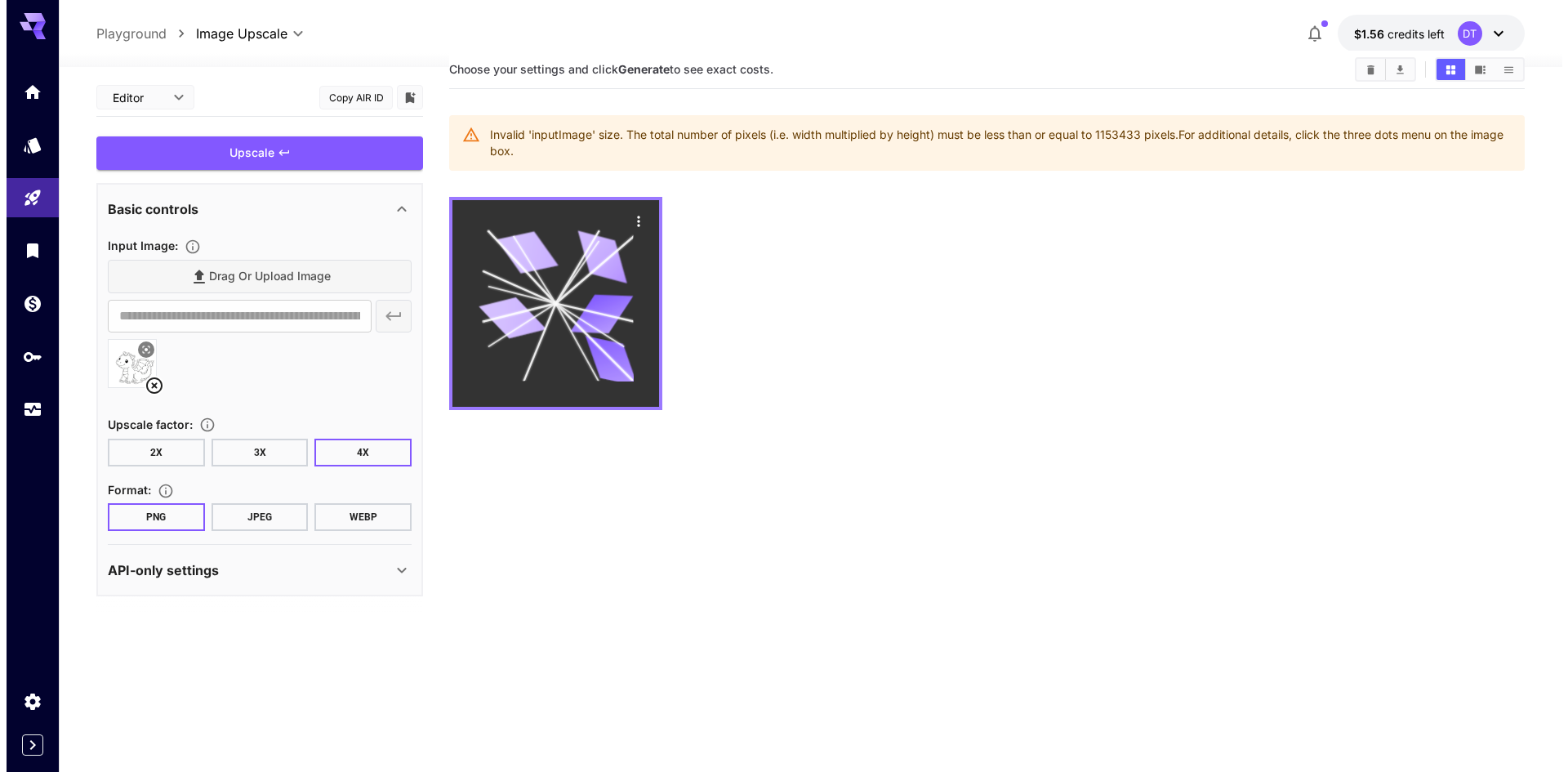
scroll to position [0, 0]
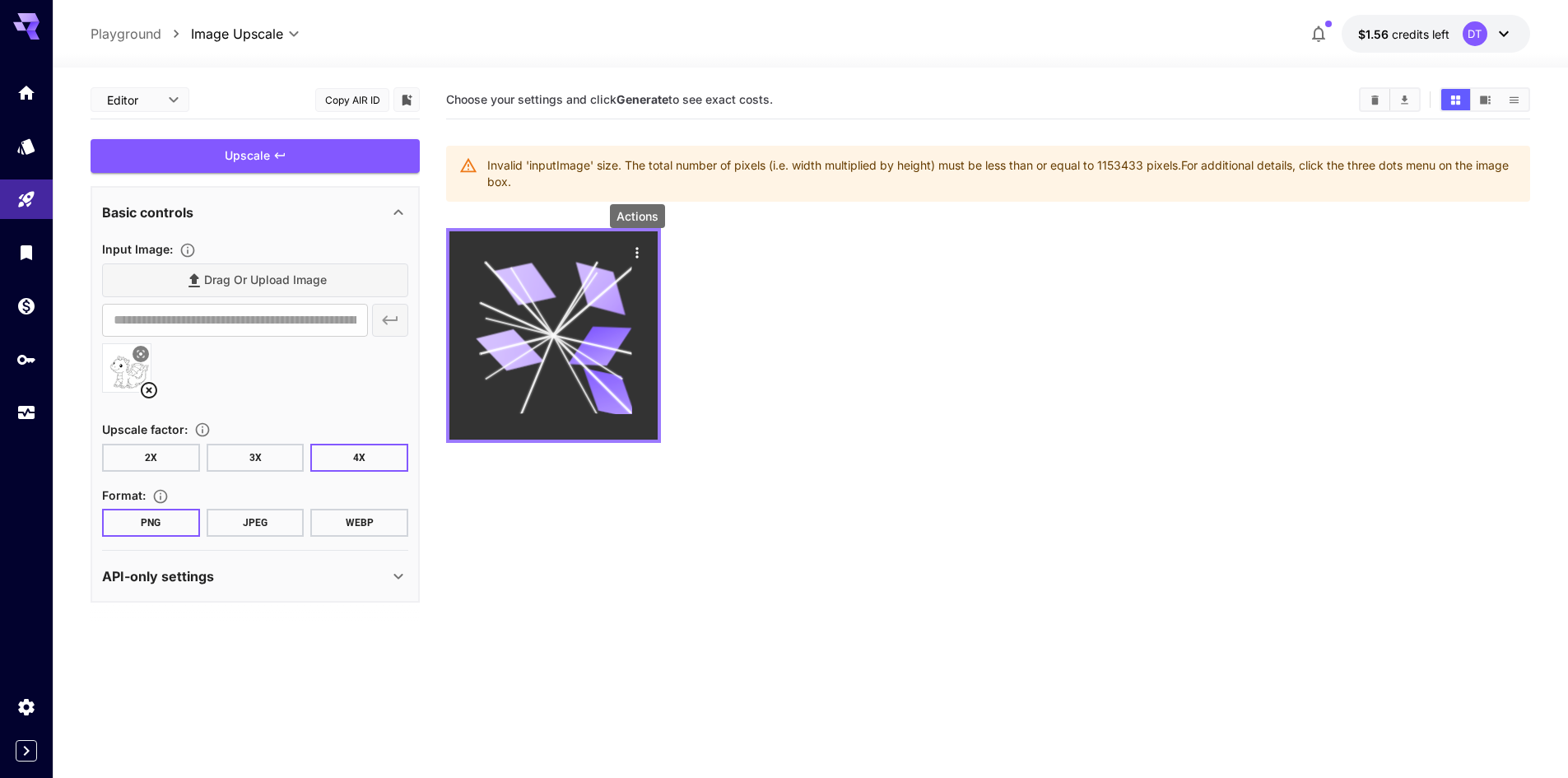
click at [632, 249] on icon "Actions" at bounding box center [636, 253] width 16 height 16
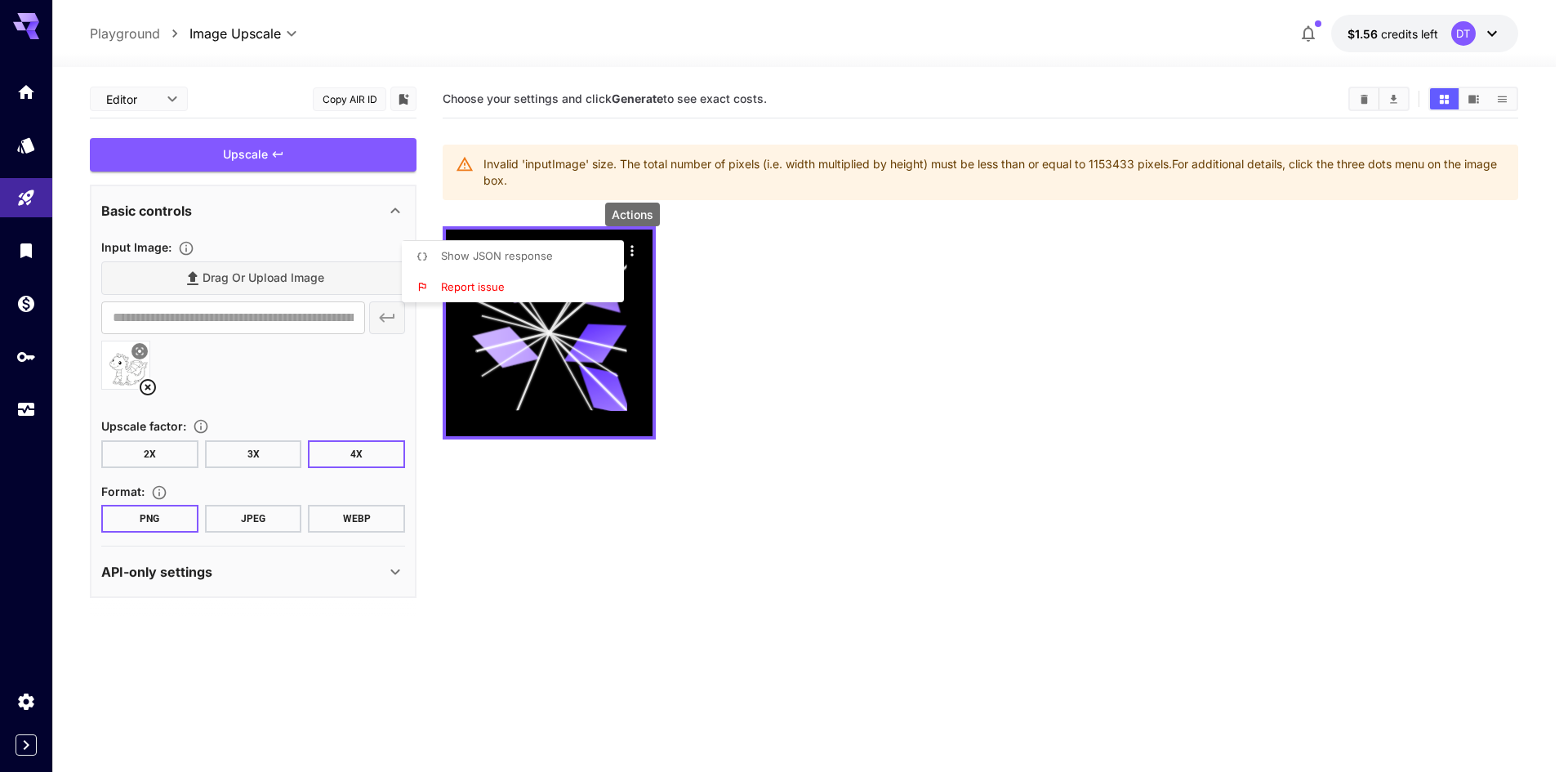
click at [486, 262] on p "Show JSON response" at bounding box center [497, 256] width 112 height 16
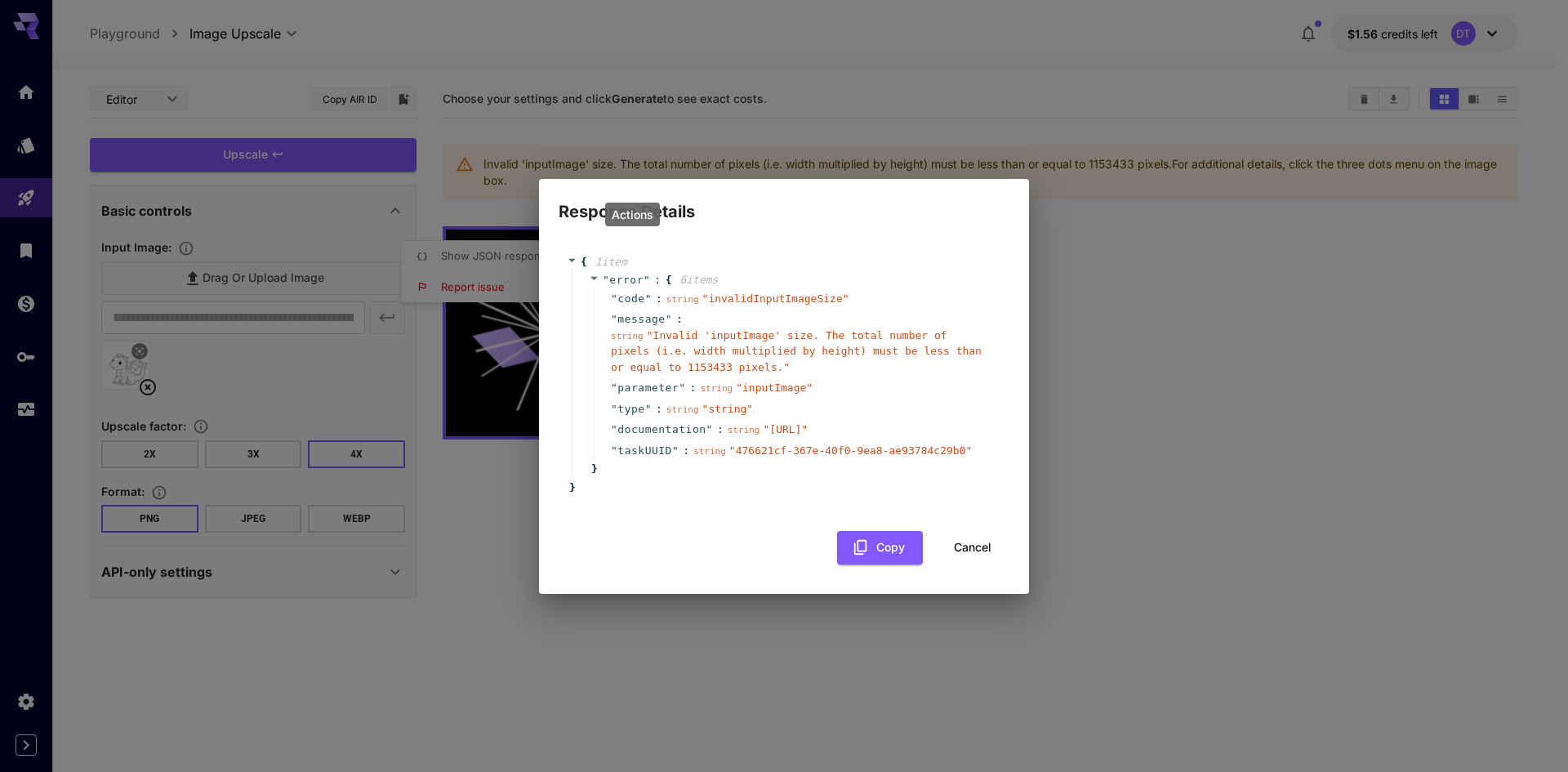
copy span "[URL]"
drag, startPoint x: 653, startPoint y: 431, endPoint x: 820, endPoint y: 448, distance: 167.9
click at [808, 436] on span "" [URL] "" at bounding box center [785, 430] width 45 height 12
